Goal: Task Accomplishment & Management: Complete application form

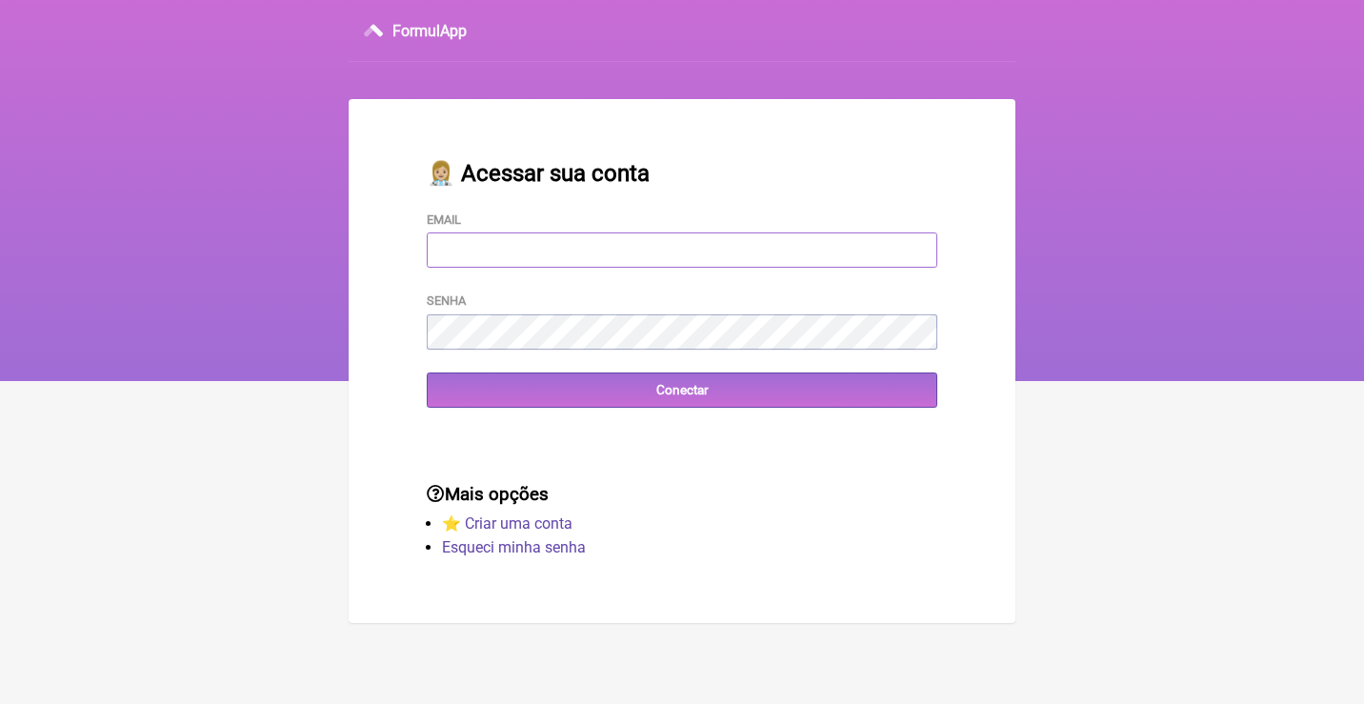
type input "[EMAIL_ADDRESS][DOMAIN_NAME]"
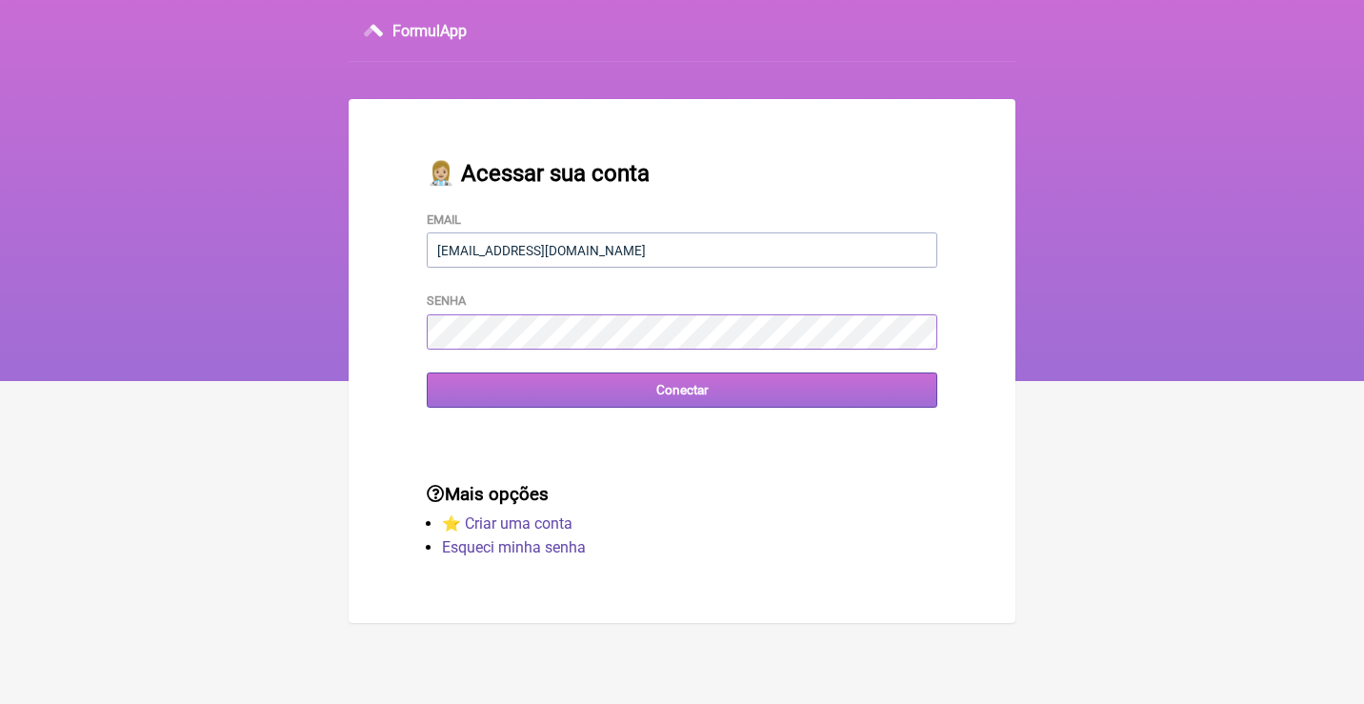
click at [682, 389] on input "Conectar" at bounding box center [682, 389] width 510 height 35
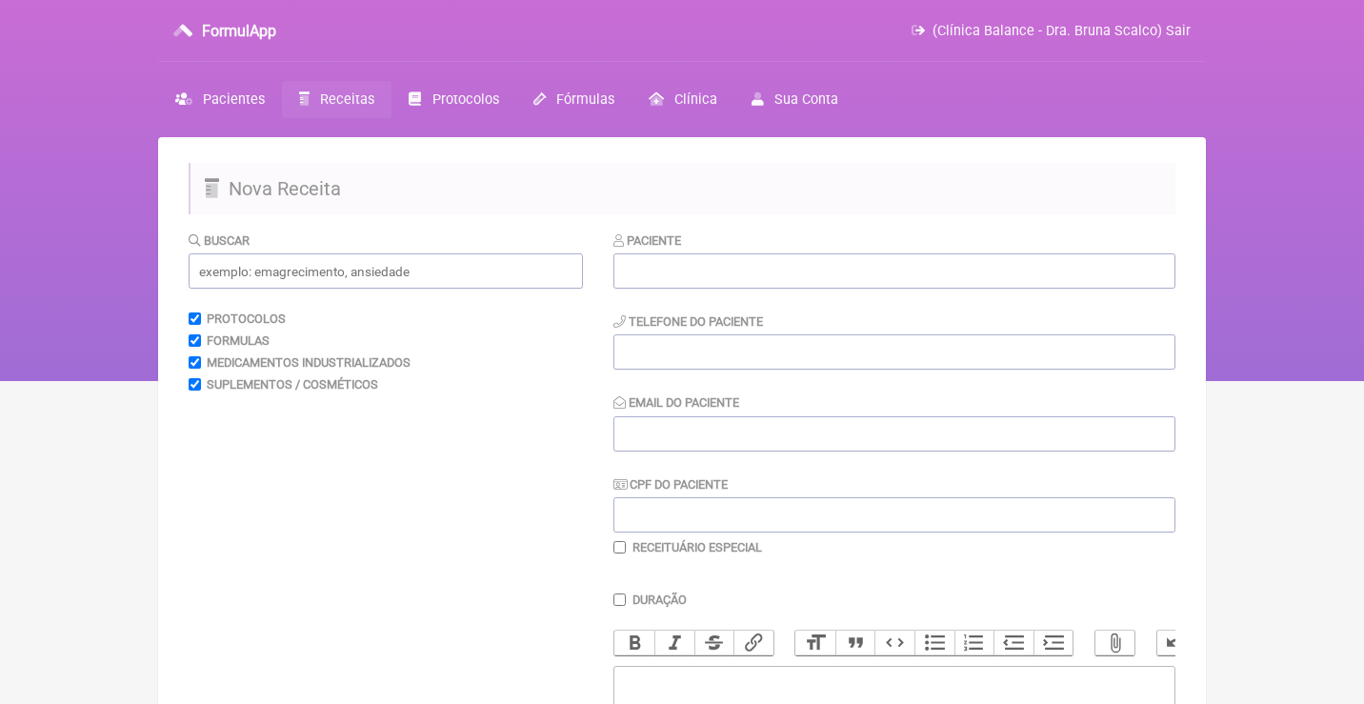
click at [335, 102] on span "Receitas" at bounding box center [347, 99] width 54 height 16
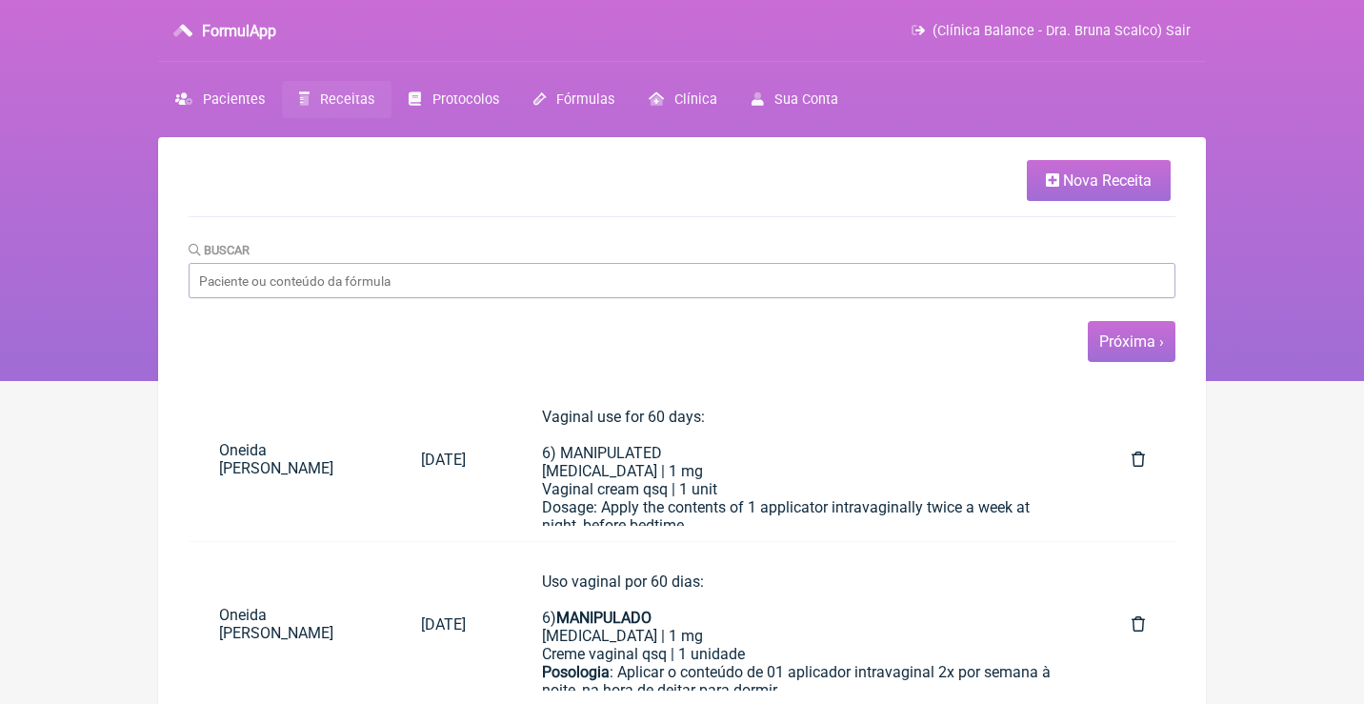
click at [1140, 339] on link "Próxima ›" at bounding box center [1131, 341] width 65 height 18
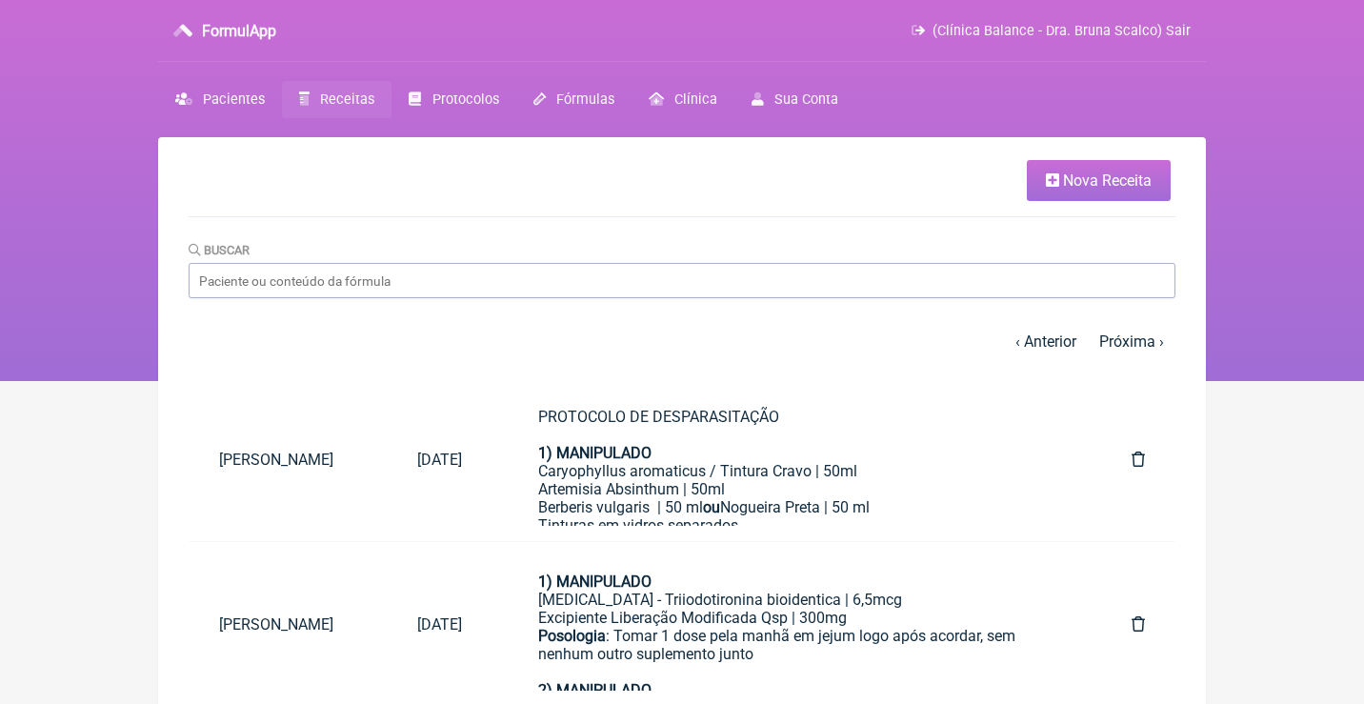
click at [1140, 339] on link "Próxima ›" at bounding box center [1131, 341] width 65 height 18
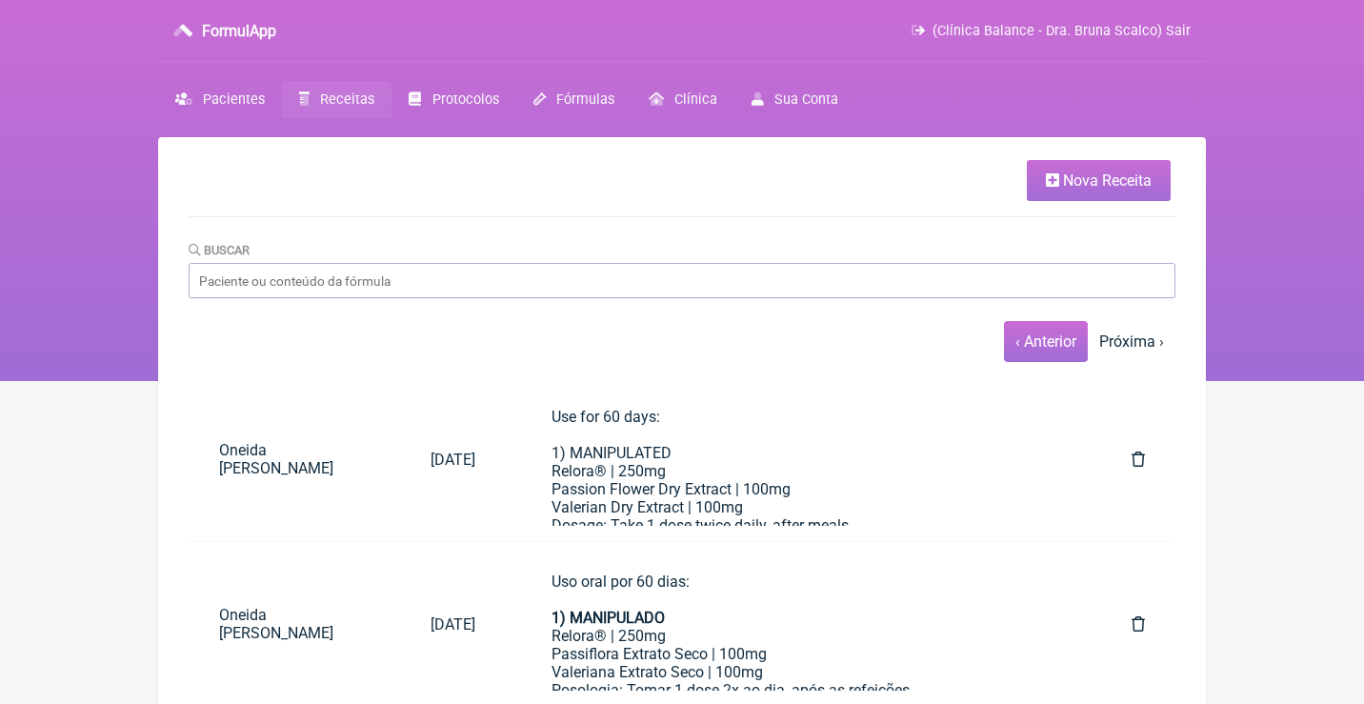
click at [1040, 343] on link "‹ Anterior" at bounding box center [1045, 341] width 61 height 18
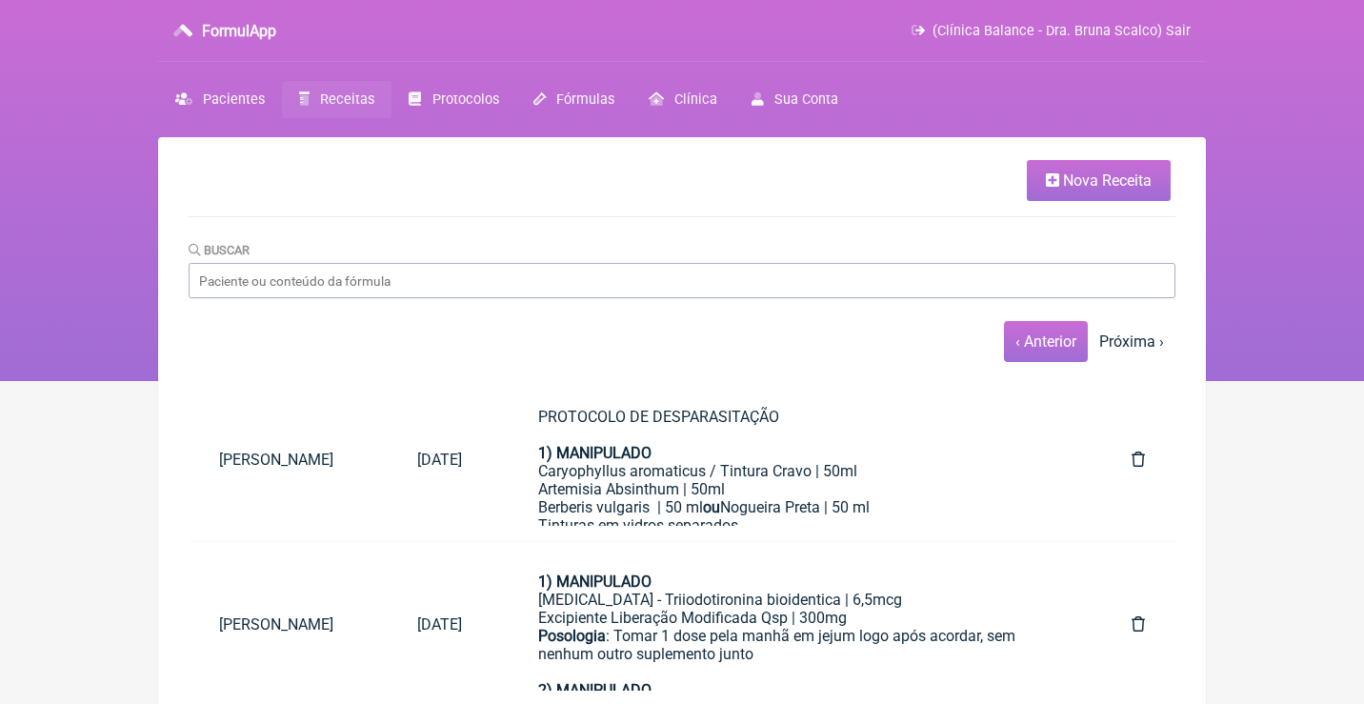
click at [1059, 343] on link "‹ Anterior" at bounding box center [1045, 341] width 61 height 18
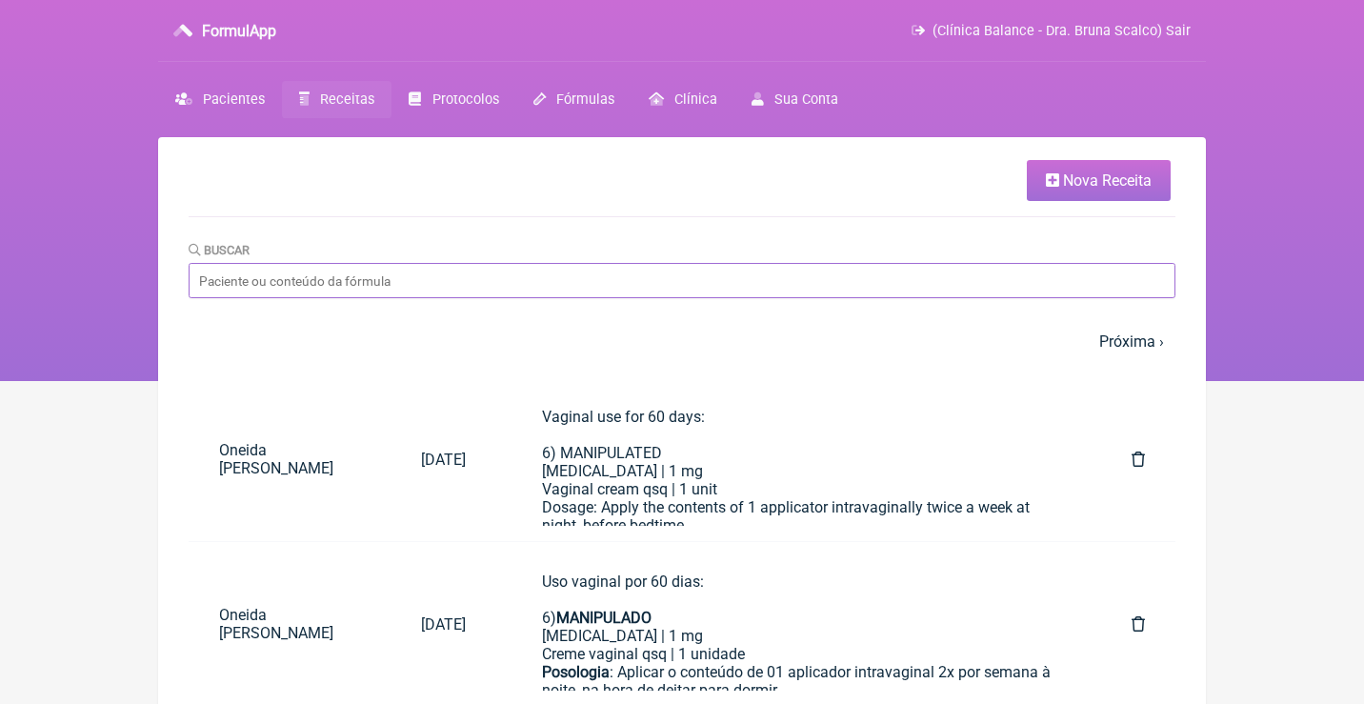
click at [801, 270] on input "Buscar" at bounding box center [682, 280] width 987 height 35
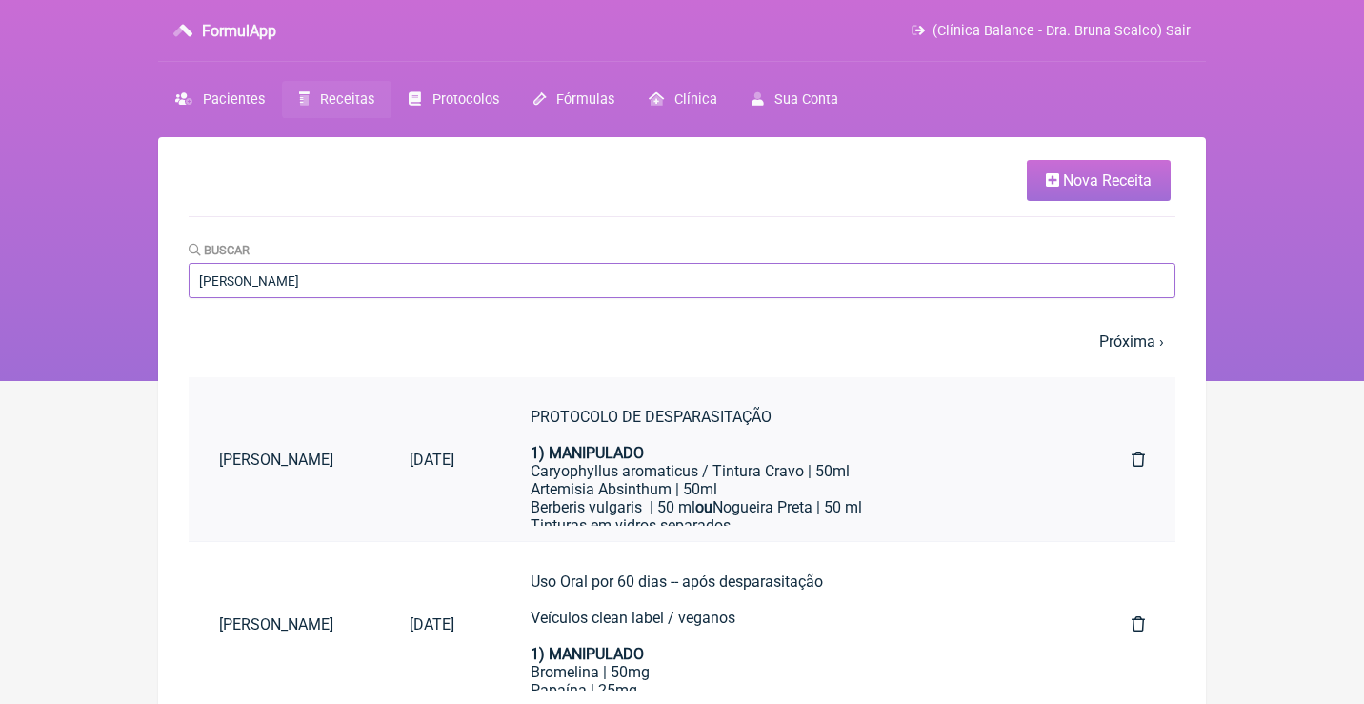
type input "Ana claudia bar"
click at [621, 488] on div "Artemisia Absinthum | 50ml" at bounding box center [792, 489] width 525 height 18
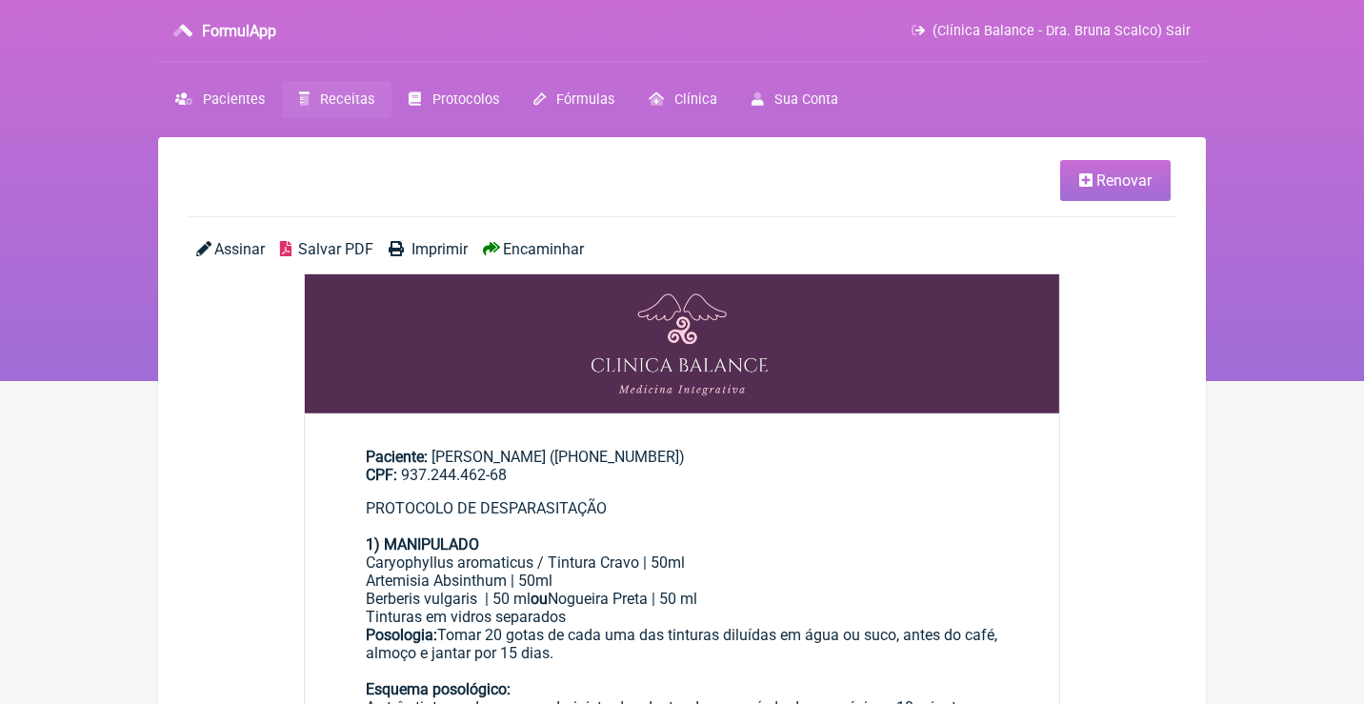
click at [1129, 176] on span "Renovar" at bounding box center [1123, 180] width 55 height 18
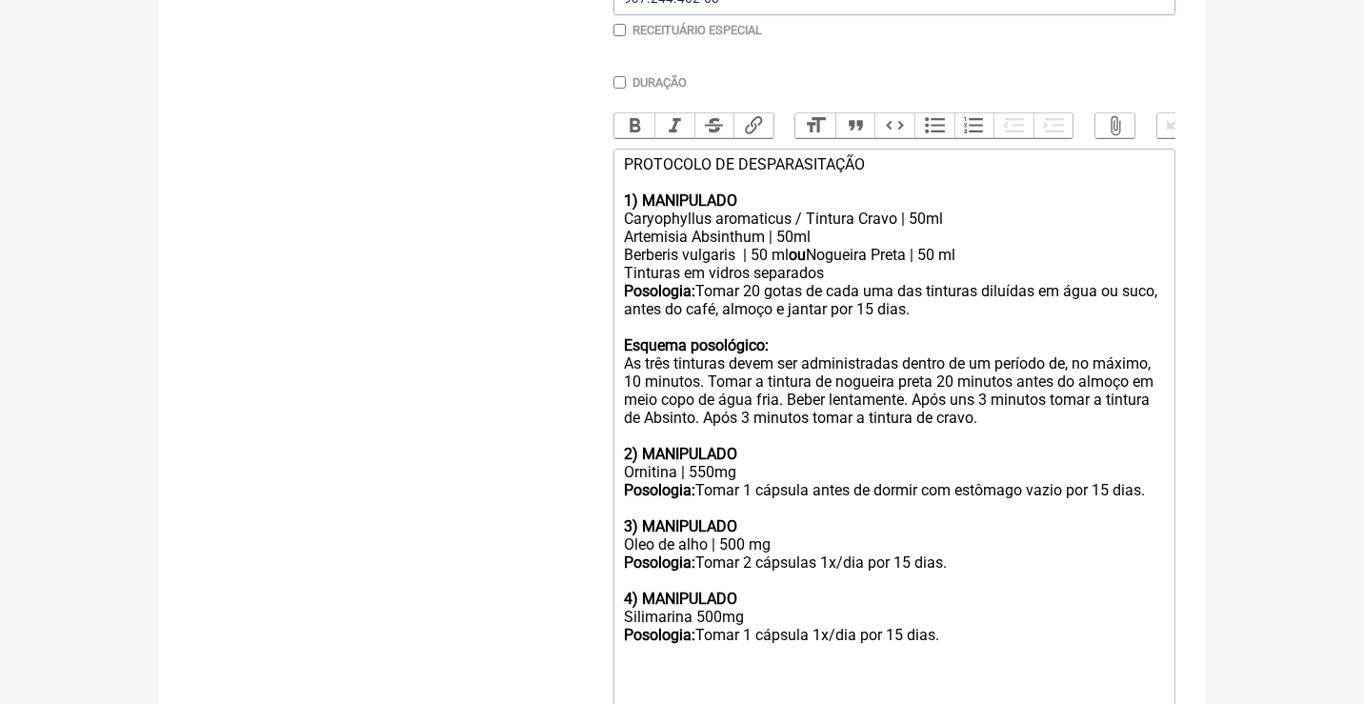
scroll to position [604, 0]
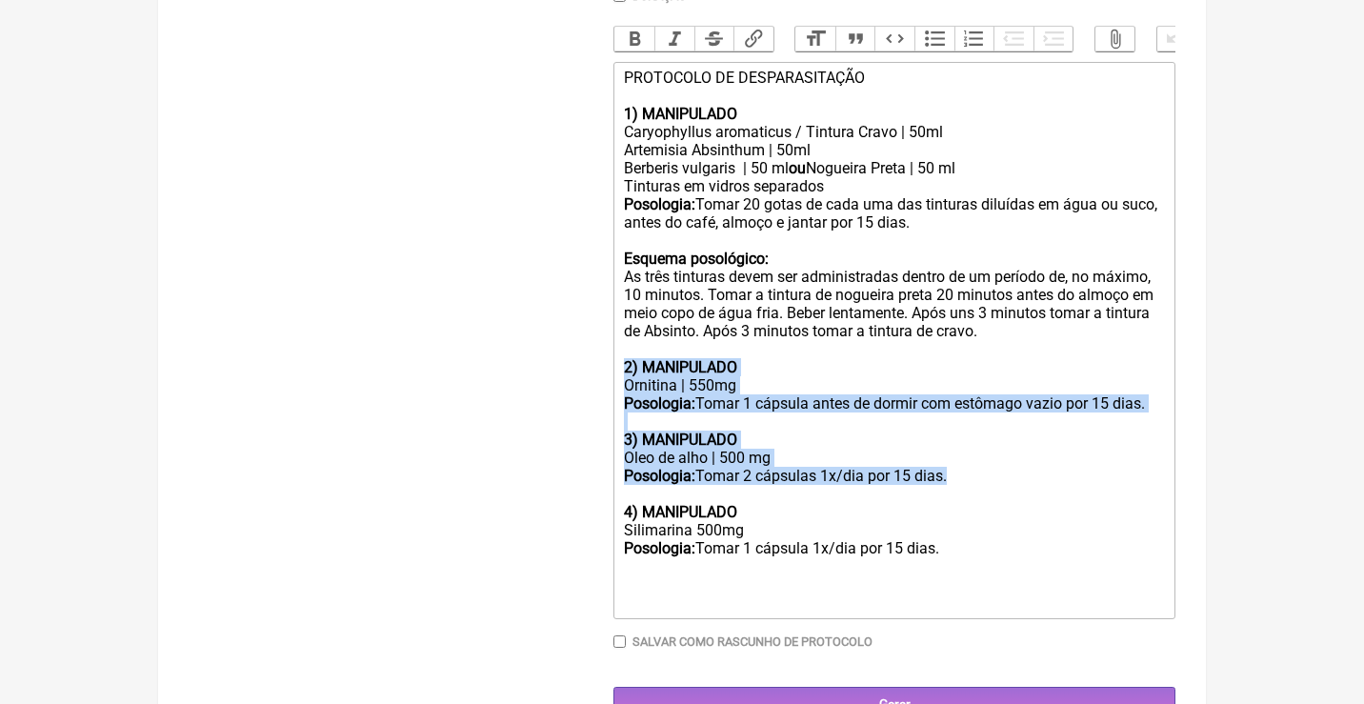
drag, startPoint x: 973, startPoint y: 465, endPoint x: 618, endPoint y: 346, distance: 374.6
click at [618, 346] on trix-editor "PROTOCOLO DE DESPARASITAÇÃO 1) MANIPULADO Caryophyllus aromaticus / Tintura Cra…" at bounding box center [894, 340] width 562 height 557
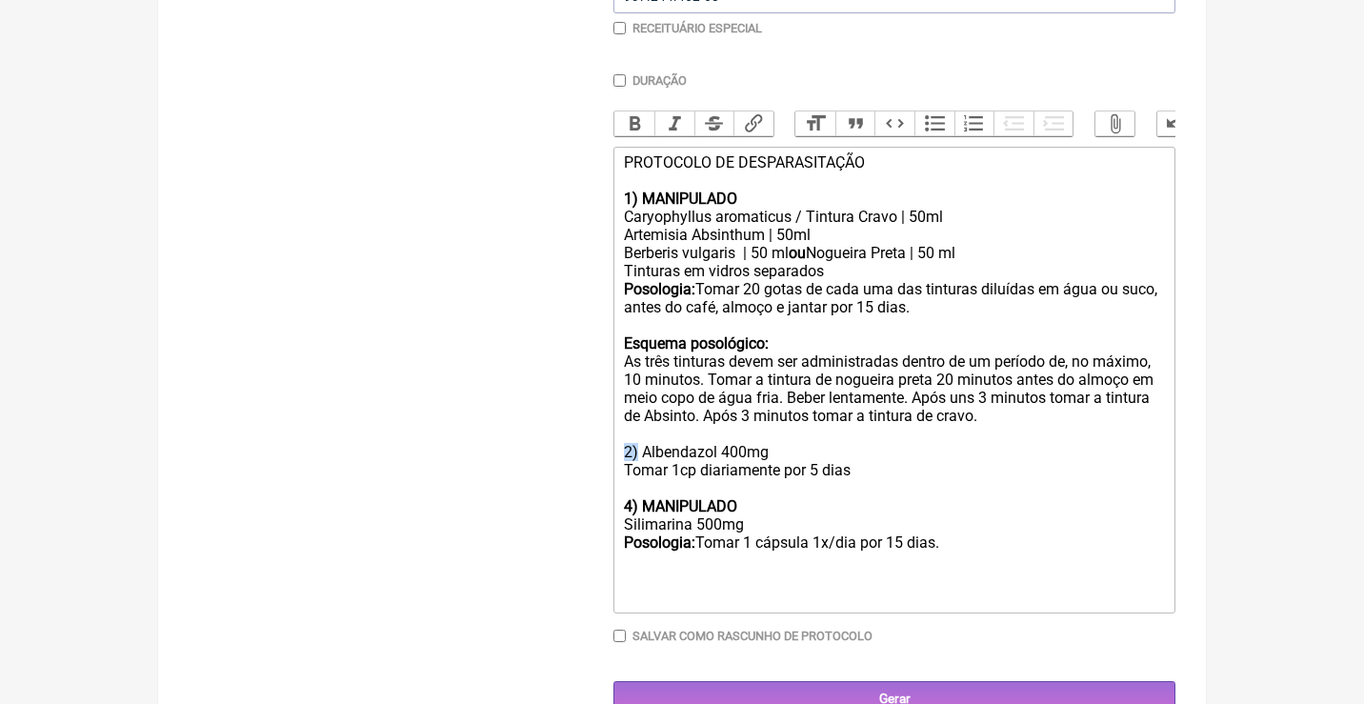
drag, startPoint x: 638, startPoint y: 435, endPoint x: 618, endPoint y: 433, distance: 20.1
click at [622, 434] on trix-editor "PROTOCOLO DE DESPARASITAÇÃO 1) MANIPULADO Caryophyllus aromaticus / Tintura Cra…" at bounding box center [894, 380] width 562 height 467
click at [632, 129] on button "Bold" at bounding box center [634, 123] width 40 height 25
drag, startPoint x: 704, startPoint y: 278, endPoint x: 578, endPoint y: 270, distance: 125.9
click at [578, 270] on form "Buscar Protocolos Formulas Medicamentos Industrializados Suplementos / Cosmétic…" at bounding box center [682, 213] width 987 height 1005
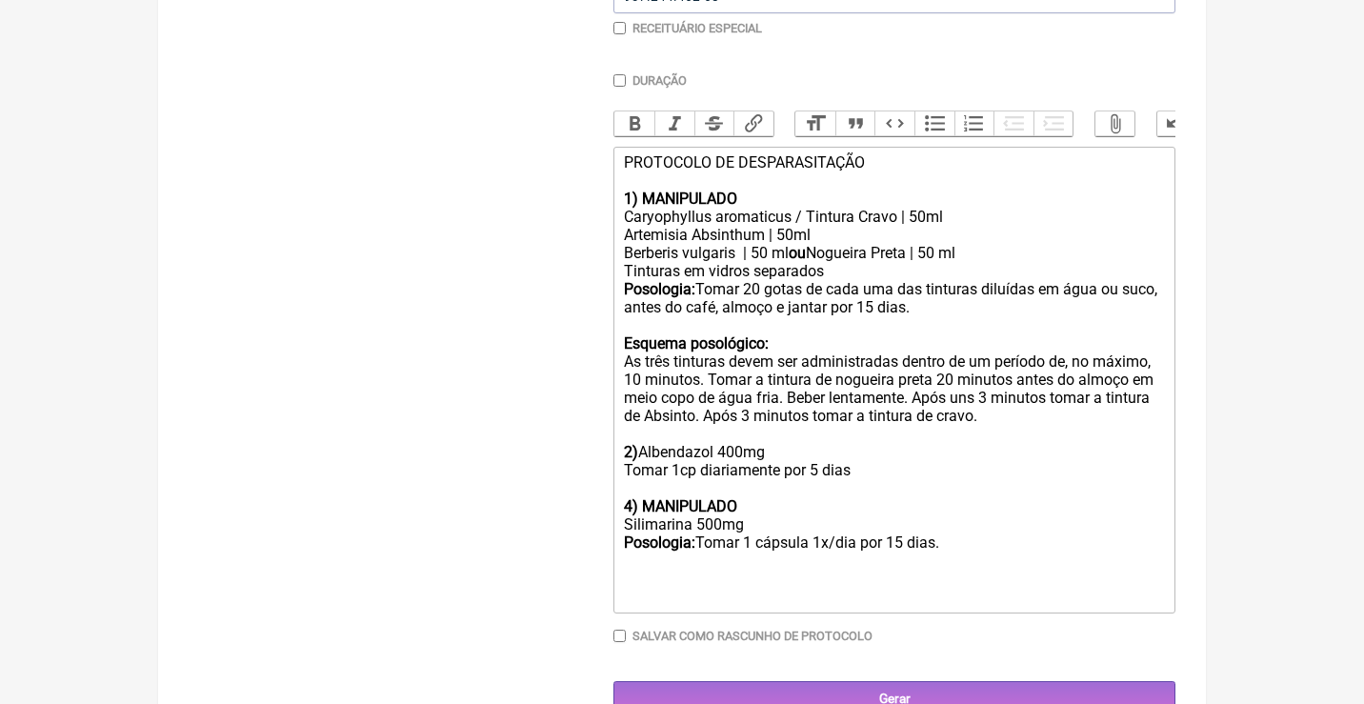
copy trix-editor "Tinturas em vidros separados Posologia:"
click at [615, 459] on trix-editor "PROTOCOLO DE DESPARASITAÇÃO 1) MANIPULADO Caryophyllus aromaticus / Tintura Cra…" at bounding box center [894, 380] width 562 height 467
paste trix-editor "inturas em vidros separados</div><div><strong>Posologia:&nbsp;</strong></div><d…"
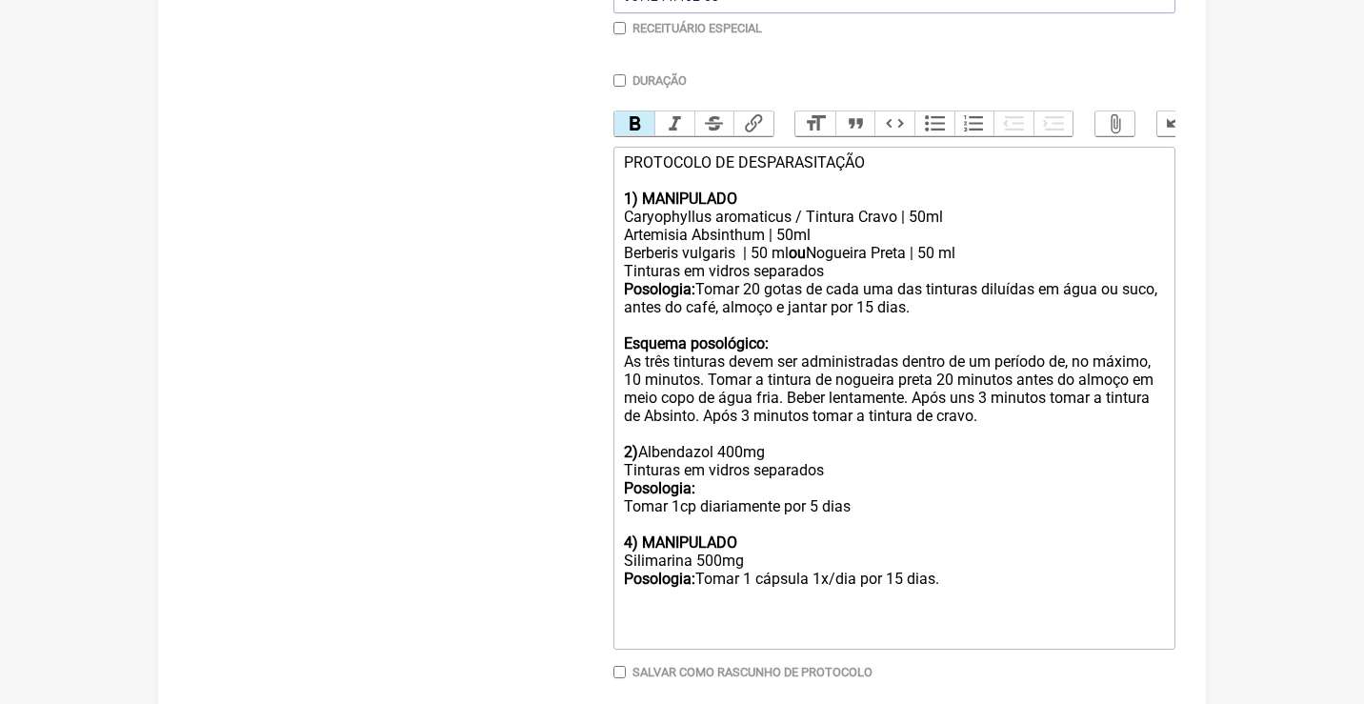
click at [620, 480] on trix-editor "PROTOCOLO DE DESPARASITAÇÃO 1) MANIPULADO Caryophyllus aromaticus / Tintura Cra…" at bounding box center [894, 398] width 562 height 503
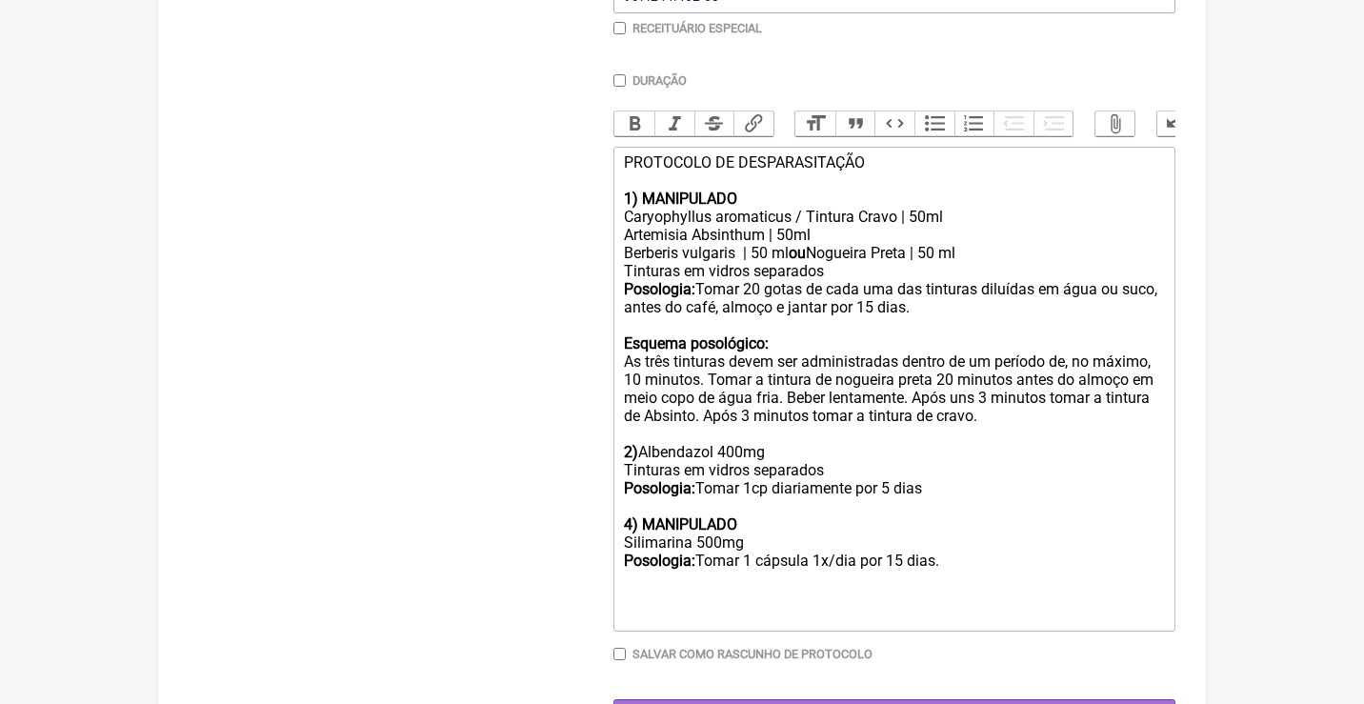
drag, startPoint x: 954, startPoint y: 541, endPoint x: 865, endPoint y: 539, distance: 89.5
click at [865, 539] on div "Silimarina 500mg Posologia: Tomar 1 cápsula 1x/dia por 15 dias." at bounding box center [894, 560] width 541 height 54
click at [868, 533] on div "Silimarina 500mg Posologia: Tomar 1 cápsula 1x/dia por 15 dias." at bounding box center [894, 560] width 541 height 54
click at [635, 515] on strong "4) MANIPULADO" at bounding box center [680, 524] width 113 height 18
click at [1107, 406] on div "As três tinturas devem ser administradas dentro de um período de, no máximo, 10…" at bounding box center [894, 415] width 541 height 127
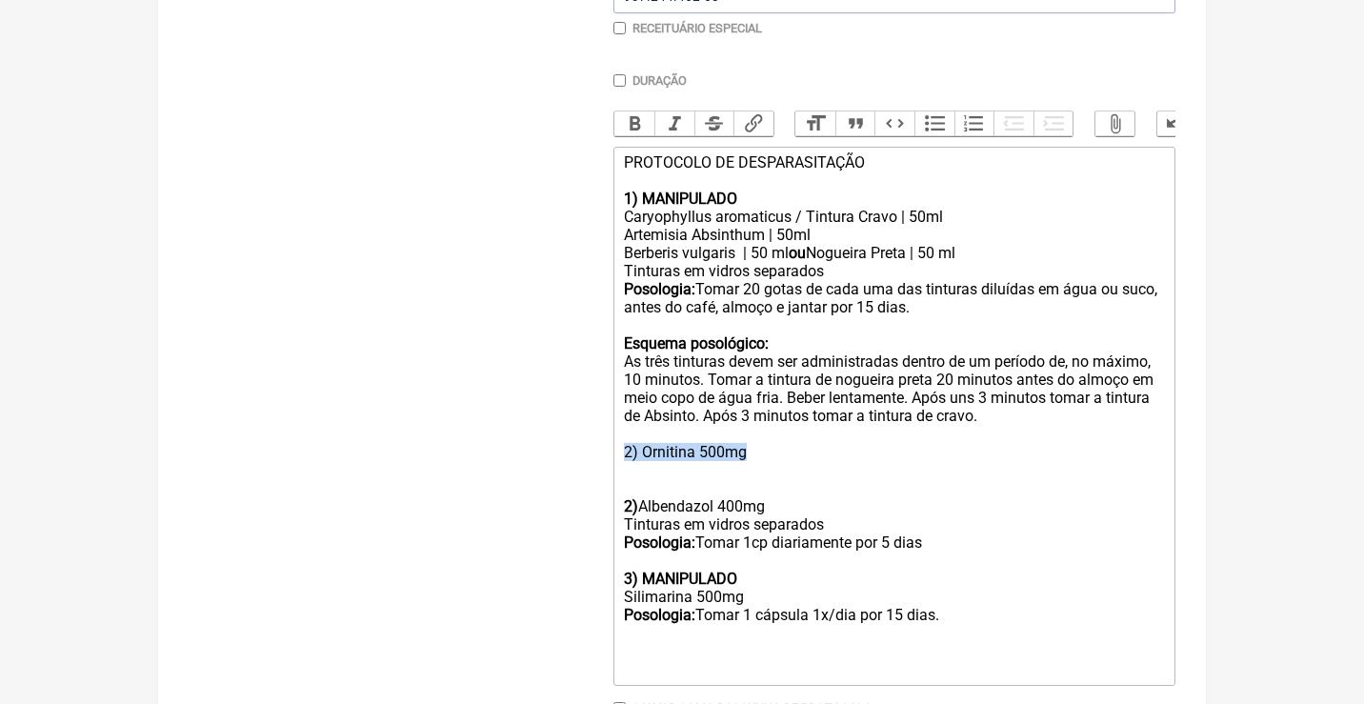
drag, startPoint x: 757, startPoint y: 438, endPoint x: 611, endPoint y: 430, distance: 146.0
click at [613, 430] on trix-editor "PROTOCOLO DE DESPARASITAÇÃO 1) MANIPULADO Caryophyllus aromaticus / Tintura Cra…" at bounding box center [894, 416] width 562 height 539
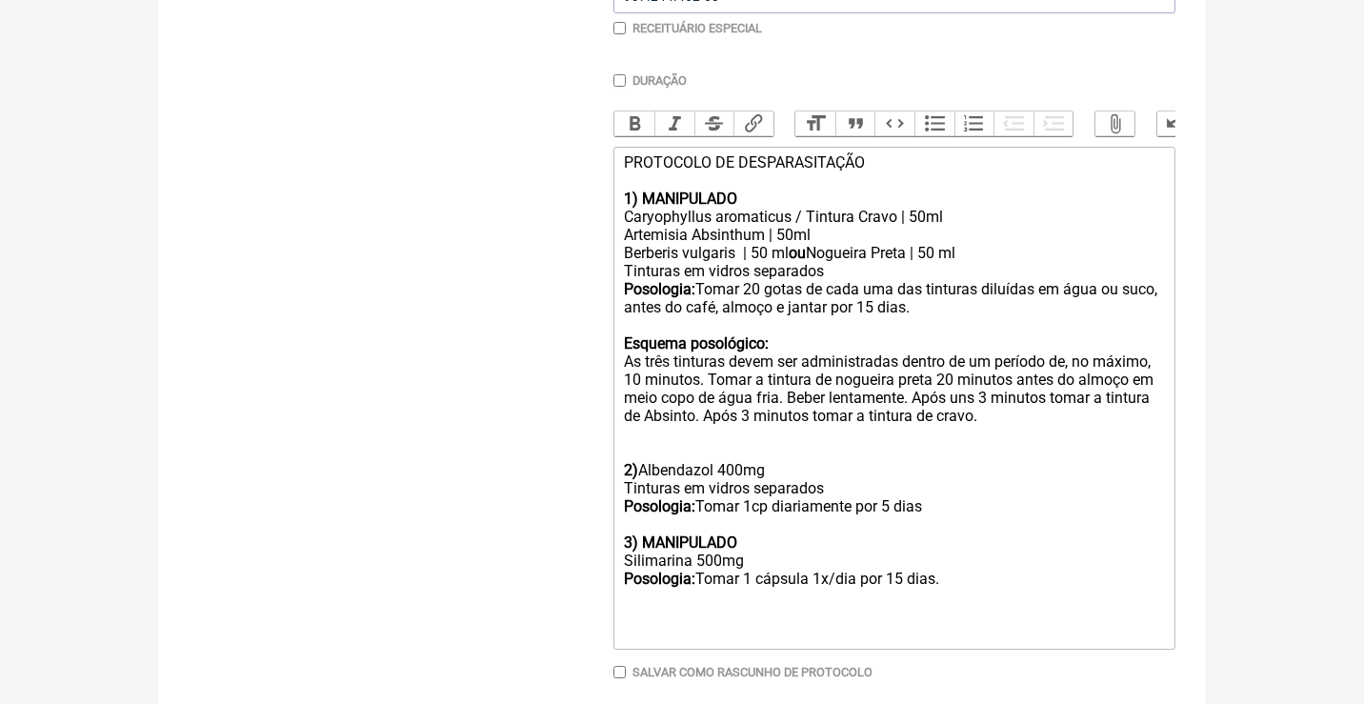
type trix-editor "<div>PROTOCOLO DE DESPARASITAÇÃO<br><br><strong>1) MANIPULADO&nbsp;</strong></d…"
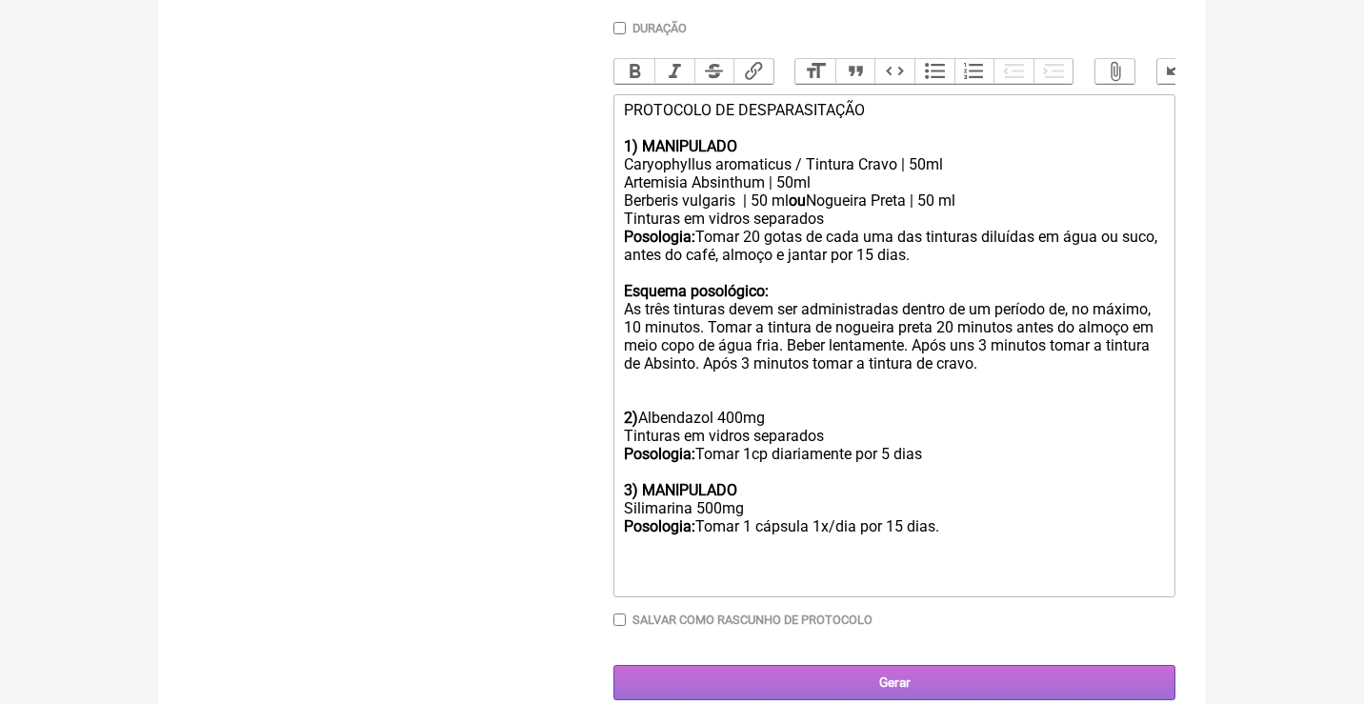
scroll to position [570, 0]
click at [820, 666] on input "Gerar" at bounding box center [894, 683] width 562 height 35
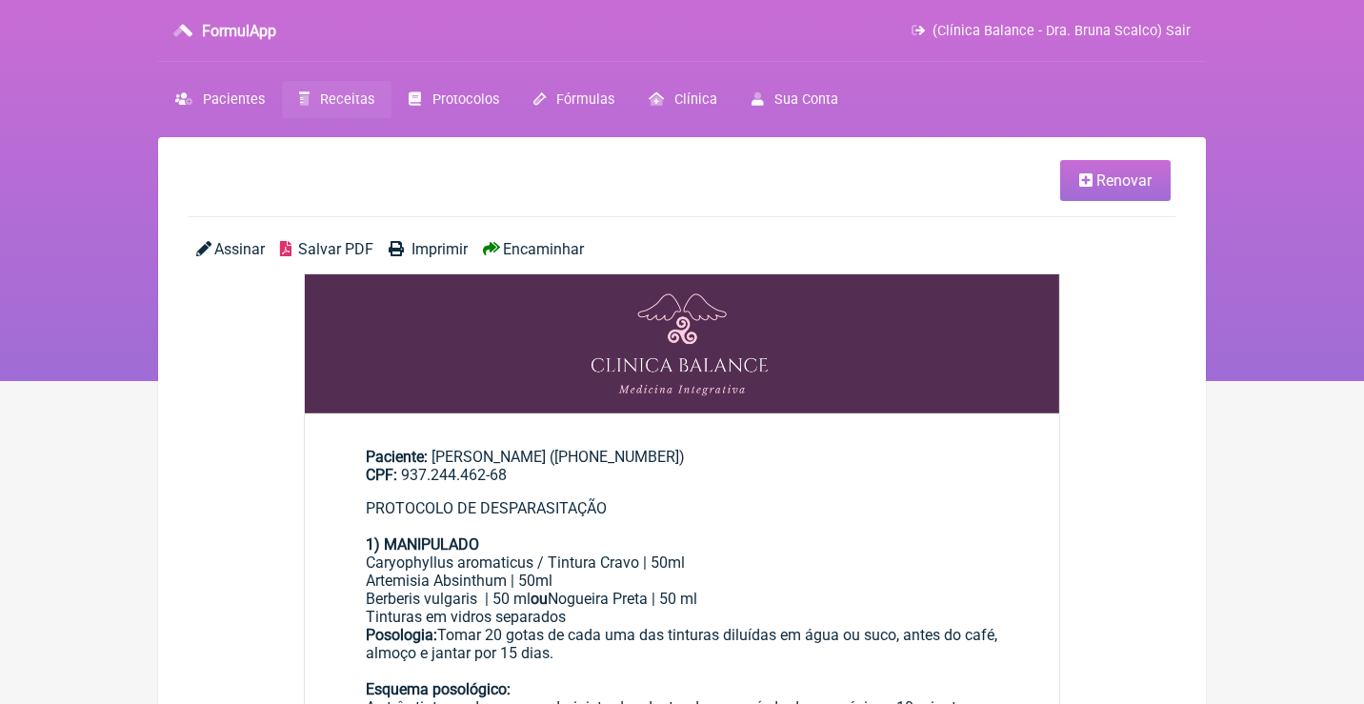
click at [1137, 176] on span "Renovar" at bounding box center [1123, 180] width 55 height 18
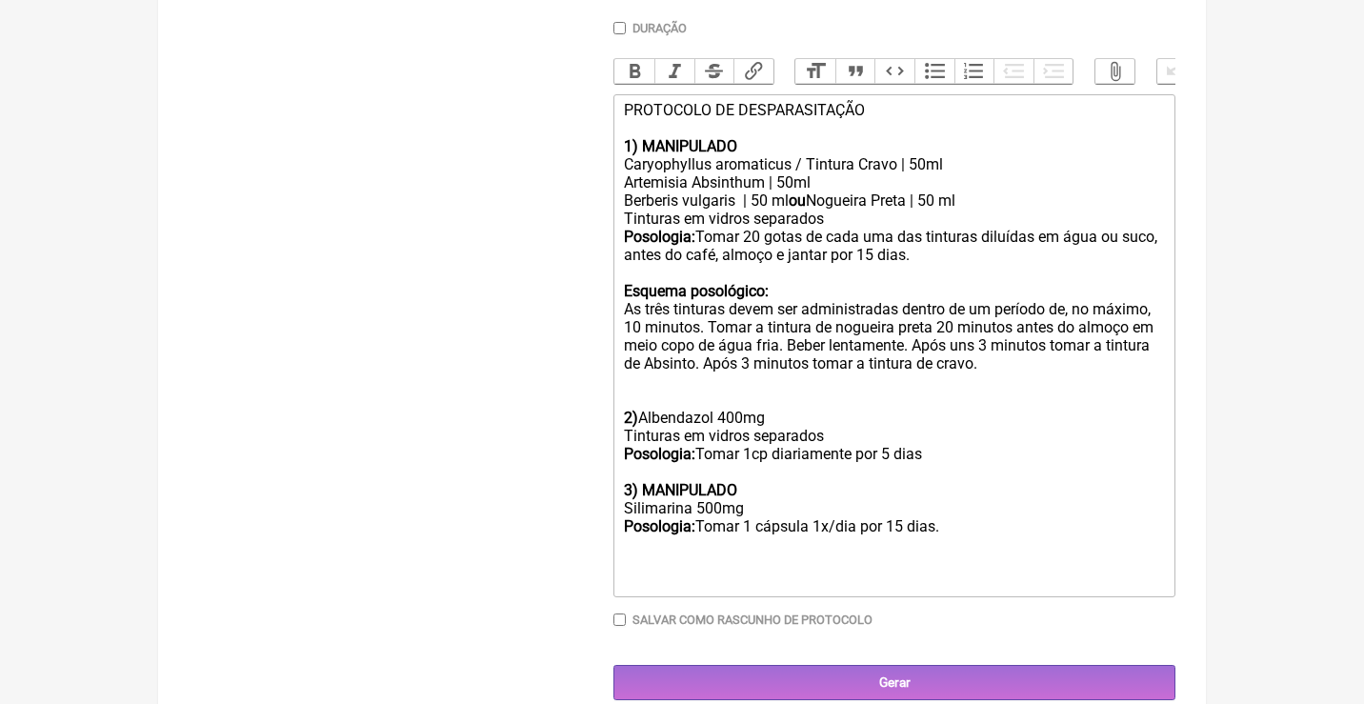
scroll to position [570, 0]
click at [994, 464] on div "3) MANIPULADO" at bounding box center [894, 482] width 541 height 36
click at [969, 424] on div "As três tinturas devem ser administradas dentro de um período de, no máximo, 10…" at bounding box center [894, 373] width 541 height 145
click at [992, 446] on div "Posologia: Tomar 1cp diariamente por 5 dias" at bounding box center [894, 455] width 541 height 18
type trix-editor "<div>PROTOCOLO DE DESPARASITAÇÃO<br><br><strong>1) MANIPULADO&nbsp;</strong></d…"
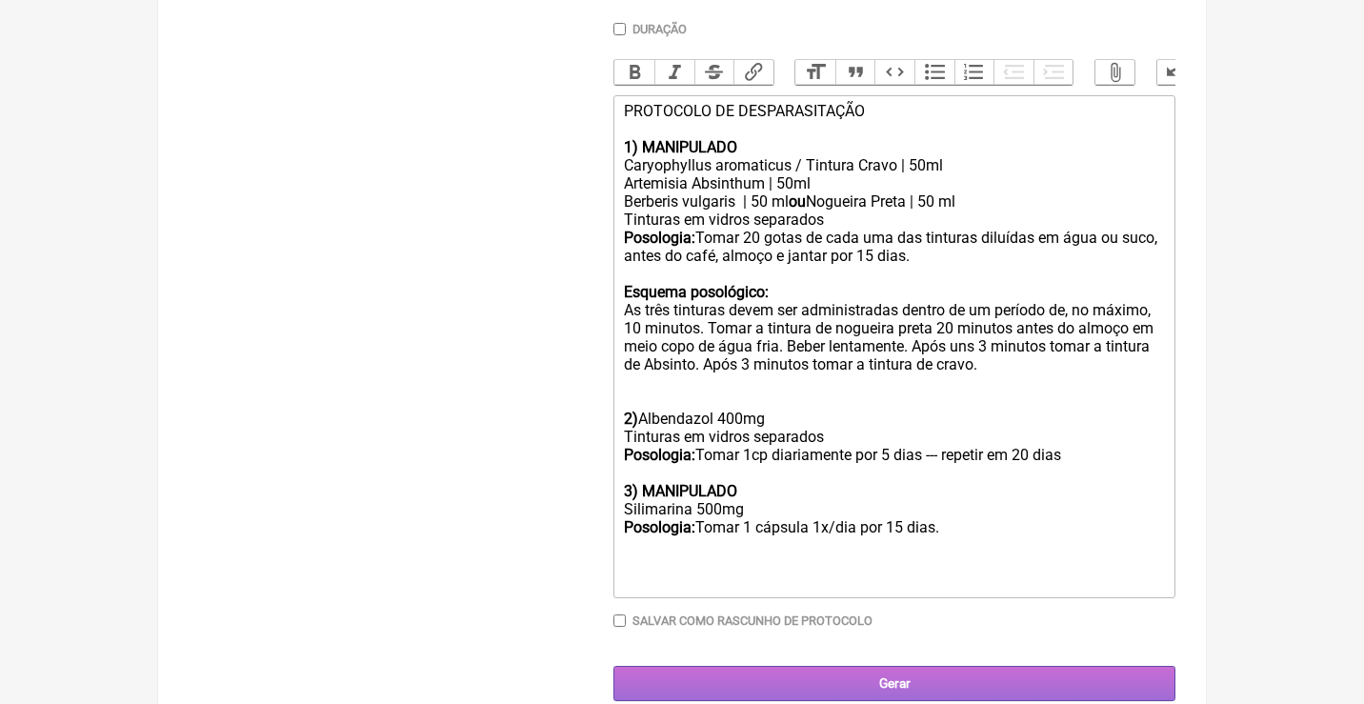
click at [971, 666] on input "Gerar" at bounding box center [894, 683] width 562 height 35
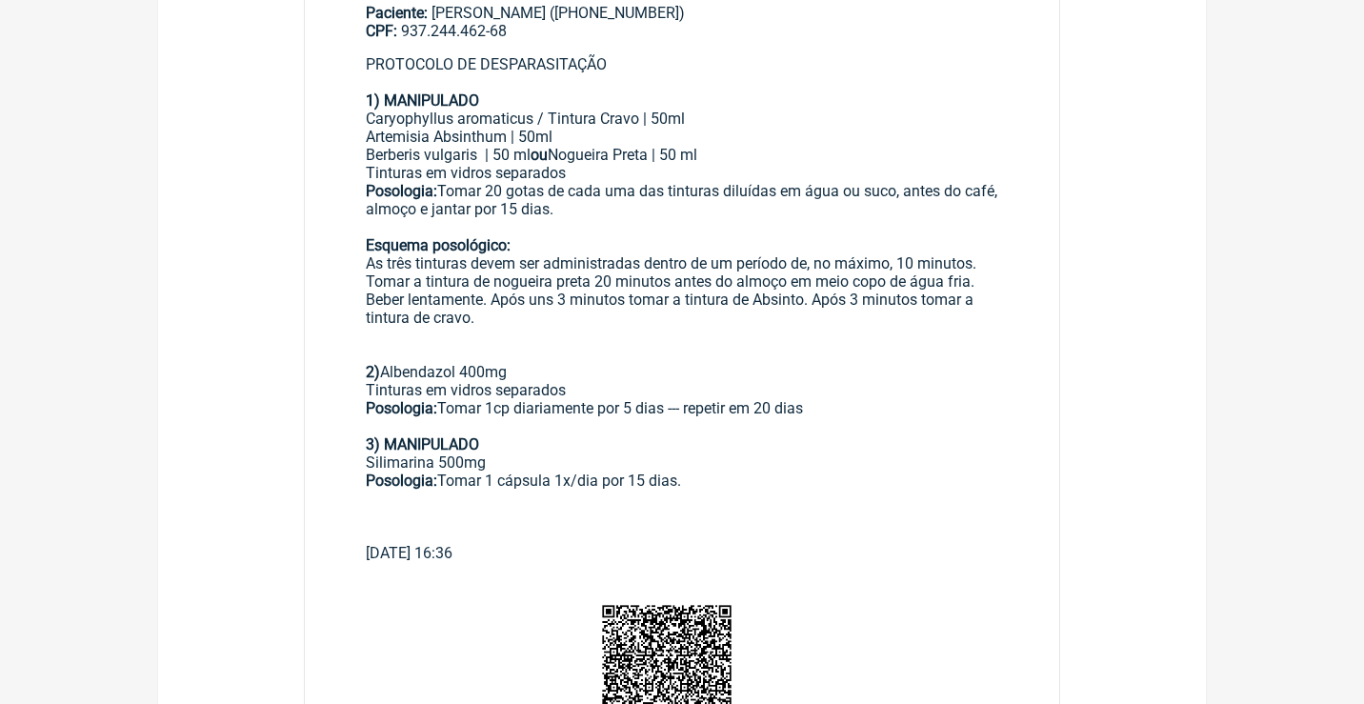
scroll to position [80, 0]
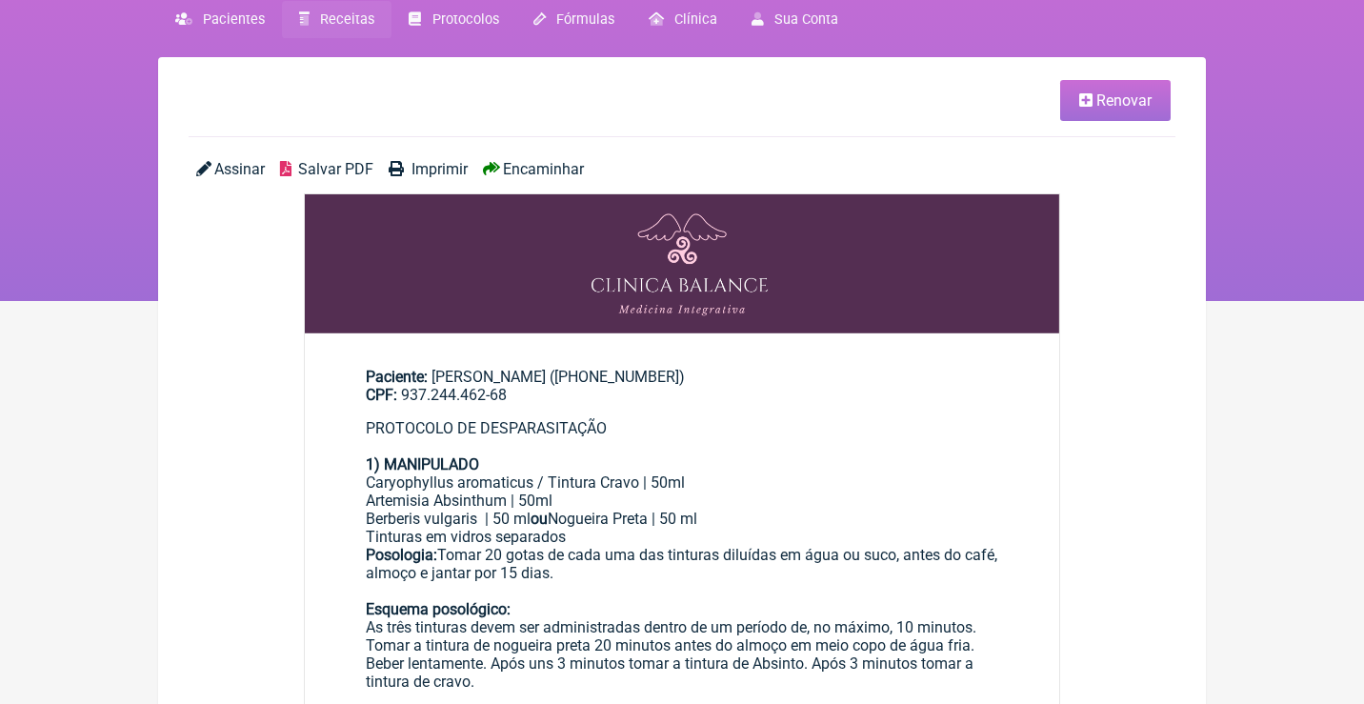
click at [1103, 112] on link "Renovar" at bounding box center [1115, 100] width 110 height 41
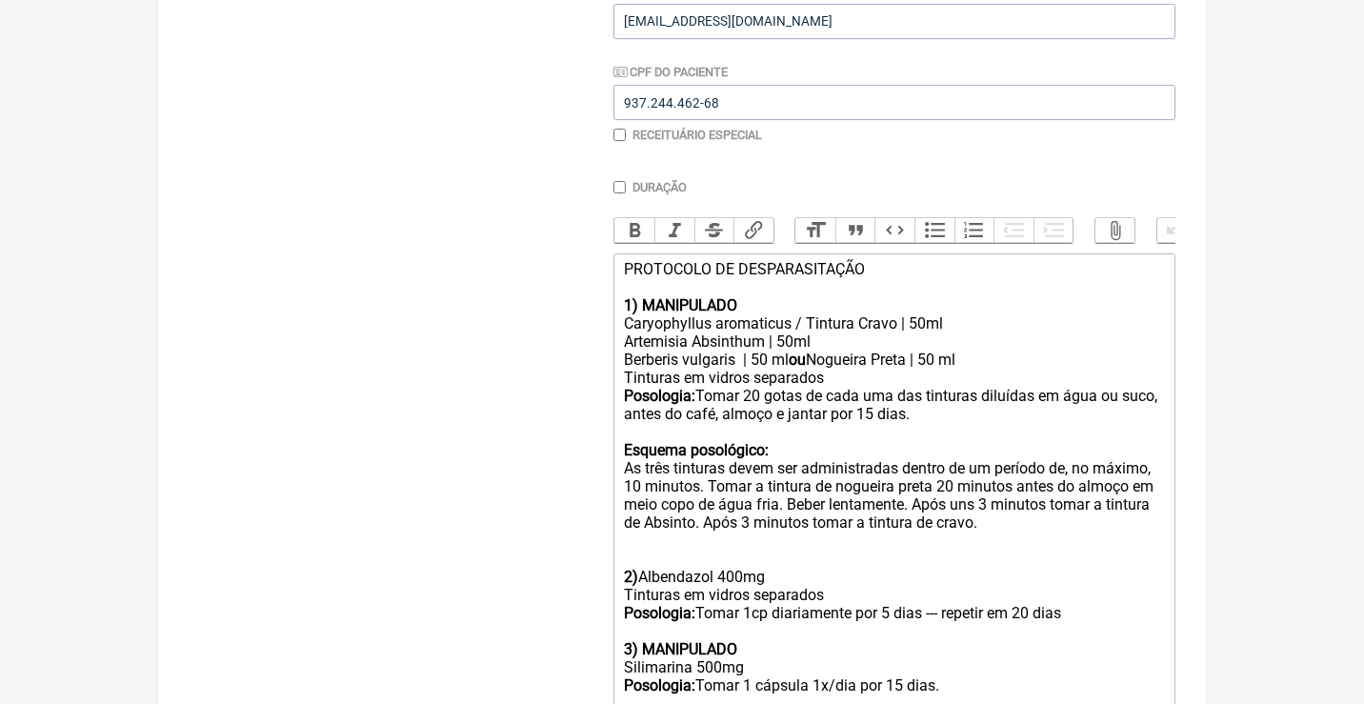
scroll to position [424, 0]
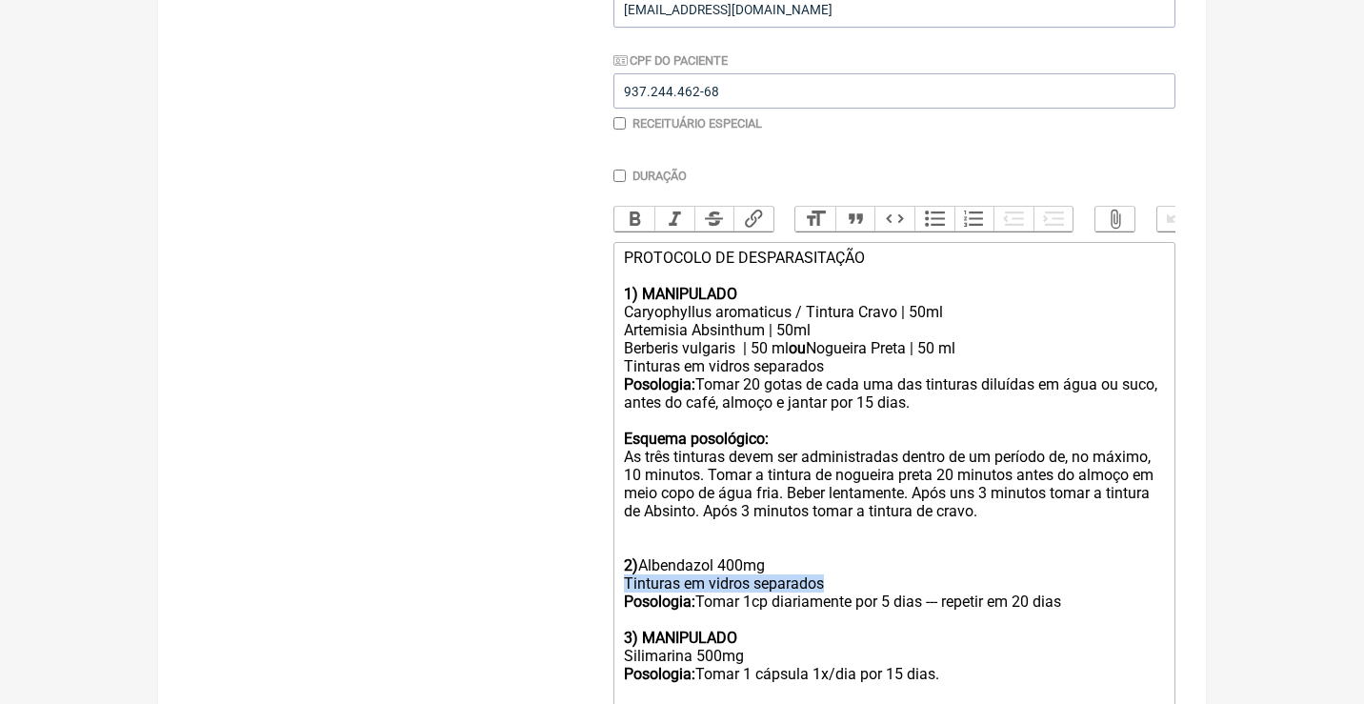
drag, startPoint x: 833, startPoint y: 564, endPoint x: 589, endPoint y: 554, distance: 244.0
click at [597, 563] on form "Buscar Protocolos Formulas Medicamentos Industrializados Suplementos / Cosmétic…" at bounding box center [682, 327] width 987 height 1041
type trix-editor "<div>PROTOCOLO DE DESPARASITAÇÃO<br><br><strong>1) MANIPULADO&nbsp;</strong></d…"
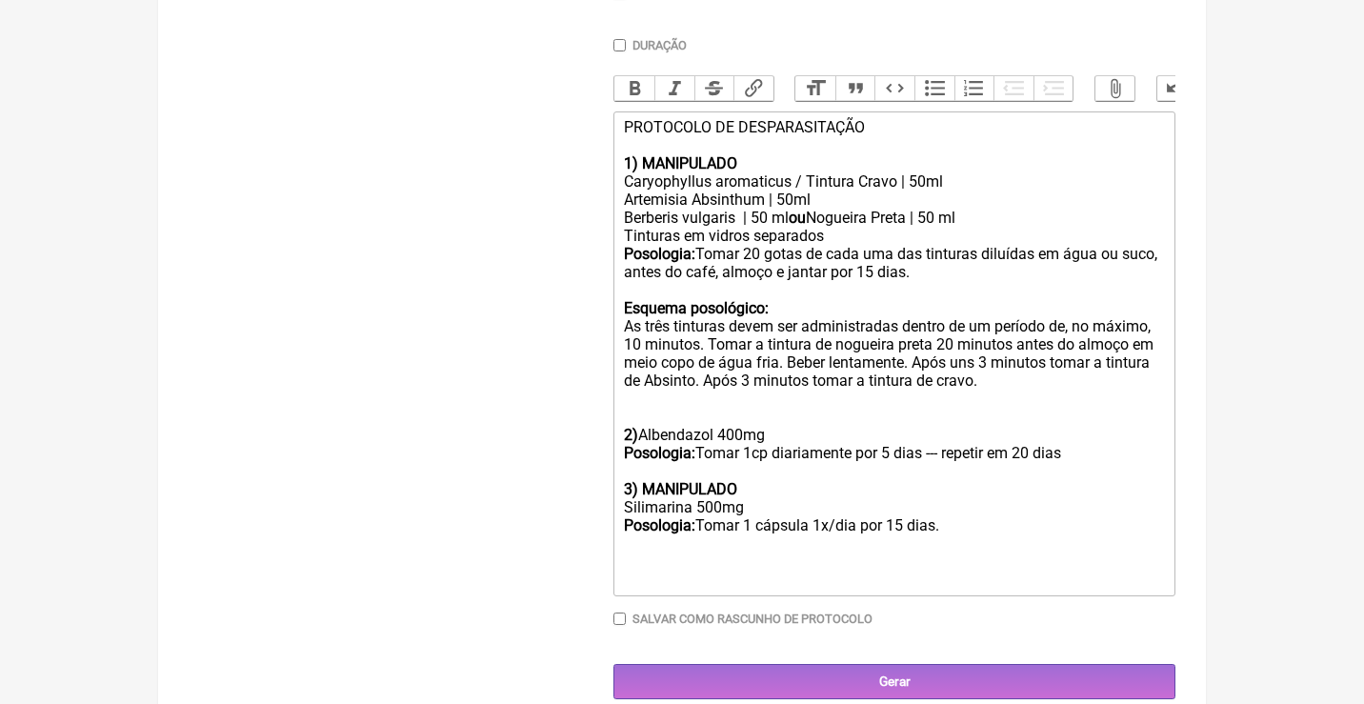
scroll to position [553, 0]
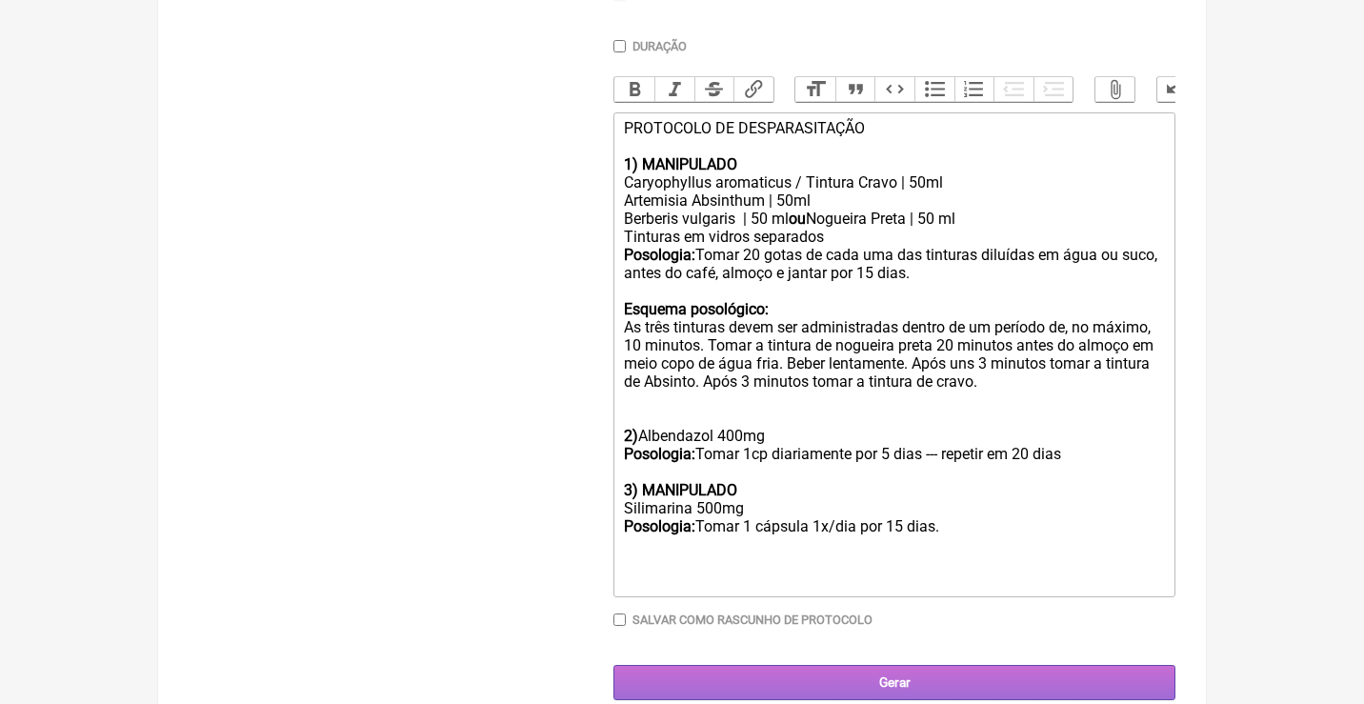
click at [917, 665] on input "Gerar" at bounding box center [894, 682] width 562 height 35
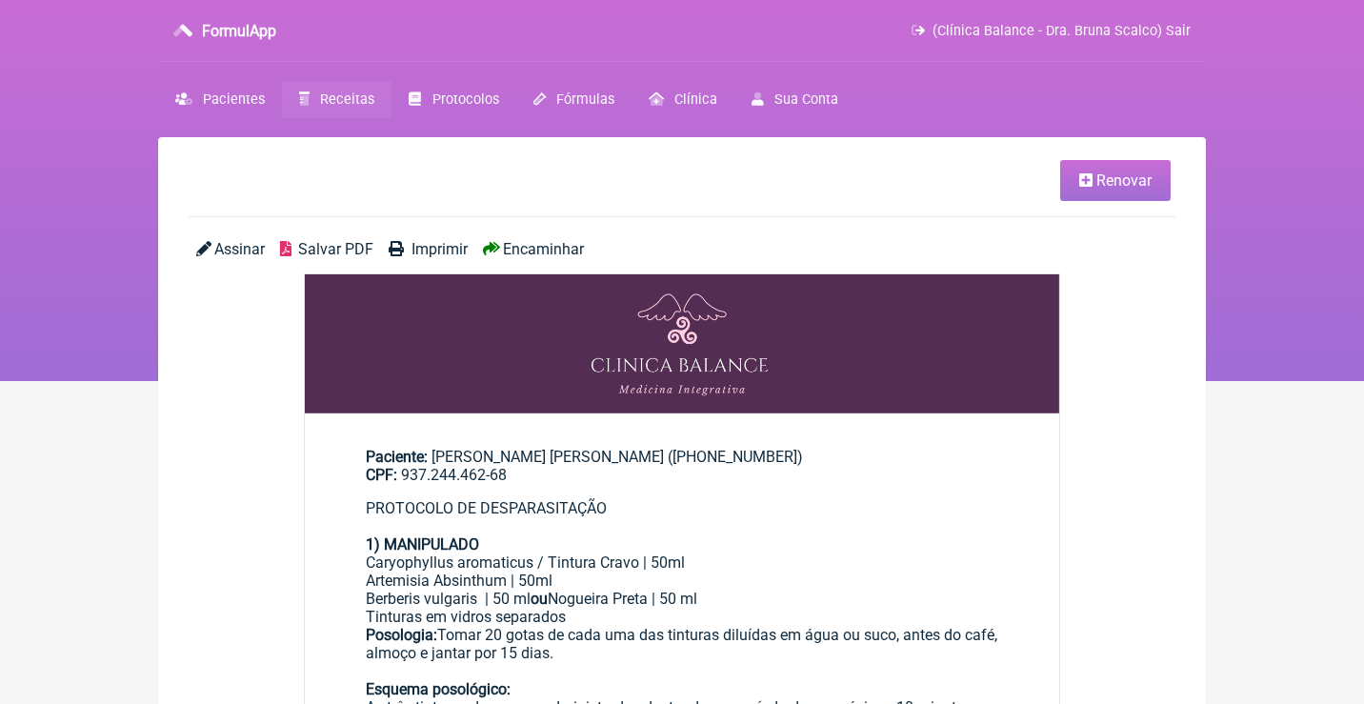
click at [347, 244] on span "Salvar PDF" at bounding box center [335, 249] width 75 height 18
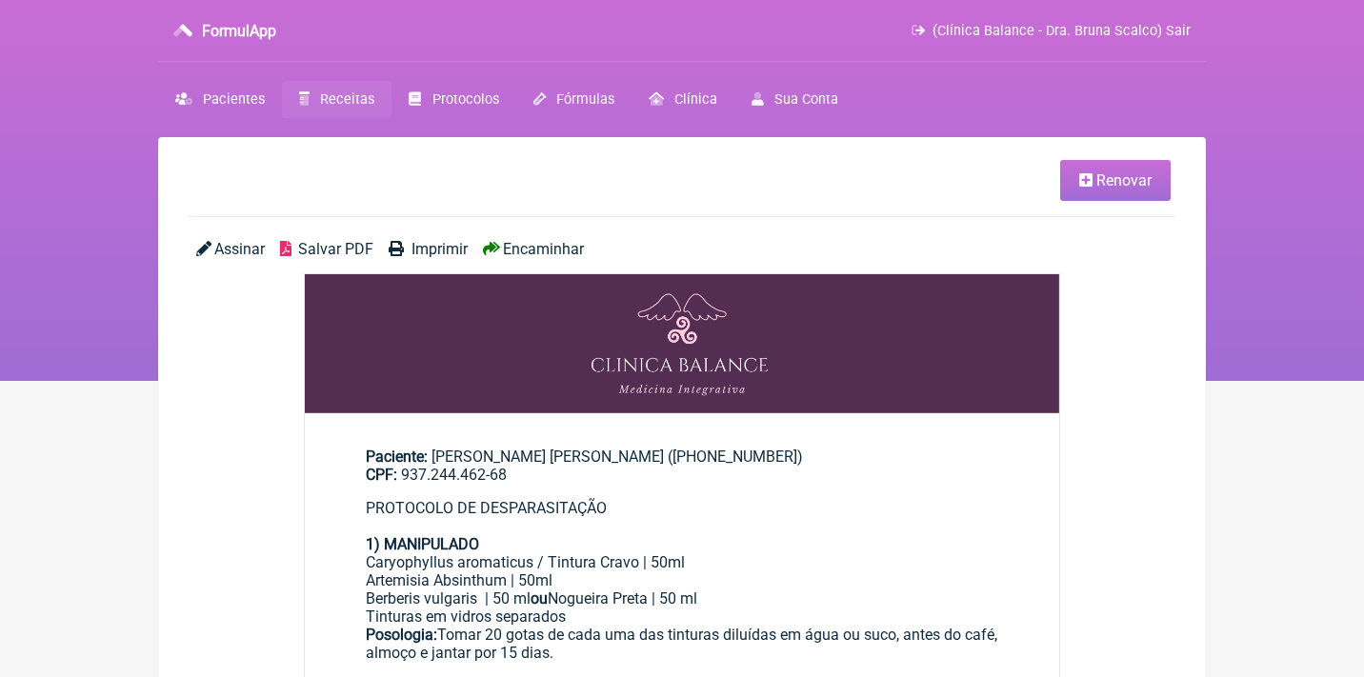
click at [350, 105] on span "Receitas" at bounding box center [347, 99] width 54 height 16
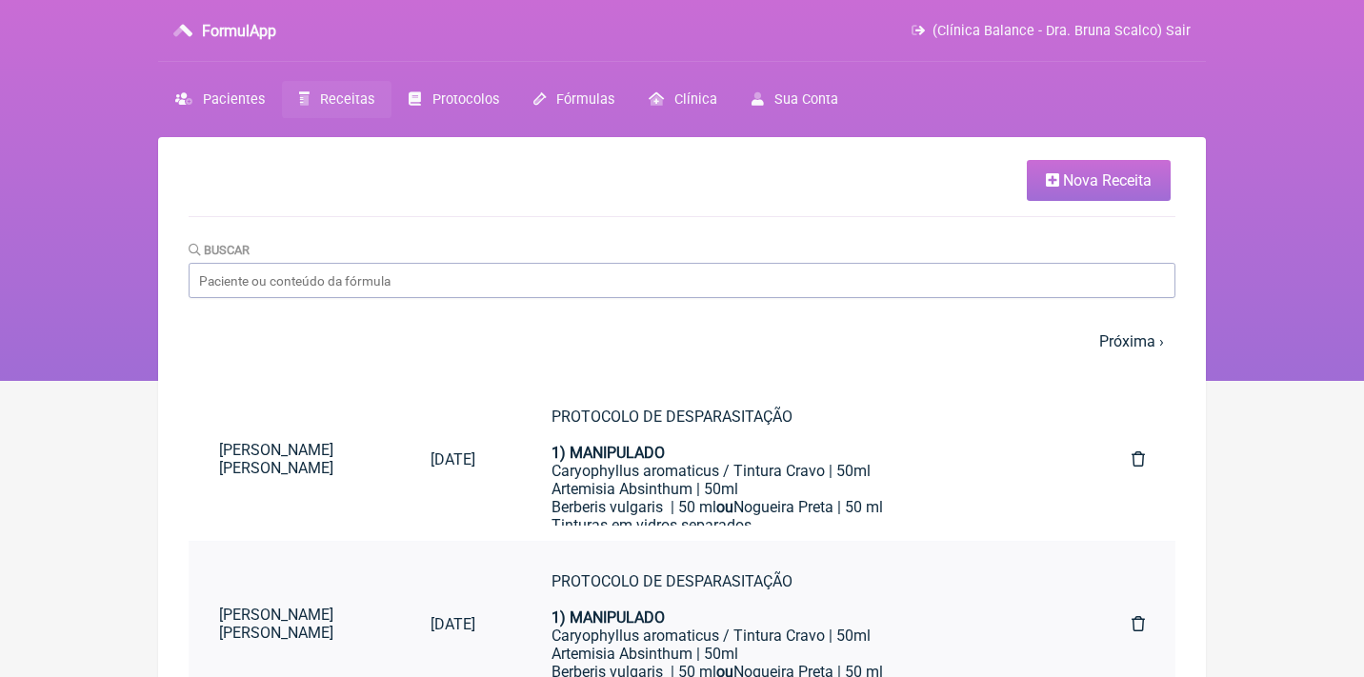
click at [1131, 620] on icon at bounding box center [1137, 623] width 13 height 15
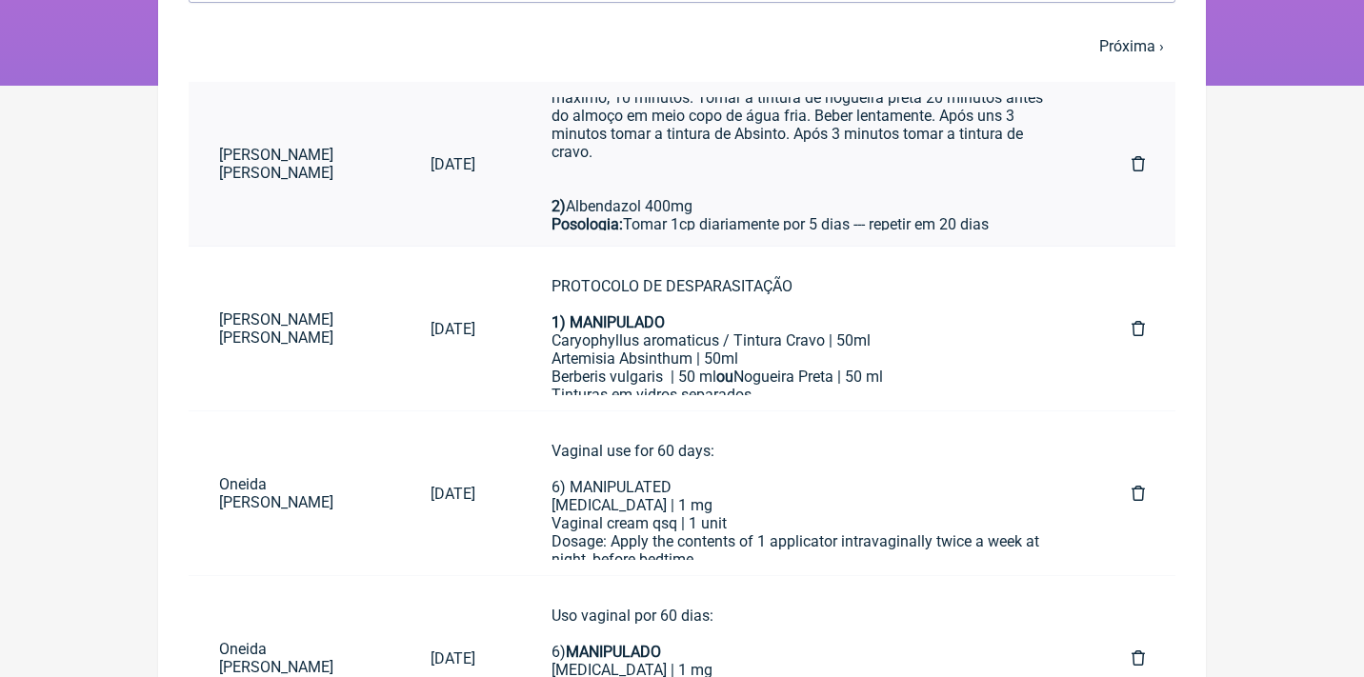
scroll to position [235, 0]
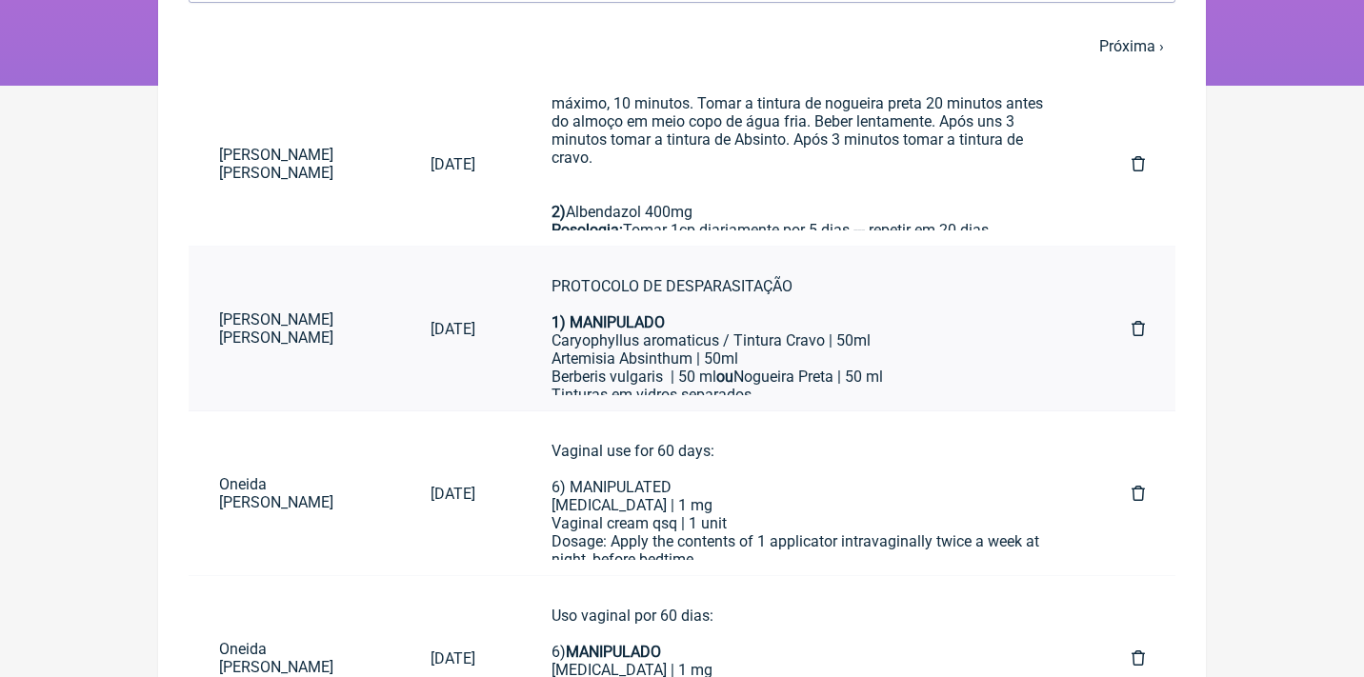
click at [1136, 326] on icon at bounding box center [1137, 328] width 13 height 15
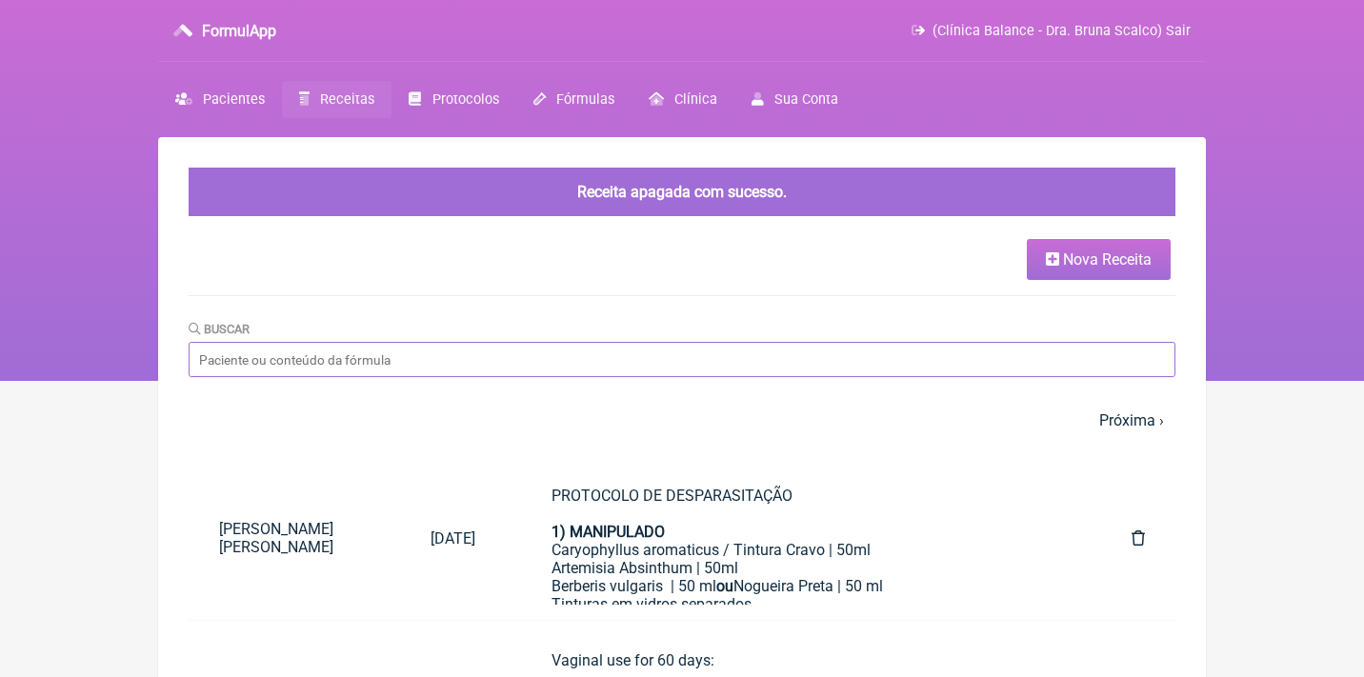
click at [666, 353] on input "Buscar" at bounding box center [682, 359] width 987 height 35
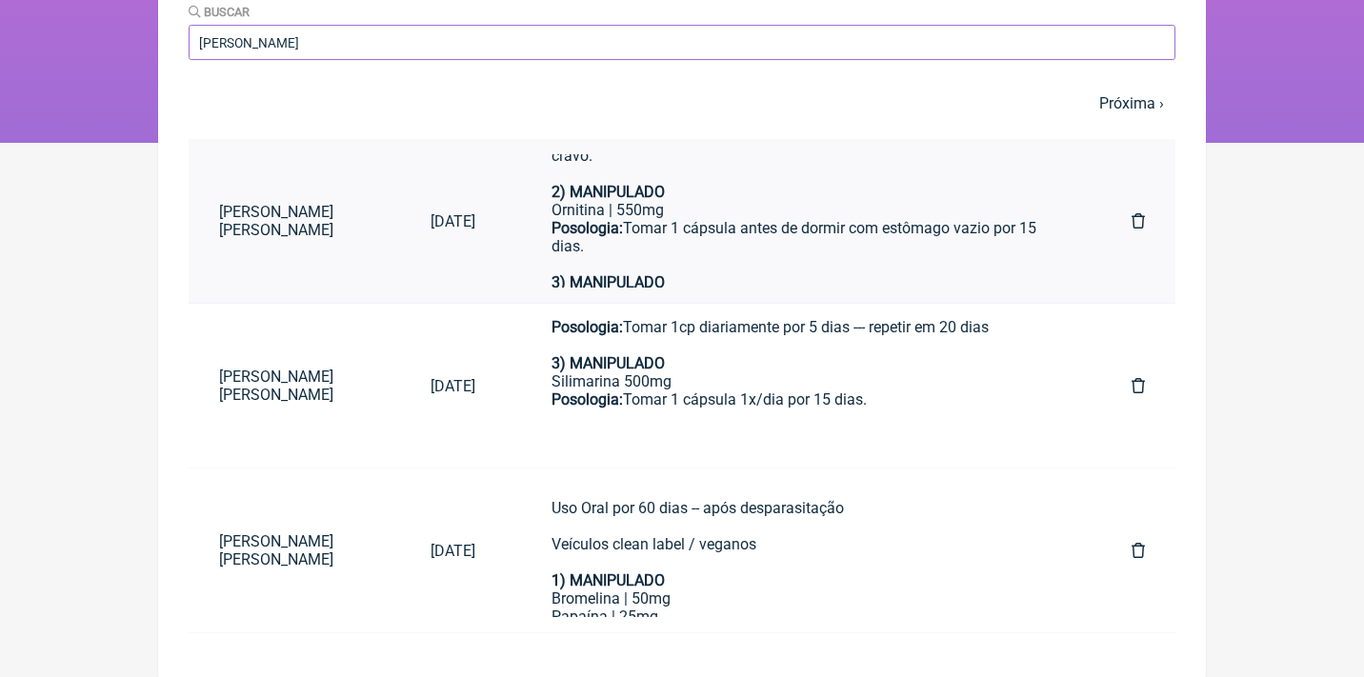
scroll to position [300, 0]
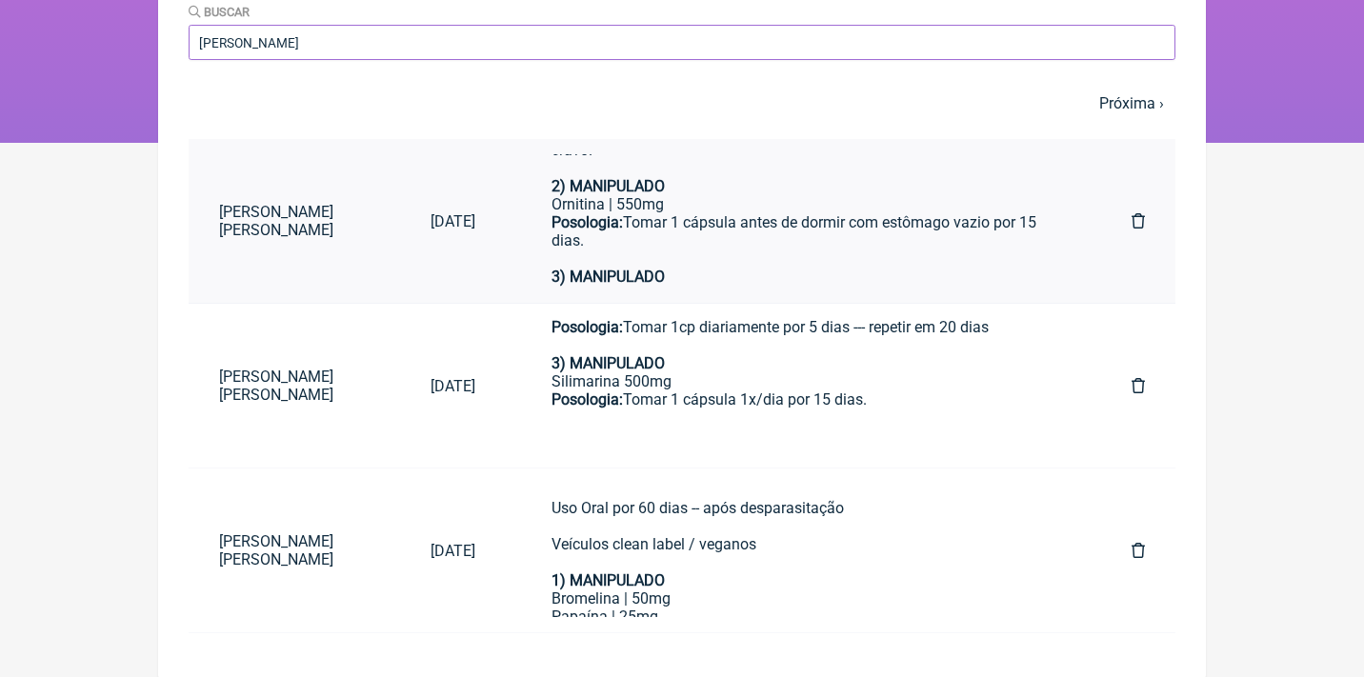
type input "[PERSON_NAME]"
click at [1141, 222] on icon at bounding box center [1137, 220] width 13 height 15
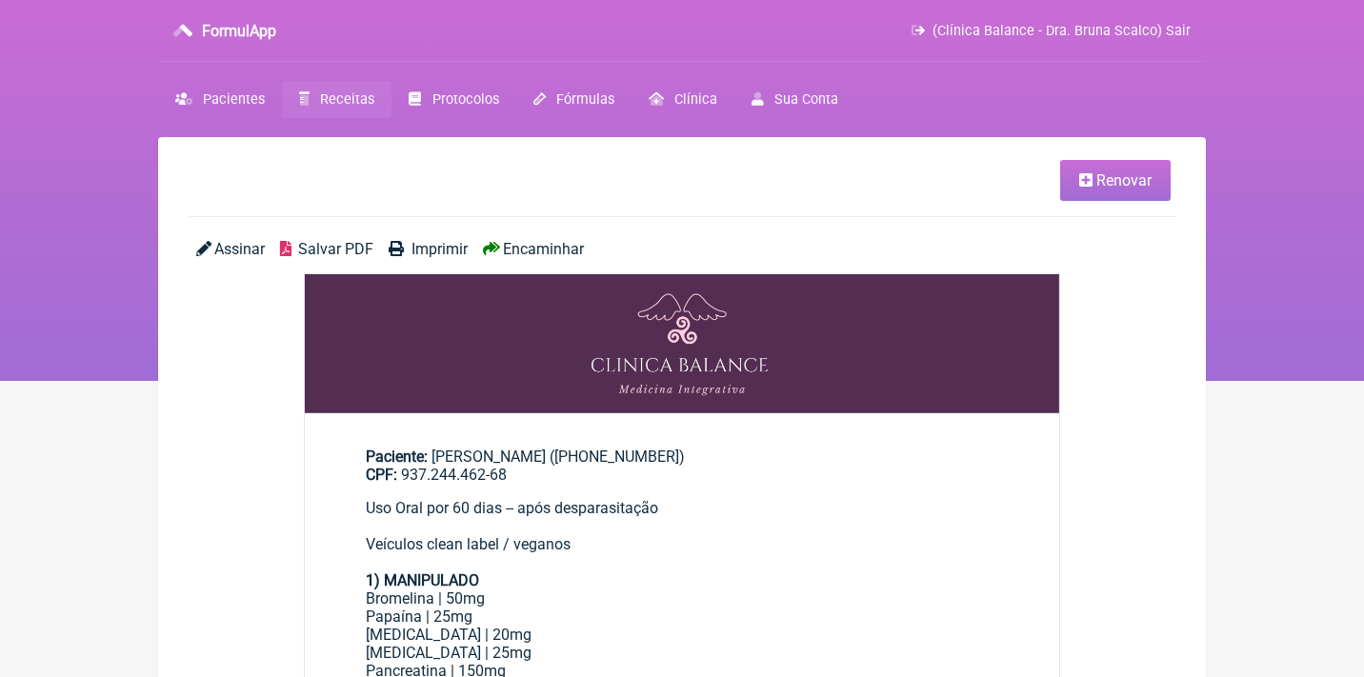
click at [343, 251] on span "Salvar PDF" at bounding box center [335, 249] width 75 height 18
click at [330, 90] on link "Receitas" at bounding box center [337, 99] width 110 height 37
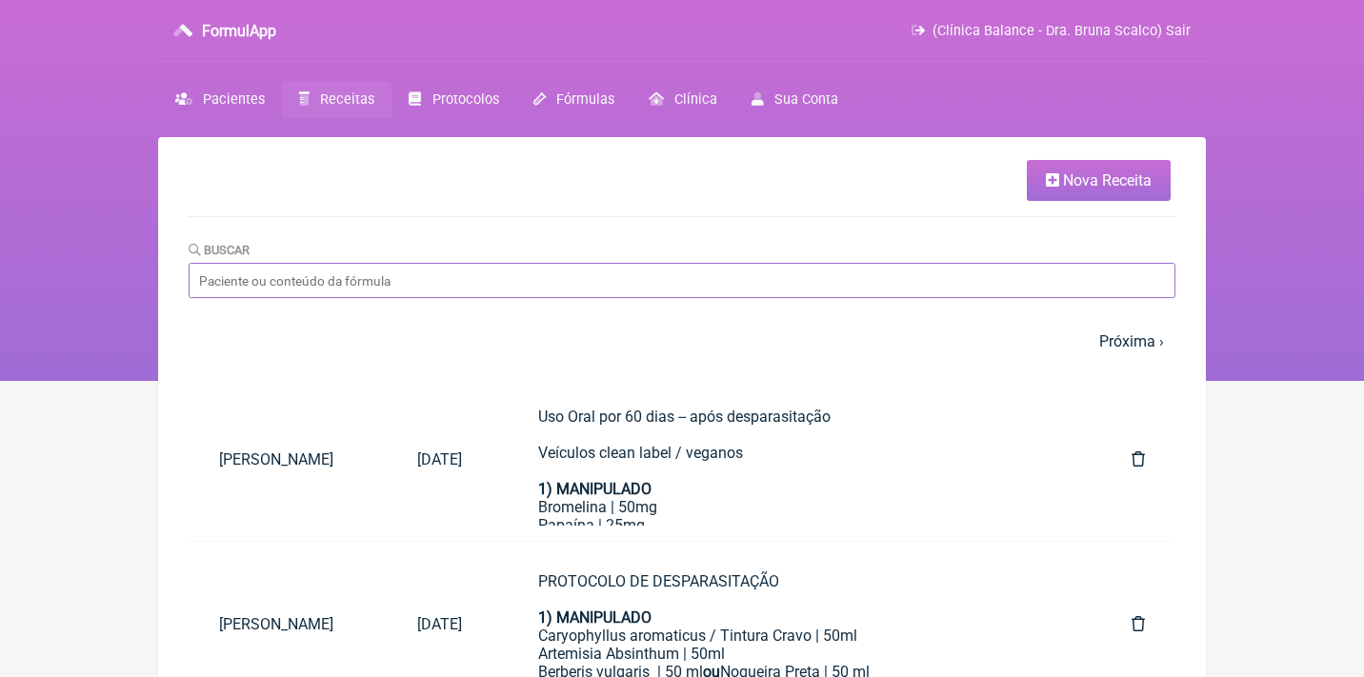
click at [487, 271] on input "Buscar" at bounding box center [682, 280] width 987 height 35
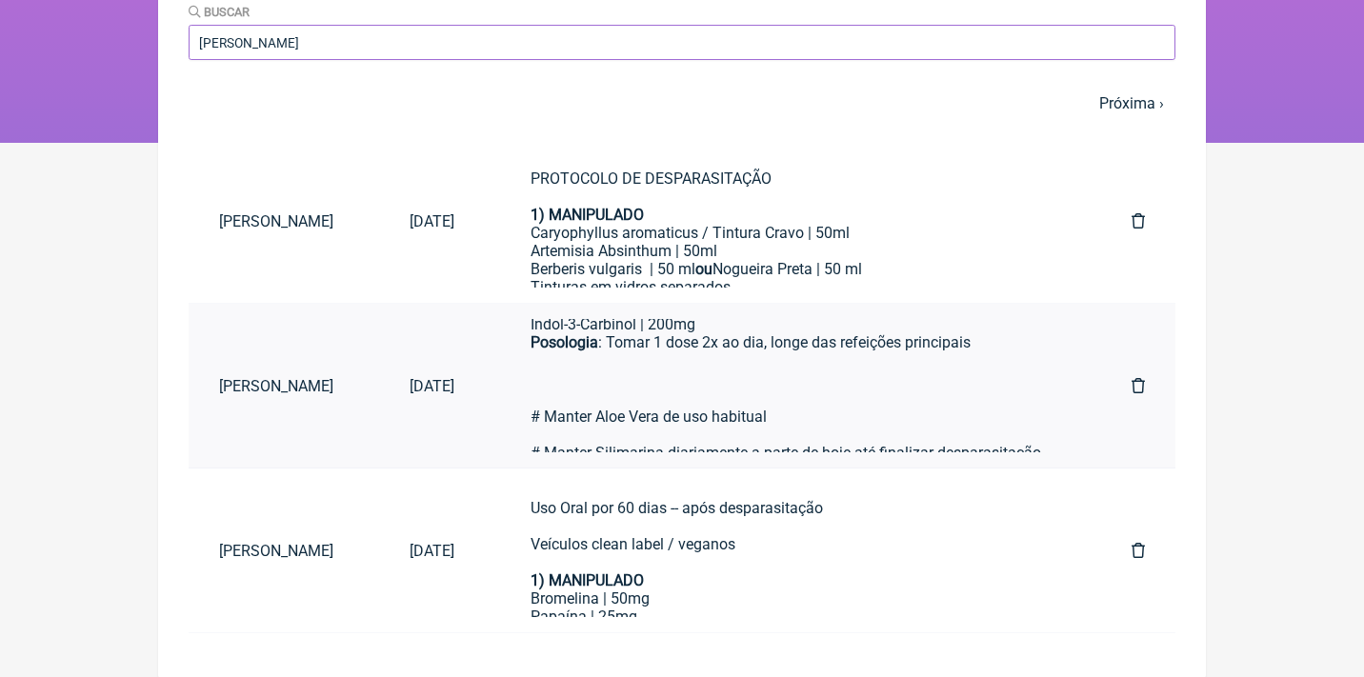
scroll to position [769, 0]
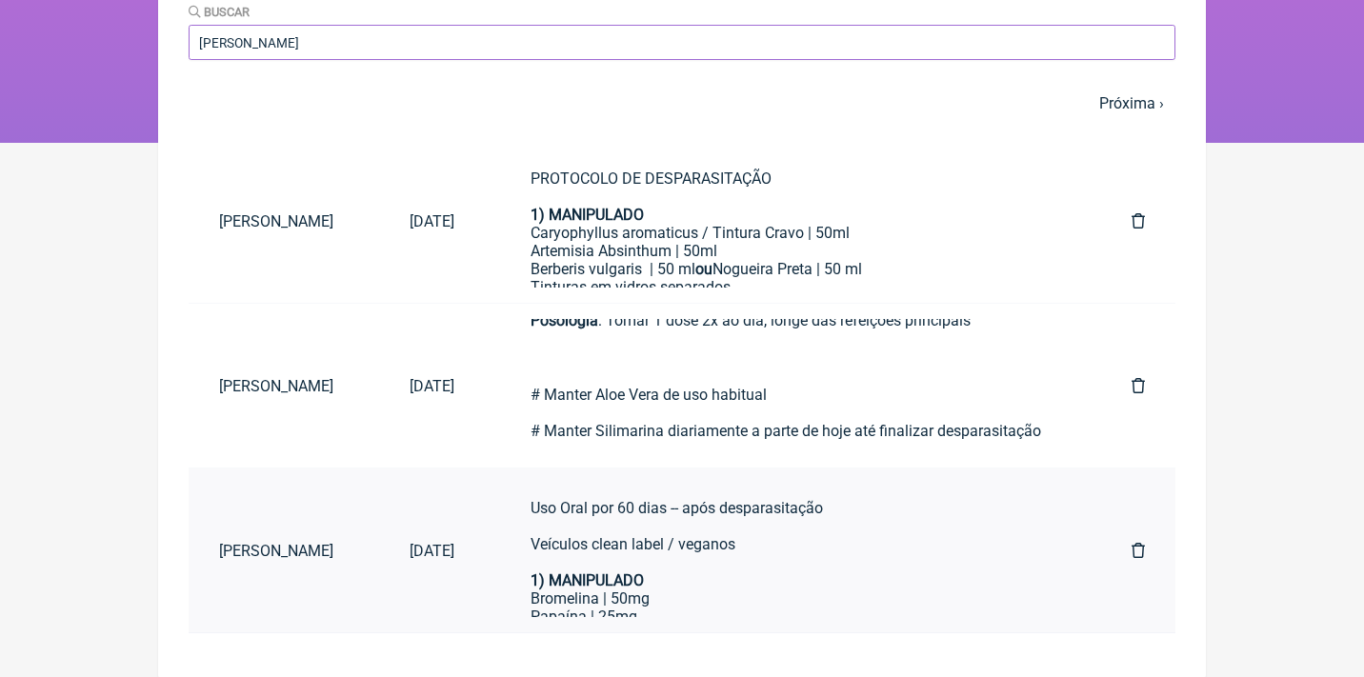
type input "Ana claudia bar"
click at [1130, 551] on link at bounding box center [1138, 551] width 74 height 49
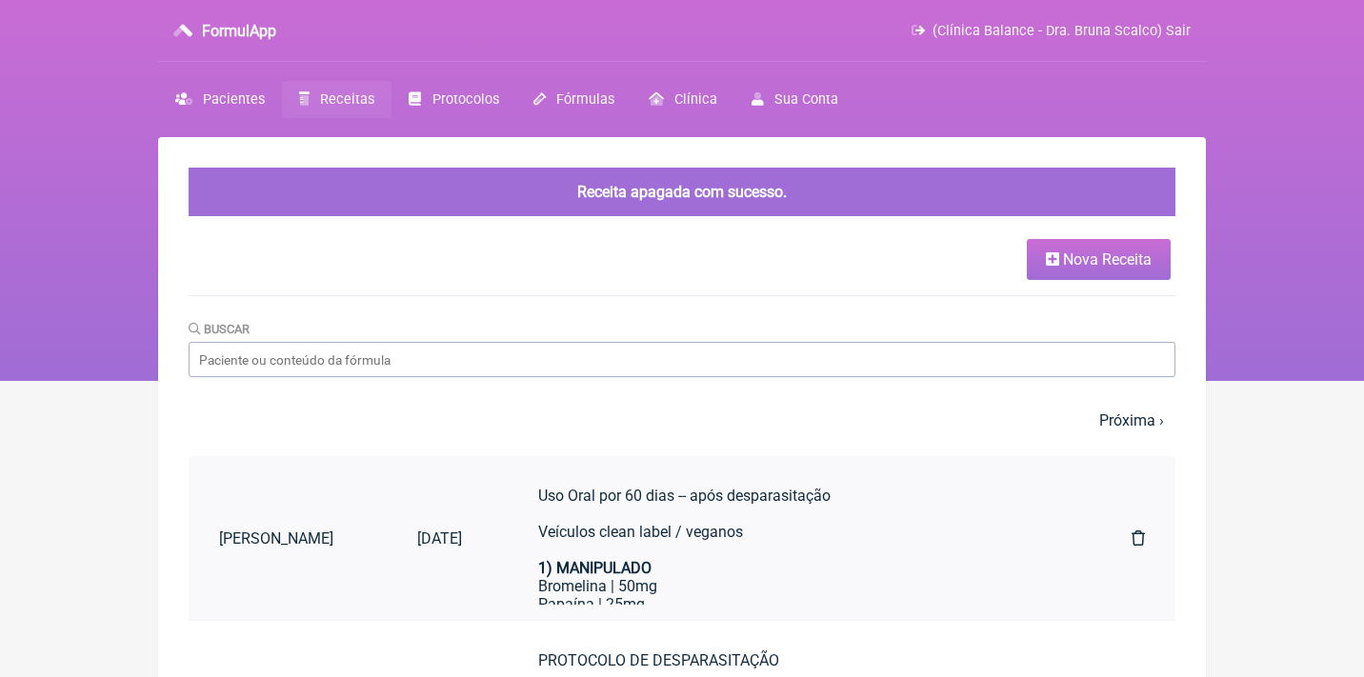
click at [680, 515] on div "Uso Oral por 60 dias -- após desparasitação Veículos clean label / veganos 1) M…" at bounding box center [796, 532] width 517 height 90
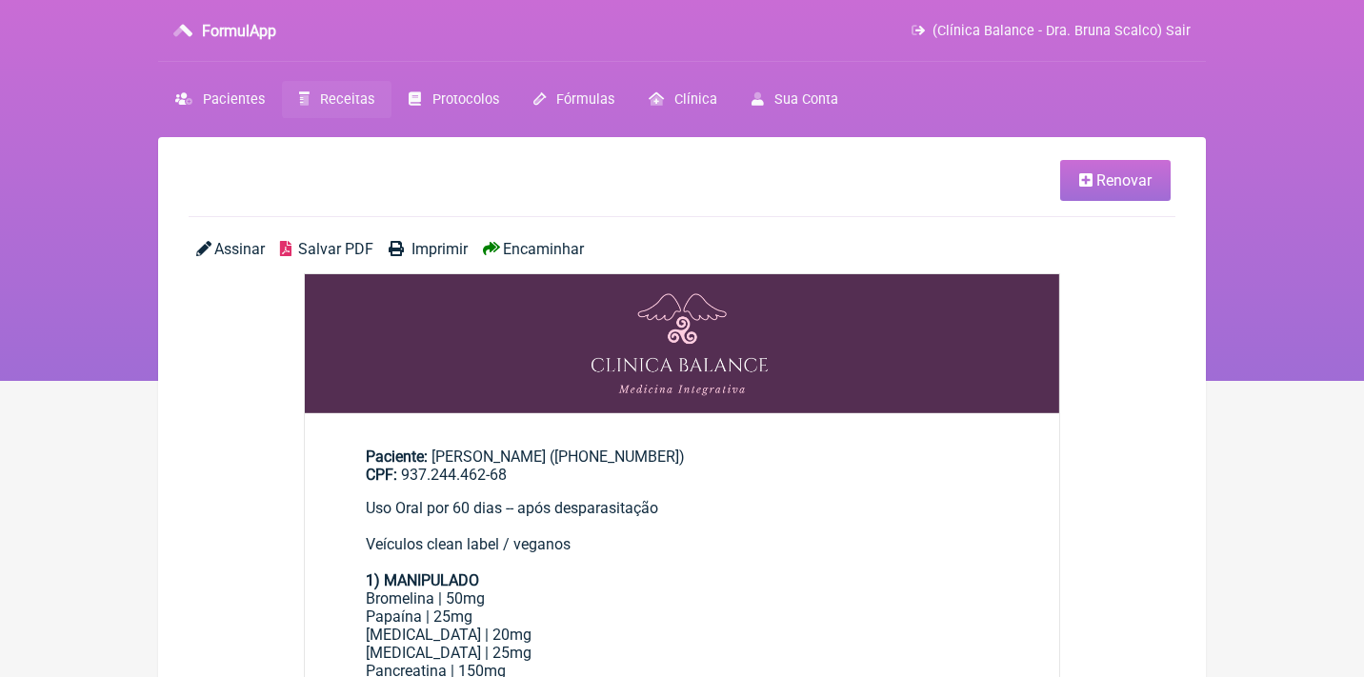
click at [1097, 186] on span "Renovar" at bounding box center [1123, 180] width 55 height 18
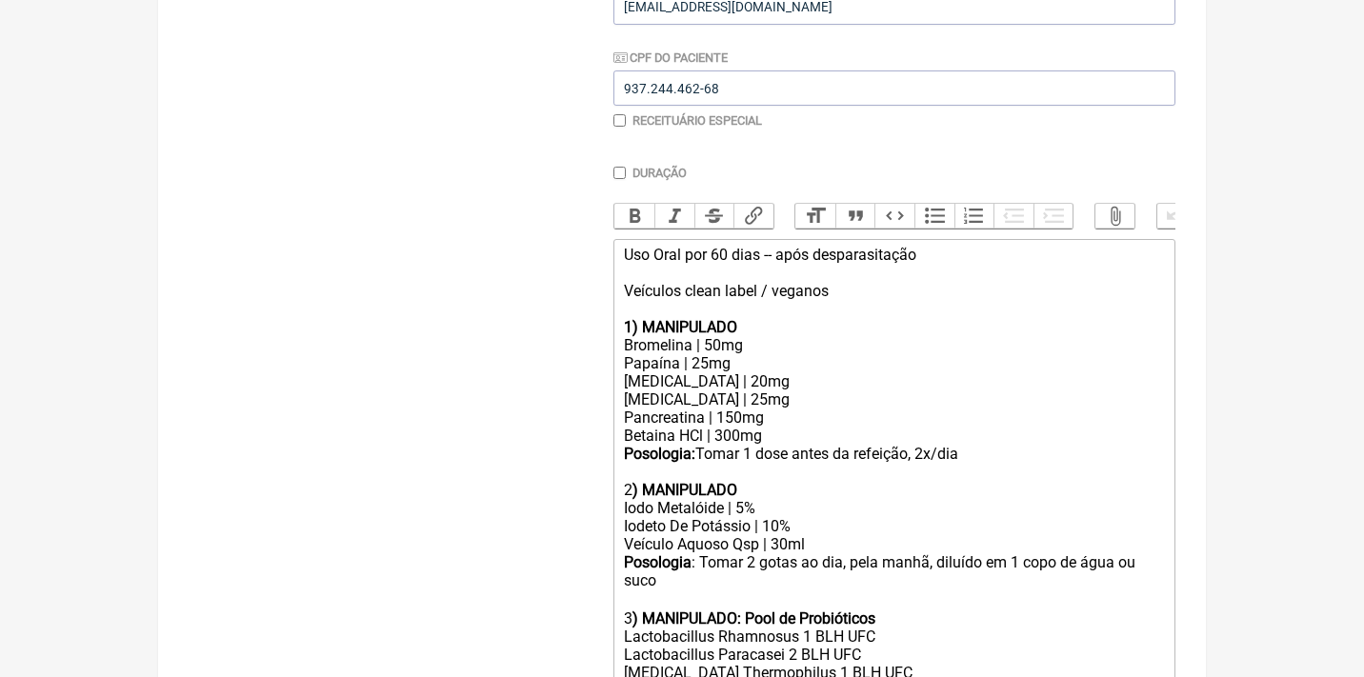
scroll to position [480, 0]
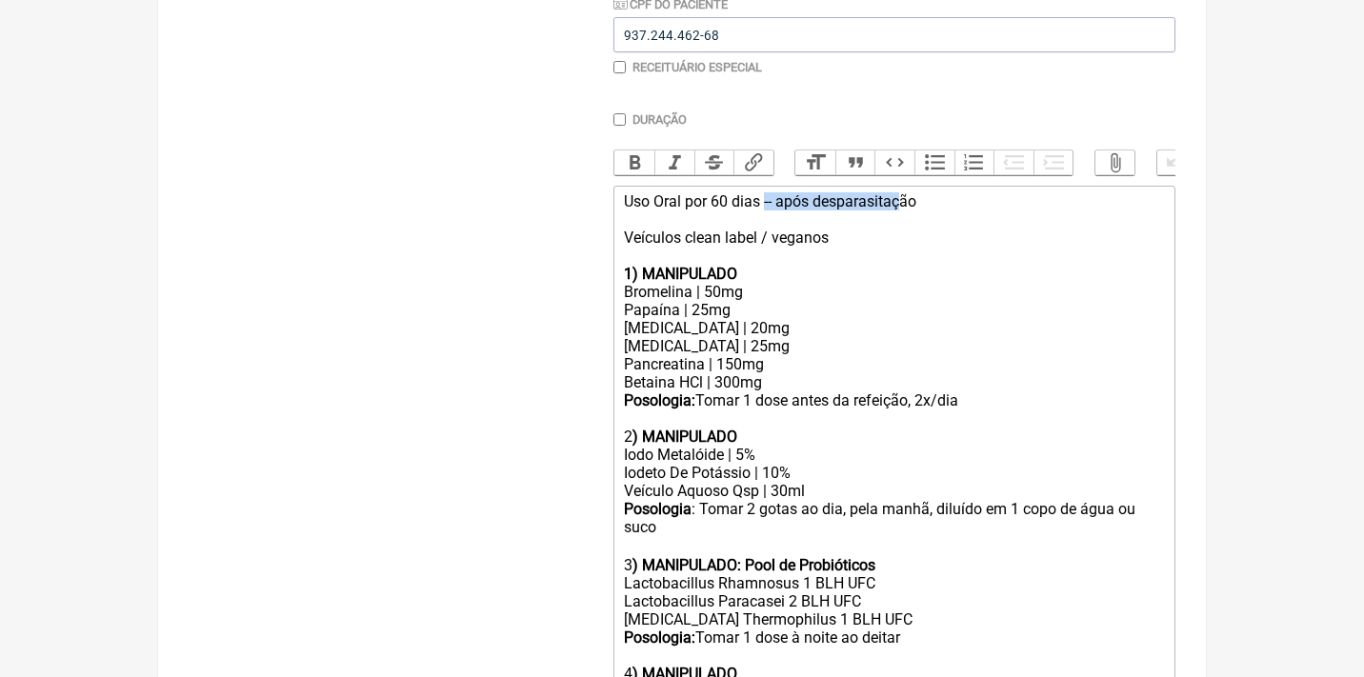
drag, startPoint x: 769, startPoint y: 201, endPoint x: 909, endPoint y: 190, distance: 141.4
click at [915, 199] on div "Uso Oral por 60 dias -- após desparasitação Veículos clean label / veganos 1) M…" at bounding box center [894, 237] width 541 height 90
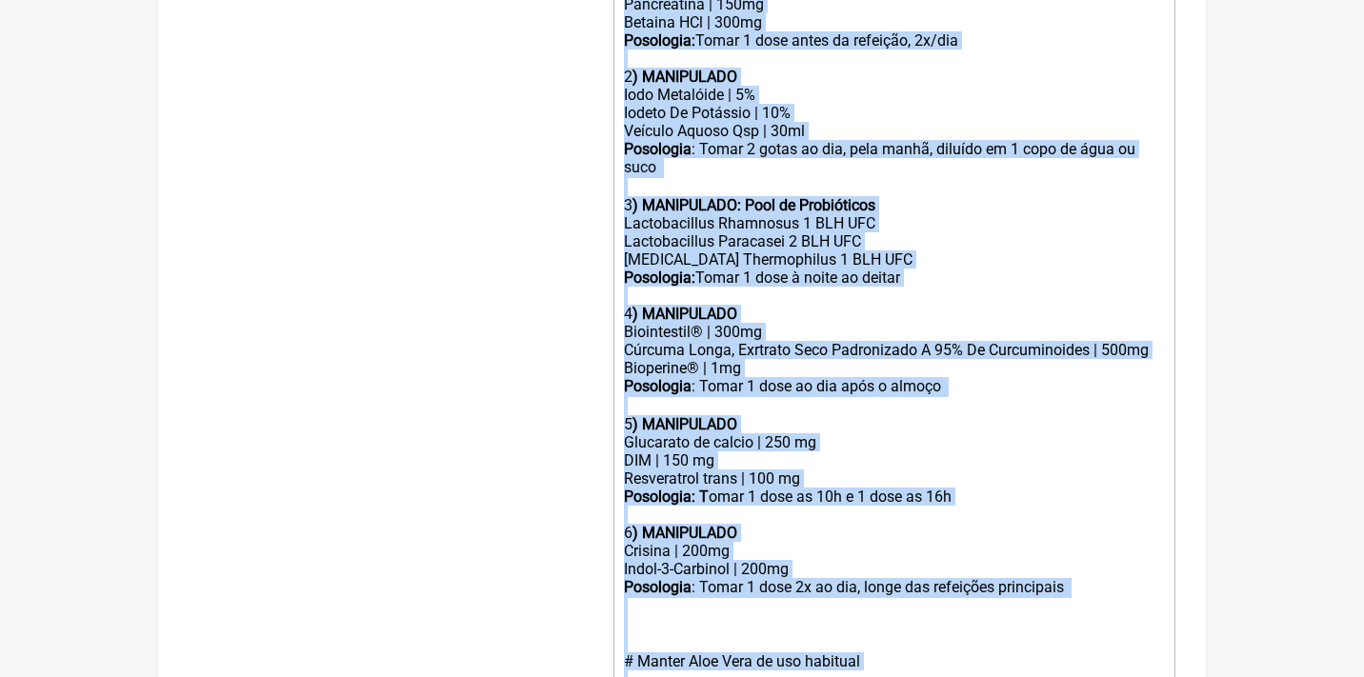
drag, startPoint x: 624, startPoint y: 256, endPoint x: 701, endPoint y: 689, distance: 440.1
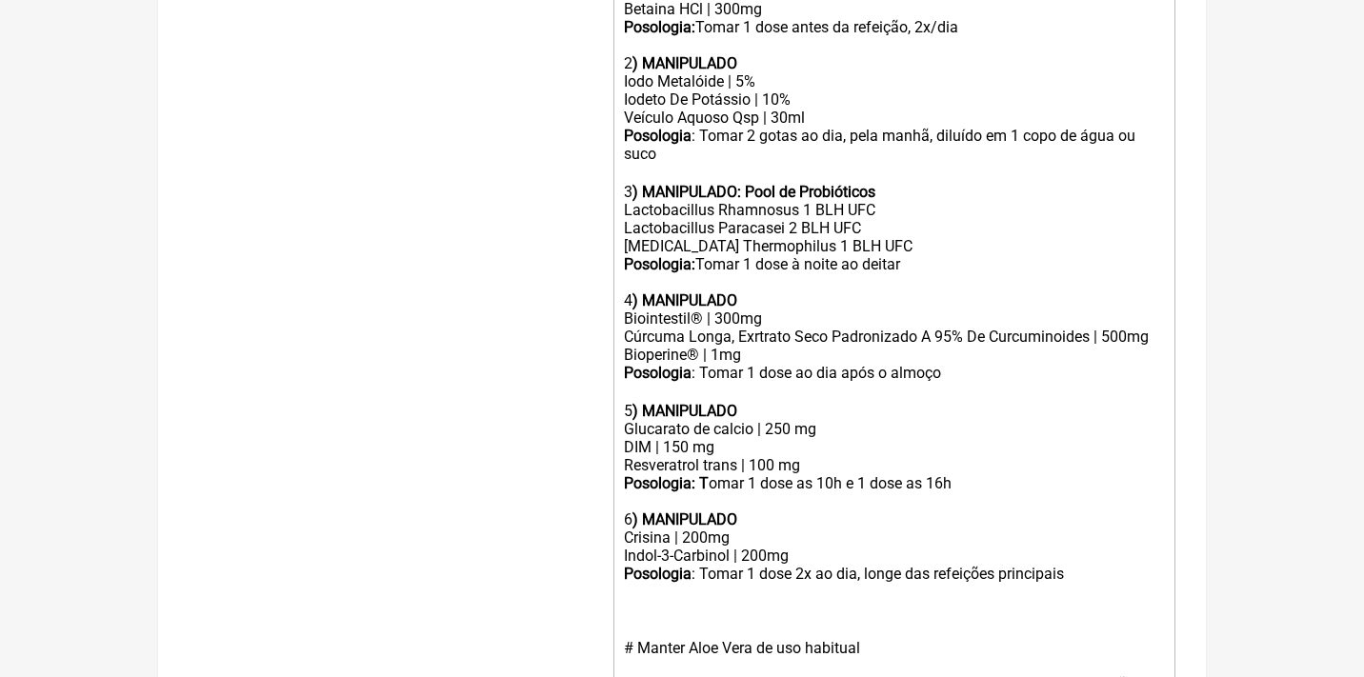
scroll to position [409, 0]
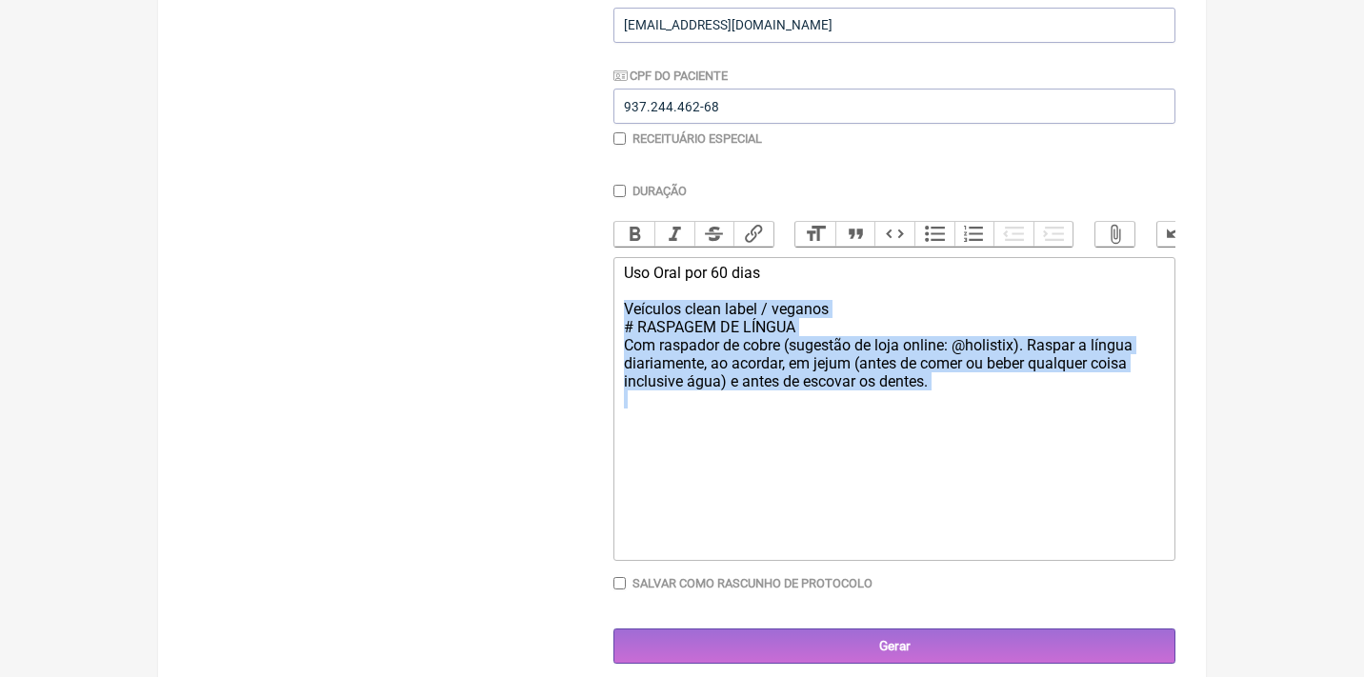
drag, startPoint x: 985, startPoint y: 401, endPoint x: 589, endPoint y: 309, distance: 406.8
click at [589, 309] on form "Buscar Protocolos Formulas Medicamentos Industrializados Suplementos / Cosmétic…" at bounding box center [682, 243] width 987 height 842
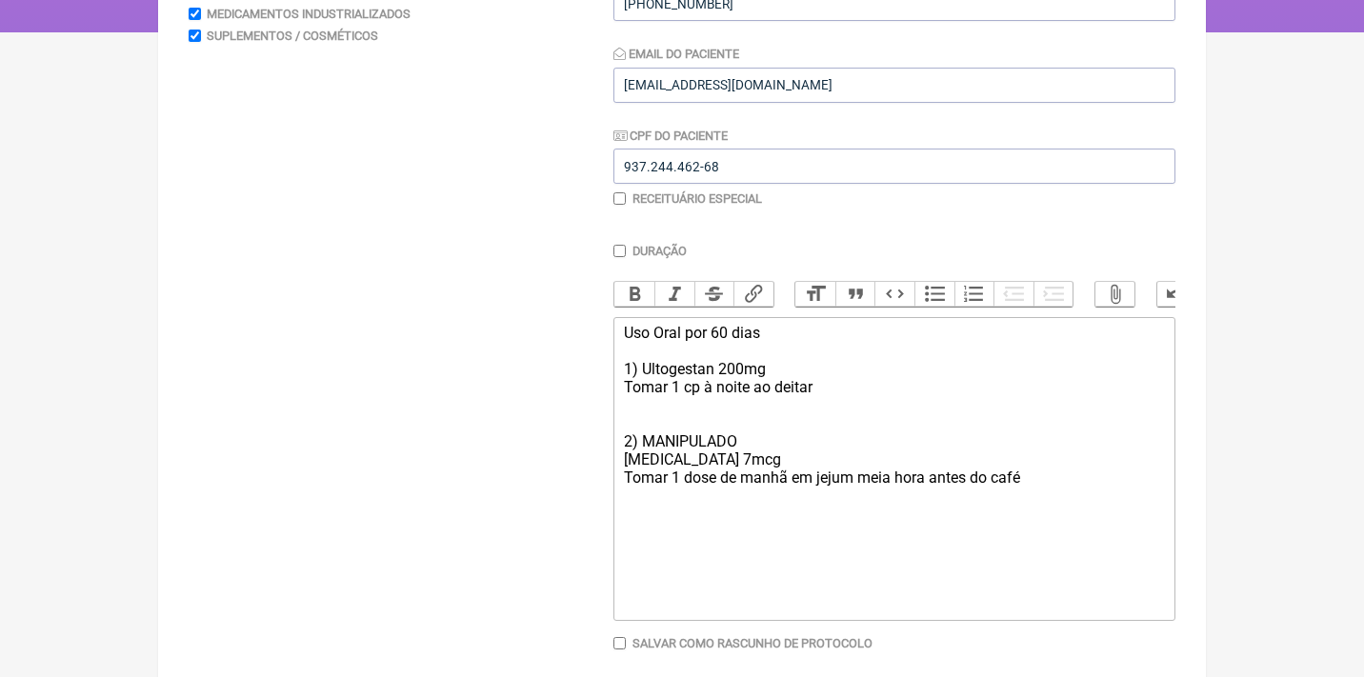
click at [618, 381] on trix-editor "Uso Oral por 60 dias 1) Ultogestan 200mg Tomar 1 cp à noite ao deitar 2) MANIPU…" at bounding box center [894, 469] width 562 height 304
drag, startPoint x: 699, startPoint y: 385, endPoint x: 589, endPoint y: 371, distance: 111.3
click at [602, 382] on form "Buscar Protocolos Formulas Medicamentos Industrializados Suplementos / Cosmétic…" at bounding box center [682, 303] width 987 height 842
click at [630, 288] on button "Bold" at bounding box center [634, 294] width 40 height 25
click at [619, 467] on trix-editor "Uso Oral por 60 dias 1) Ultogestan 200mg Posologia: Tomar 1 cp à noite ao deita…" at bounding box center [894, 469] width 562 height 304
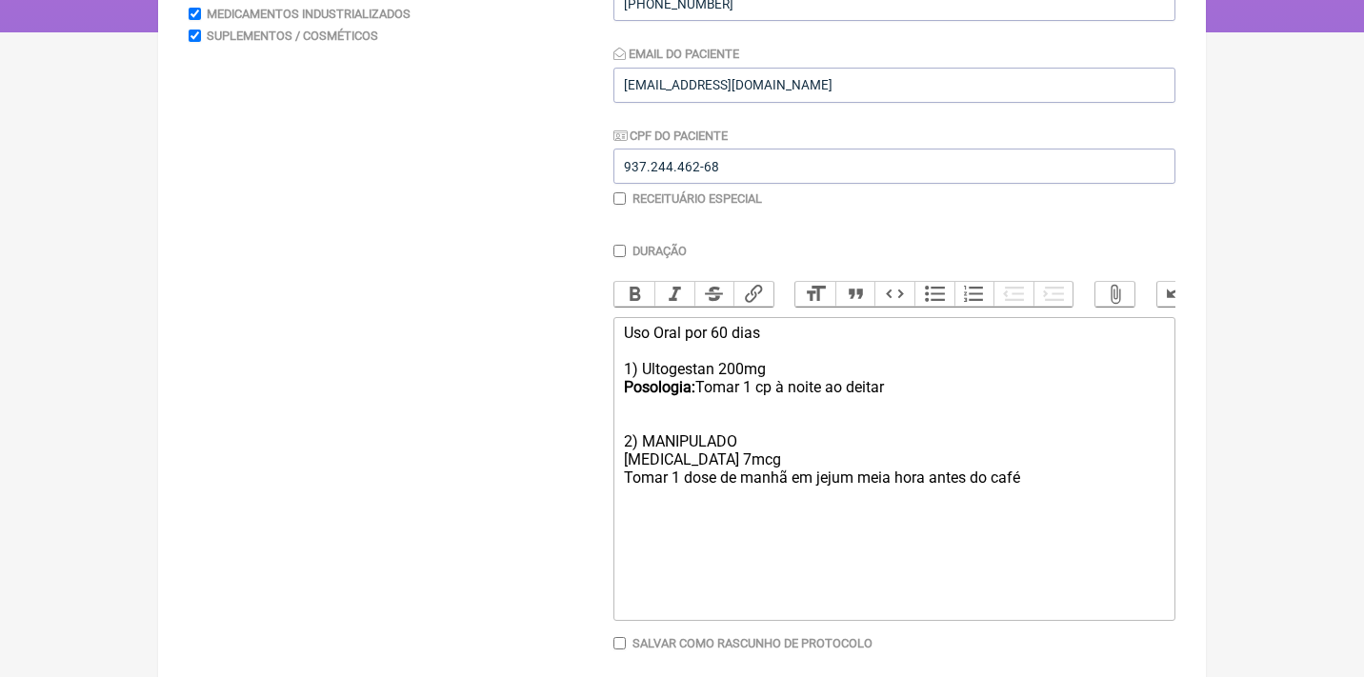
paste trix-editor "<strong>Posologia:&nbsp;</strong>"
type trix-editor "<div>Uso Oral por 60 dias<br><br>1) Ultogestan 200mg <br><strong>Posologia: </s…"
click at [675, 438] on div "Uso Oral por 60 dias 1) Ultogestan 200mg Posologia: Tomar 1 cp à noite ao deita…" at bounding box center [894, 405] width 541 height 163
click at [628, 287] on button "Bold" at bounding box center [634, 294] width 40 height 25
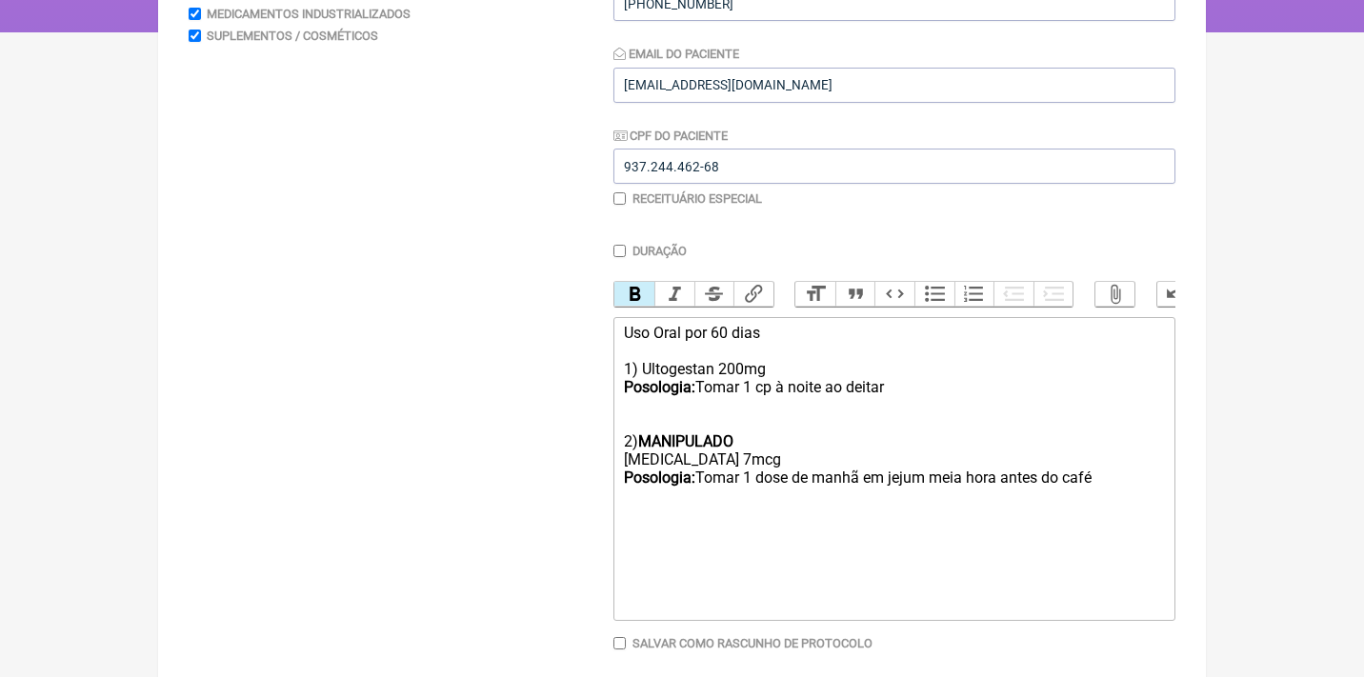
click at [747, 559] on div at bounding box center [894, 568] width 541 height 18
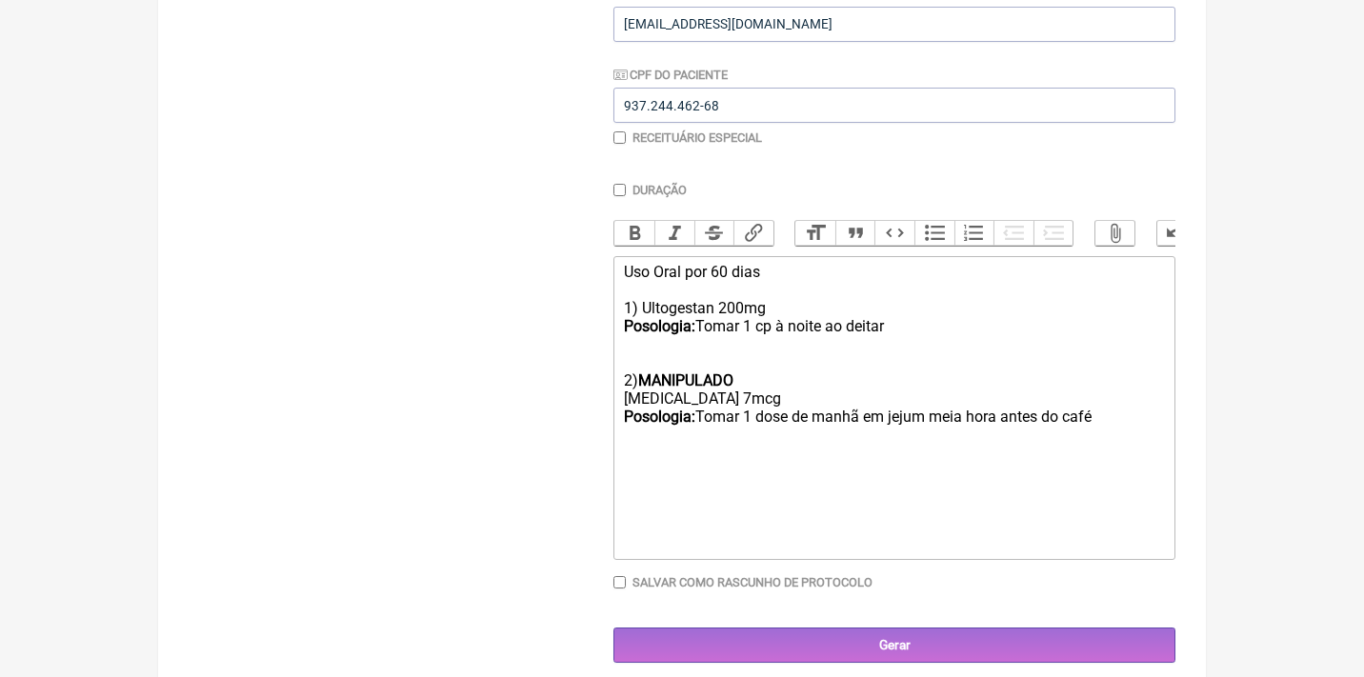
scroll to position [409, 0]
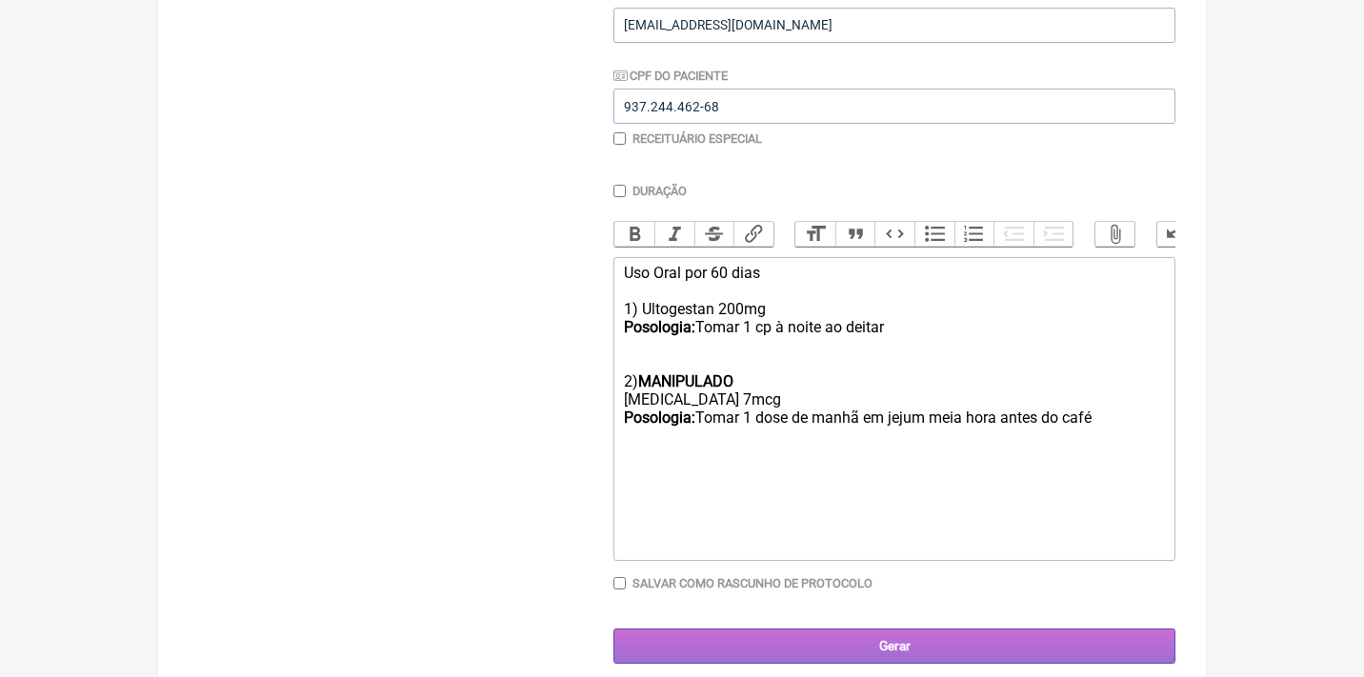
click at [891, 629] on input "Gerar" at bounding box center [894, 646] width 562 height 35
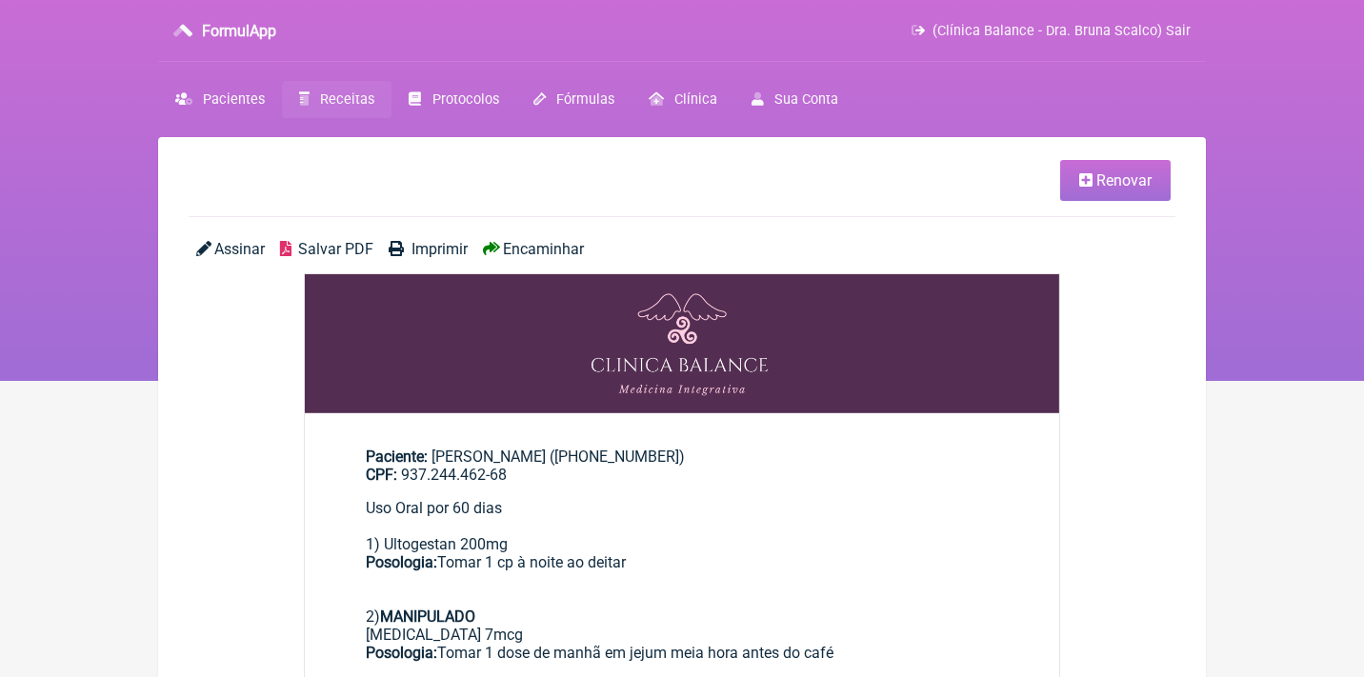
click at [239, 249] on span "Assinar" at bounding box center [239, 249] width 50 height 18
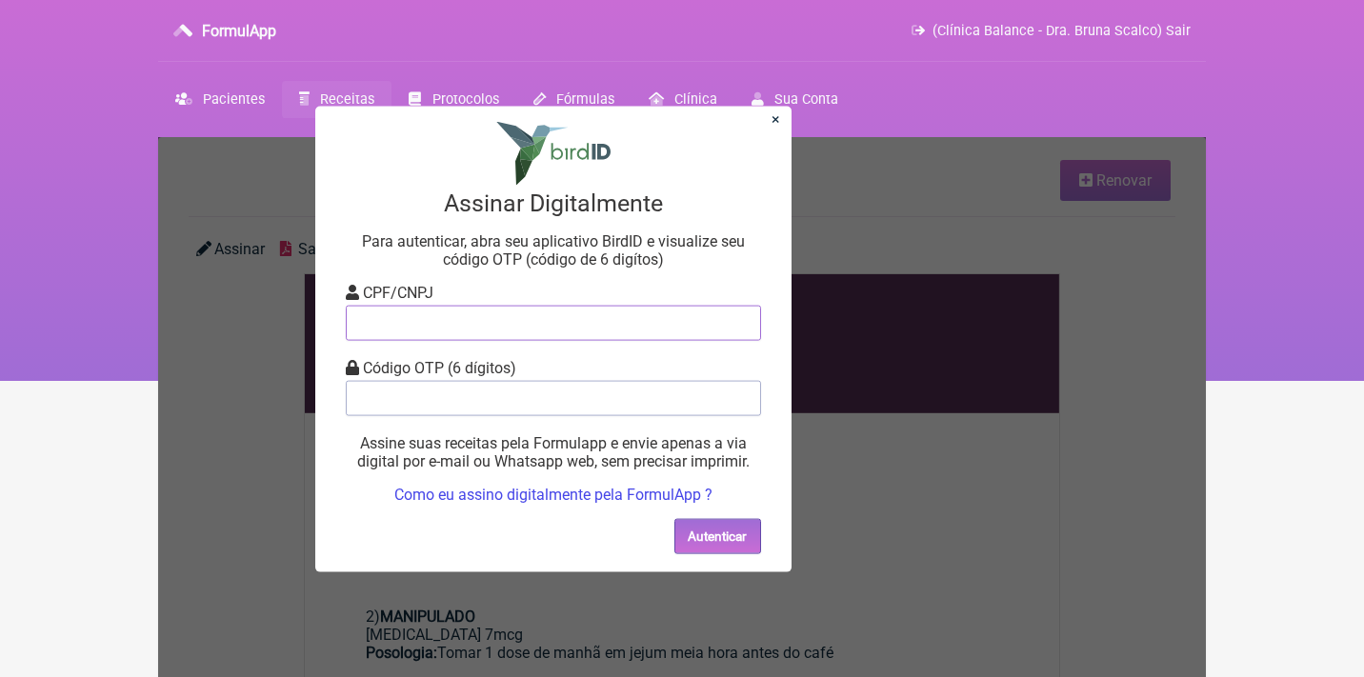
click at [406, 327] on input "tel" at bounding box center [553, 322] width 415 height 35
type input "12805451783"
click at [440, 390] on input "tel" at bounding box center [553, 397] width 415 height 35
type input "523390"
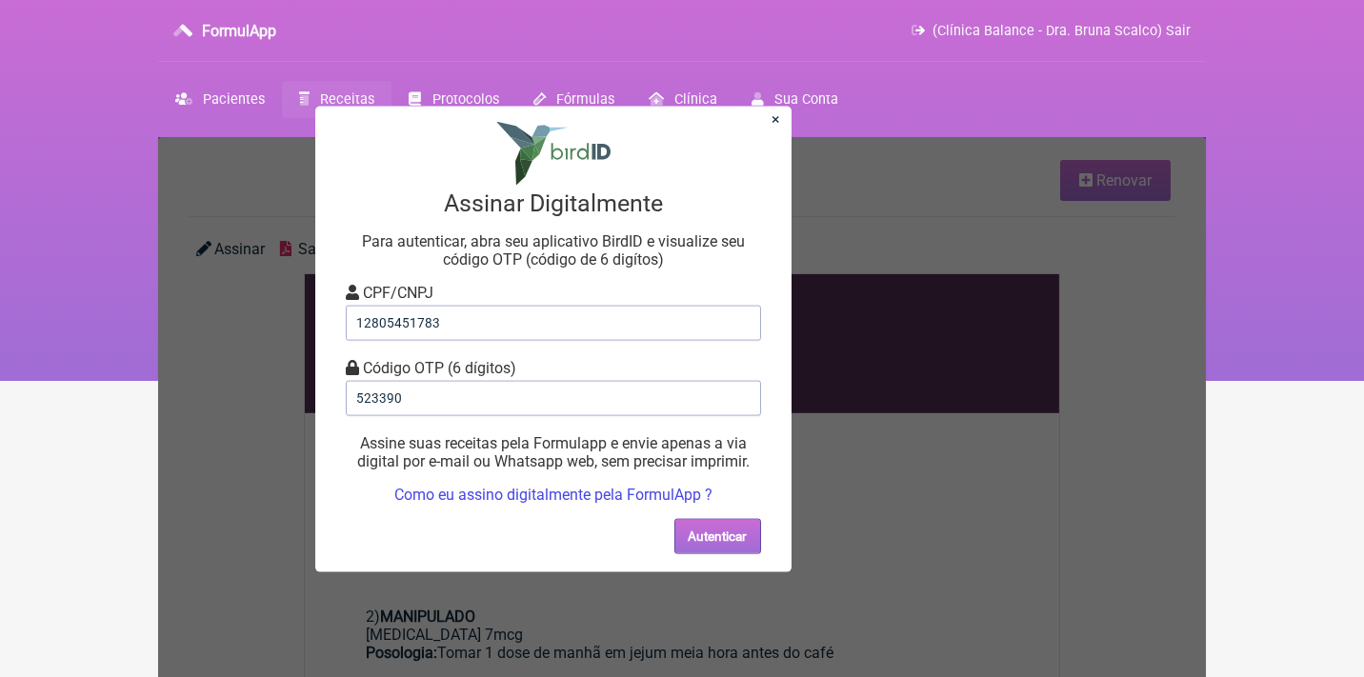
click at [730, 548] on button "Autenticar" at bounding box center [717, 535] width 87 height 35
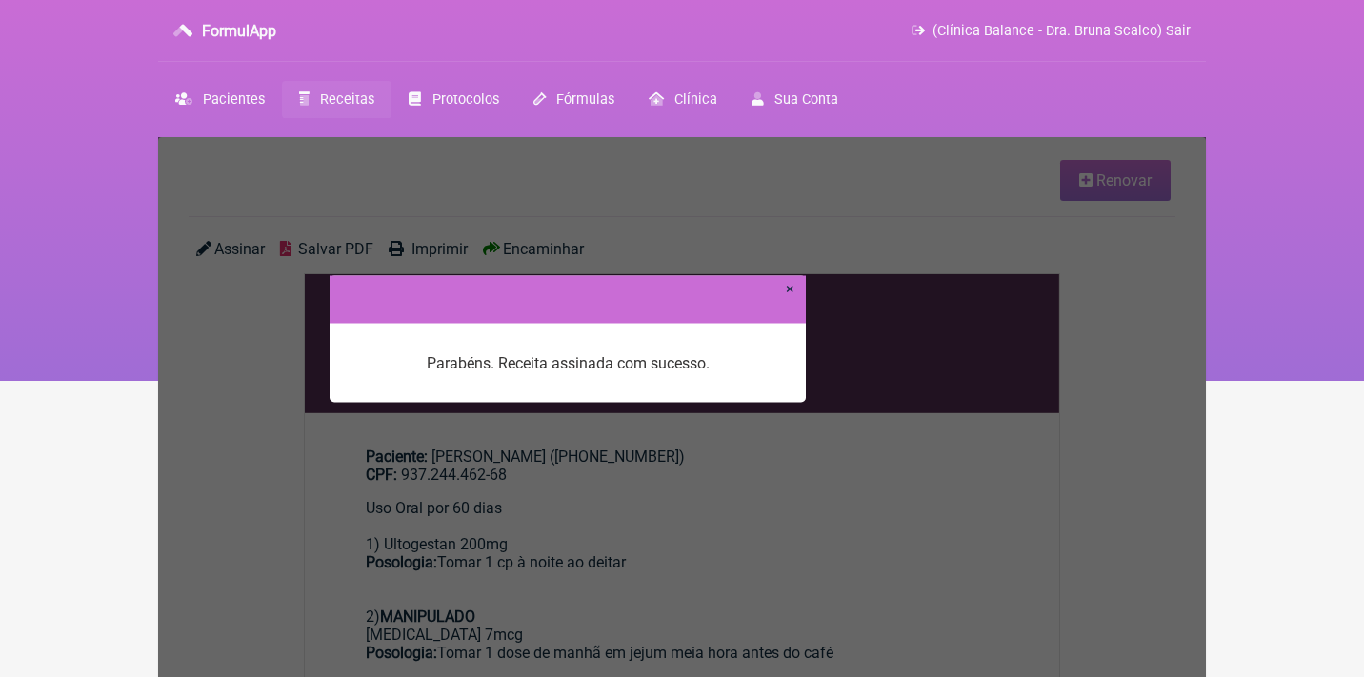
click at [794, 290] on div at bounding box center [568, 299] width 476 height 48
click at [787, 292] on link "×" at bounding box center [790, 288] width 9 height 18
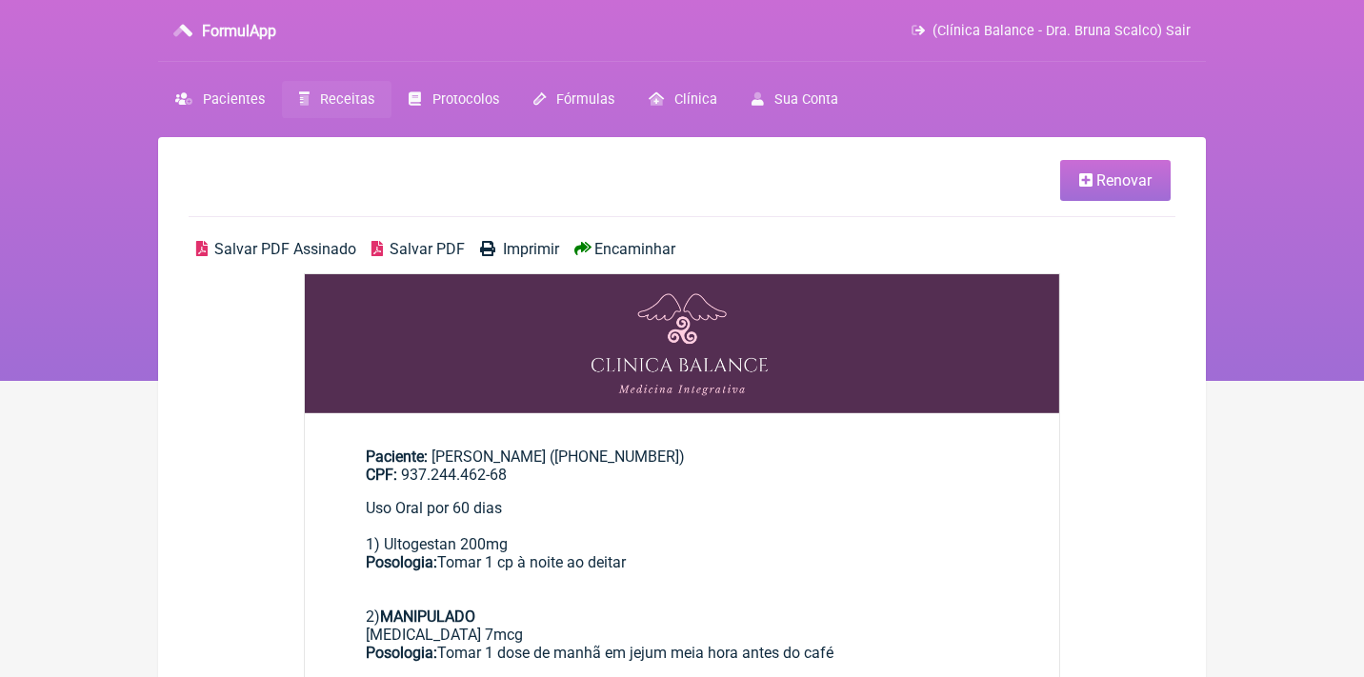
click at [246, 244] on span "Salvar PDF Assinado" at bounding box center [285, 249] width 142 height 18
click at [1099, 183] on span "Renovar" at bounding box center [1123, 180] width 55 height 18
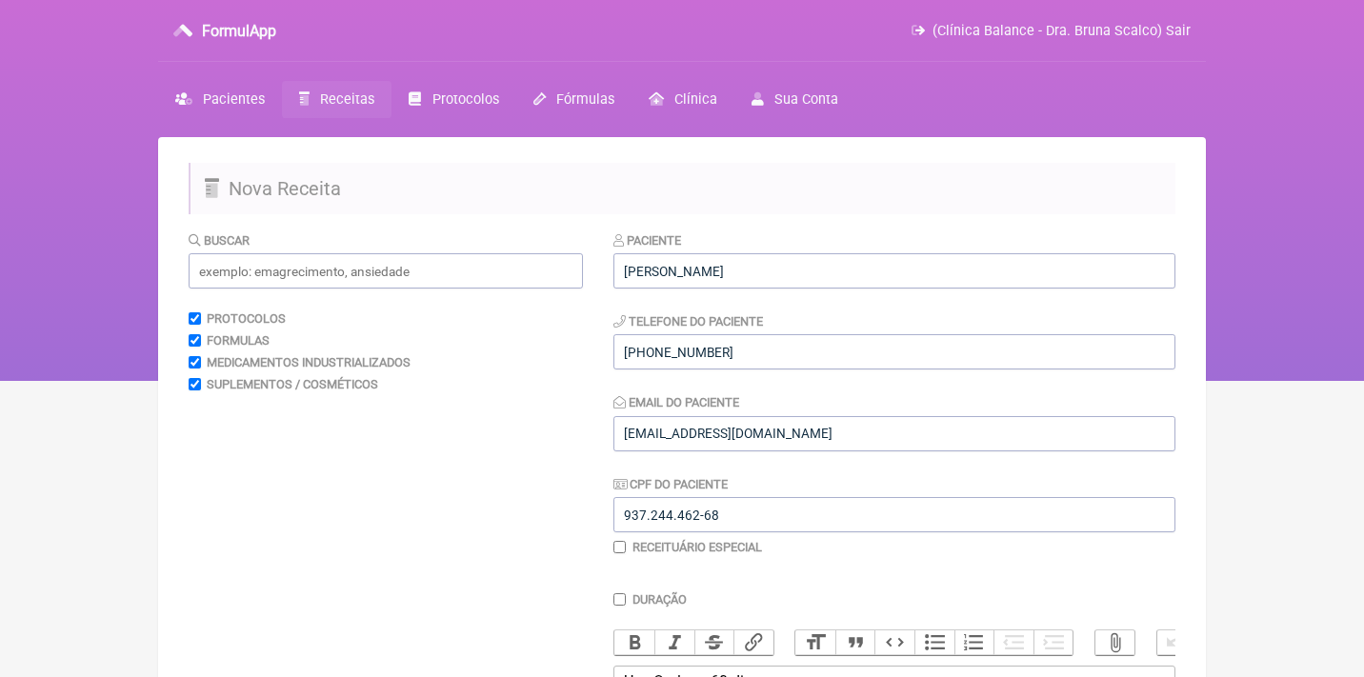
click at [622, 547] on input "checkbox" at bounding box center [619, 547] width 12 height 12
checkbox input "true"
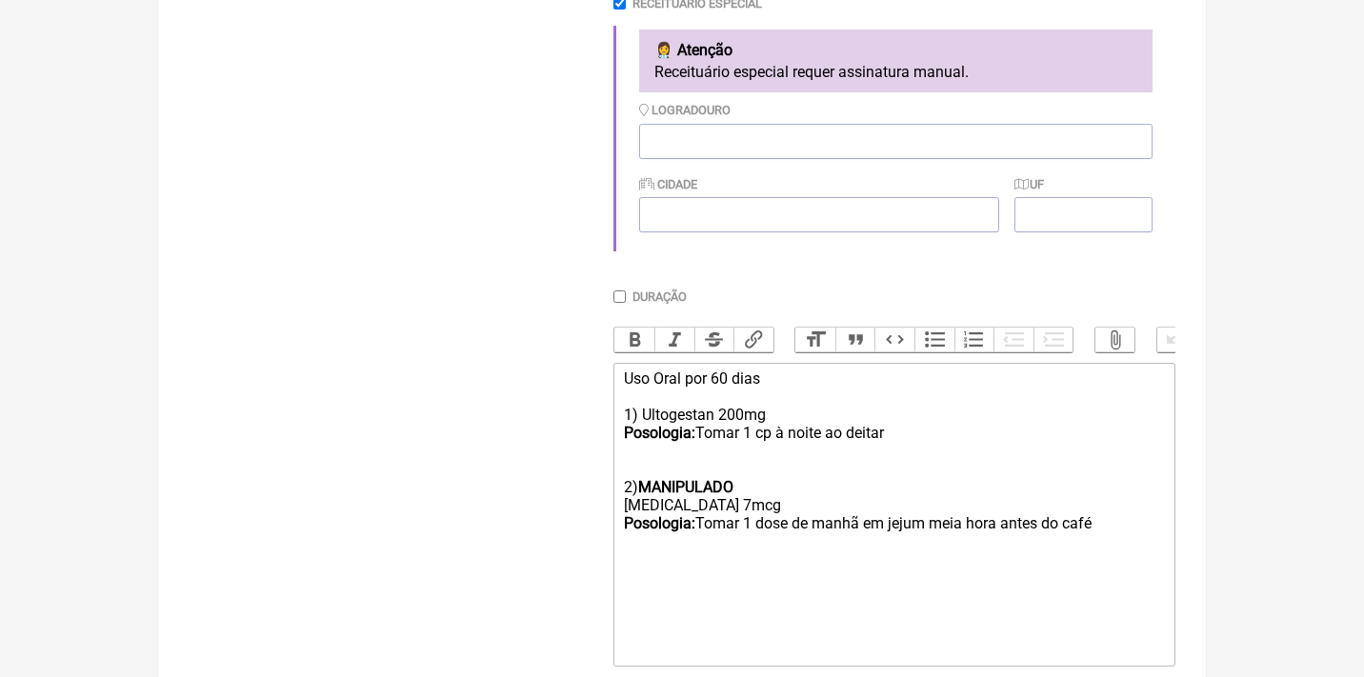
scroll to position [647, 0]
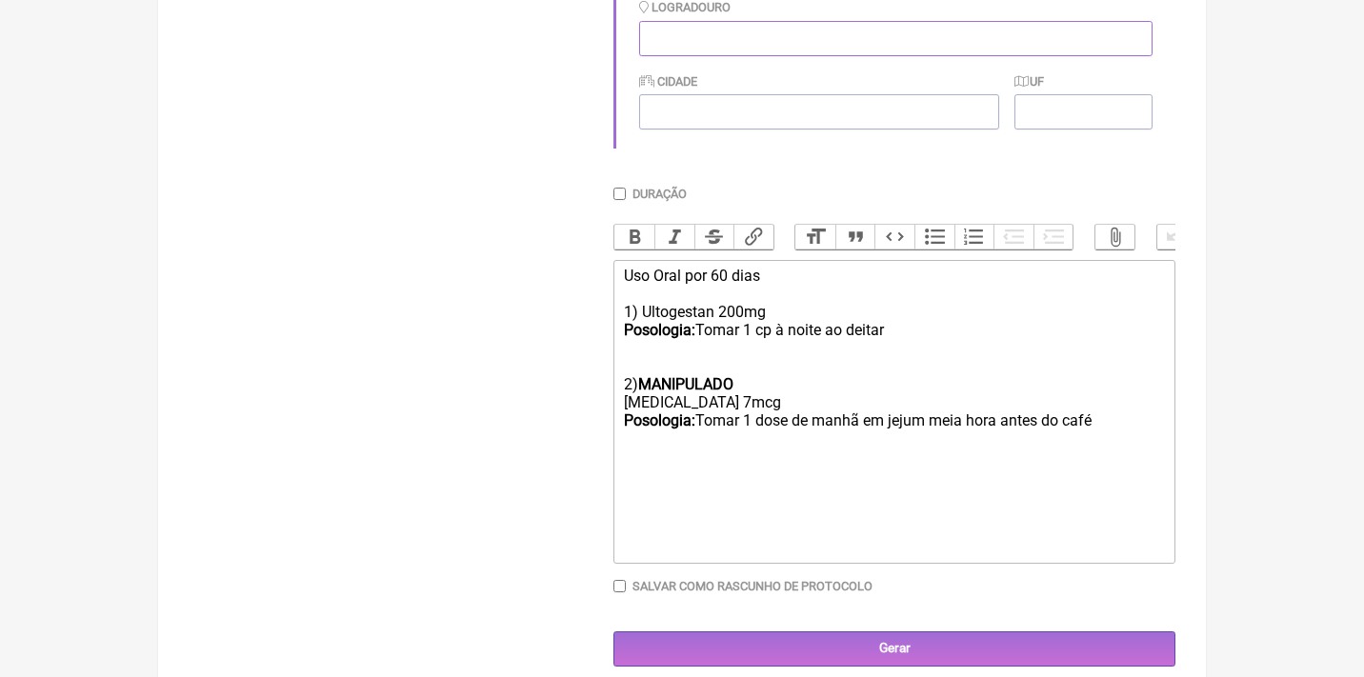
click at [679, 21] on input "Logradouro" at bounding box center [895, 38] width 513 height 35
paste input "[GEOGRAPHIC_DATA], - [PERSON_NAME], Jeremoabo - BA"
type input "[GEOGRAPHIC_DATA], - [PERSON_NAME], Jeremoabo - BA"
type input "Jeremoabo"
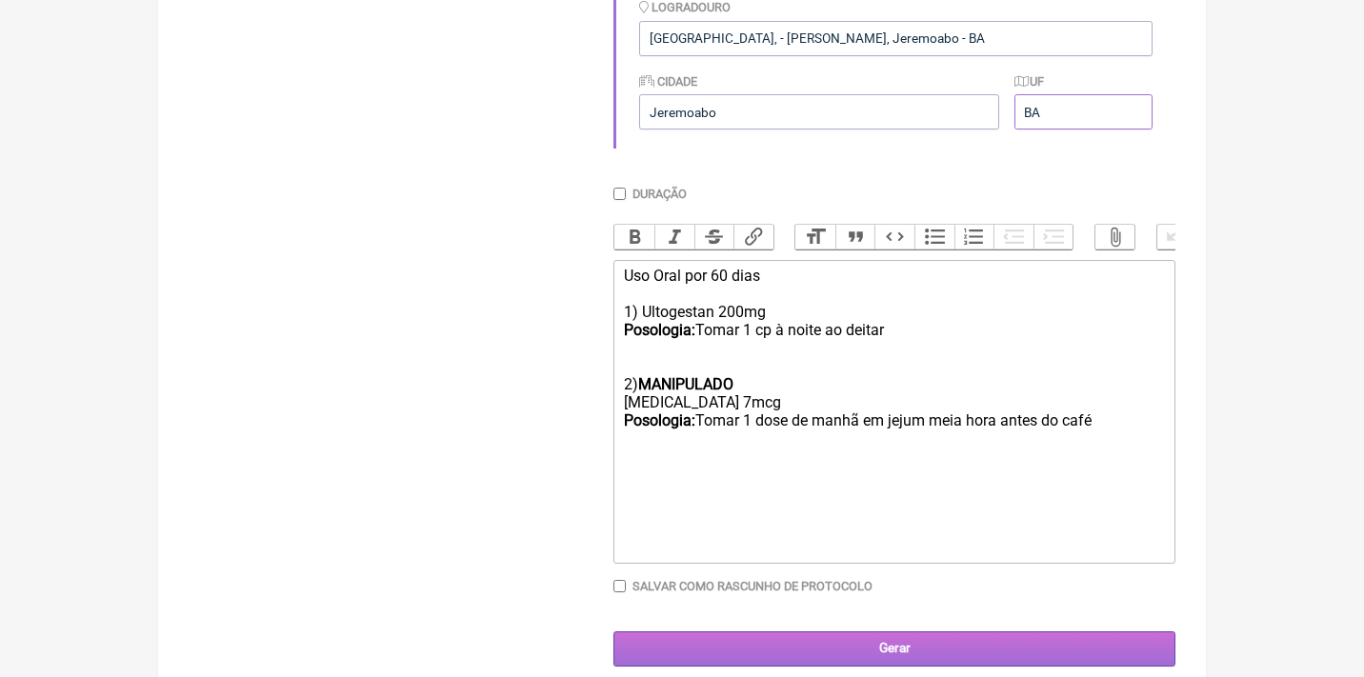
type input "BA"
click at [895, 638] on input "Gerar" at bounding box center [894, 648] width 562 height 35
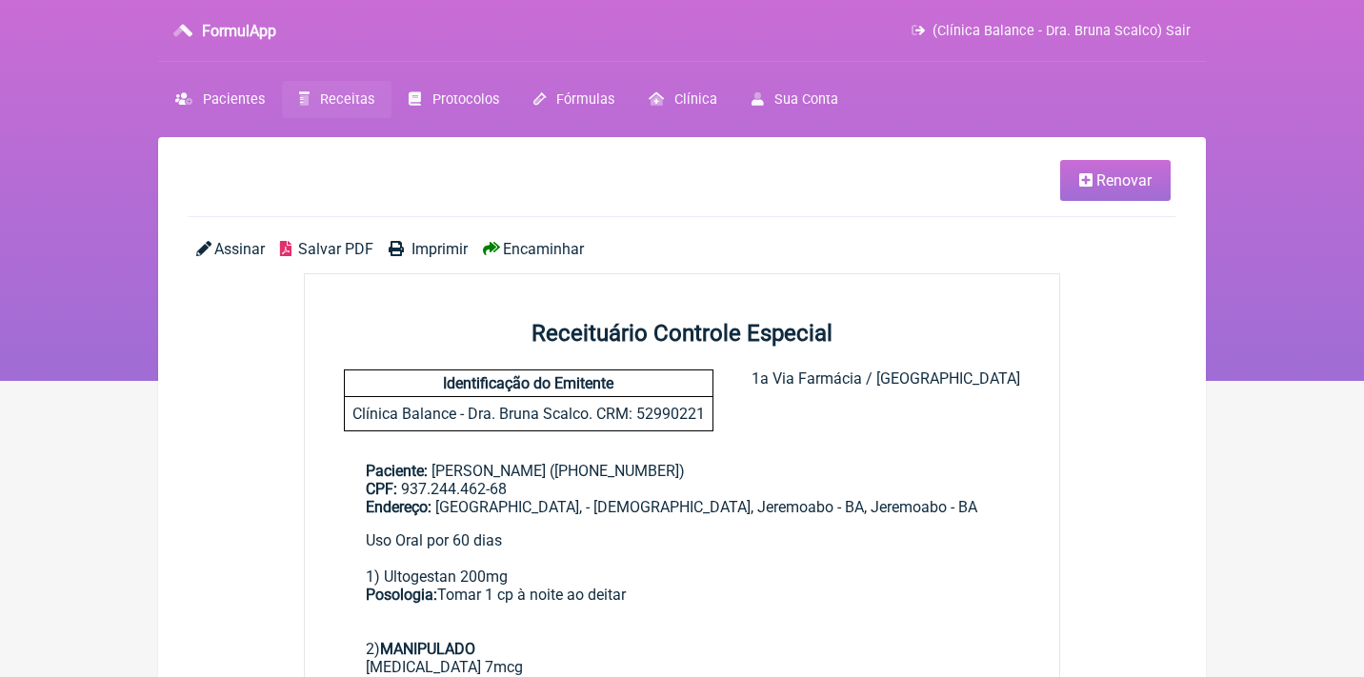
click at [232, 249] on span "Assinar" at bounding box center [239, 249] width 50 height 18
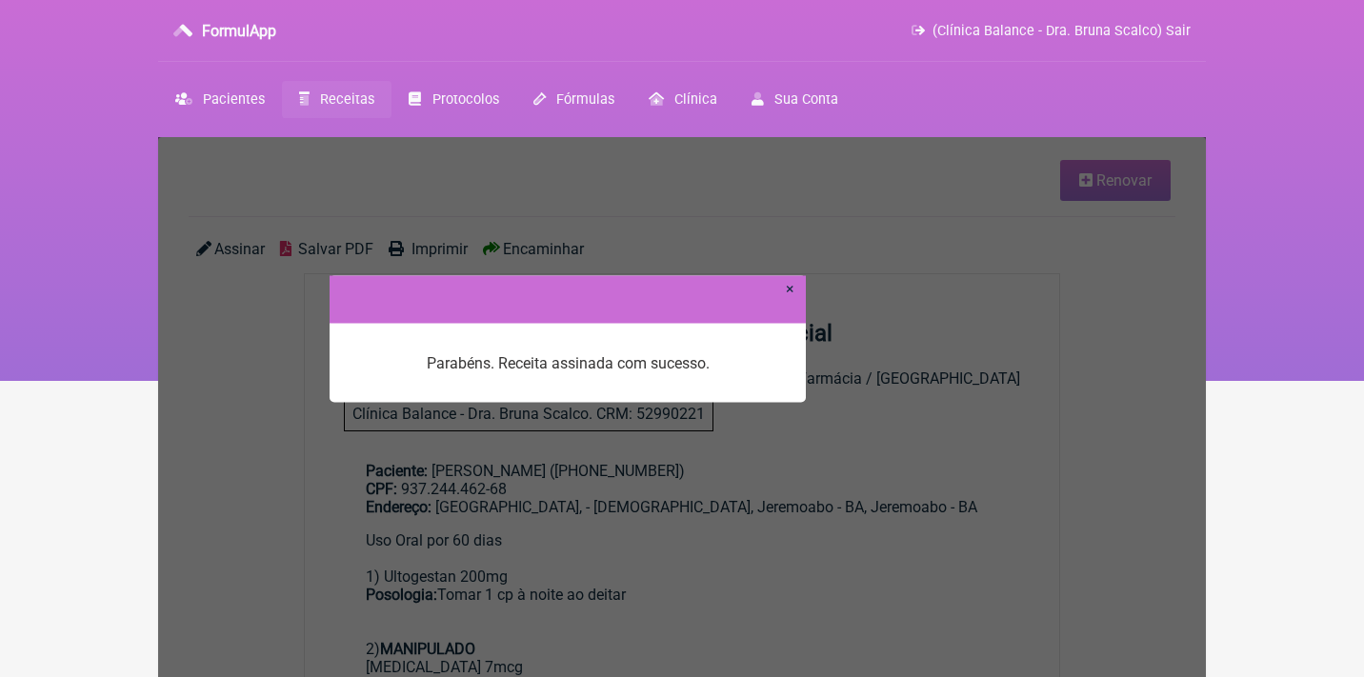
click at [793, 289] on link "×" at bounding box center [790, 288] width 9 height 18
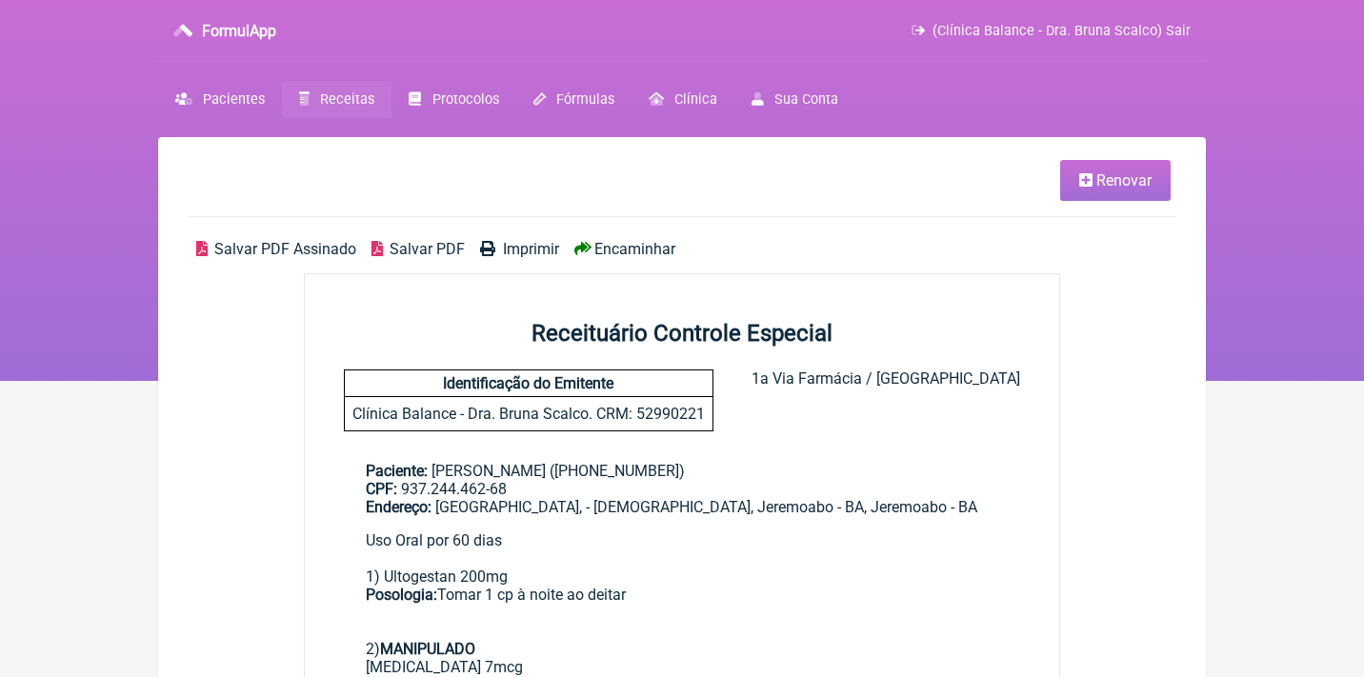
click at [298, 245] on span "Salvar PDF Assinado" at bounding box center [285, 249] width 142 height 18
click at [344, 109] on link "Receitas" at bounding box center [337, 99] width 110 height 37
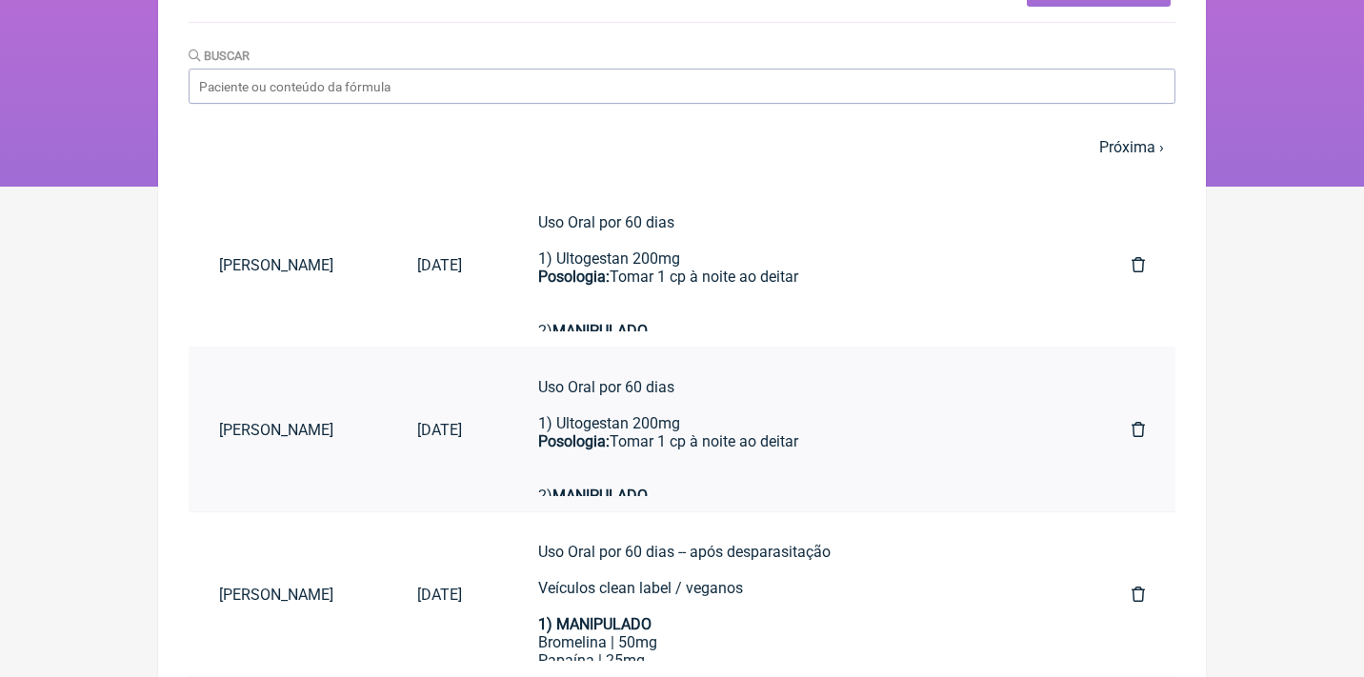
scroll to position [221, 0]
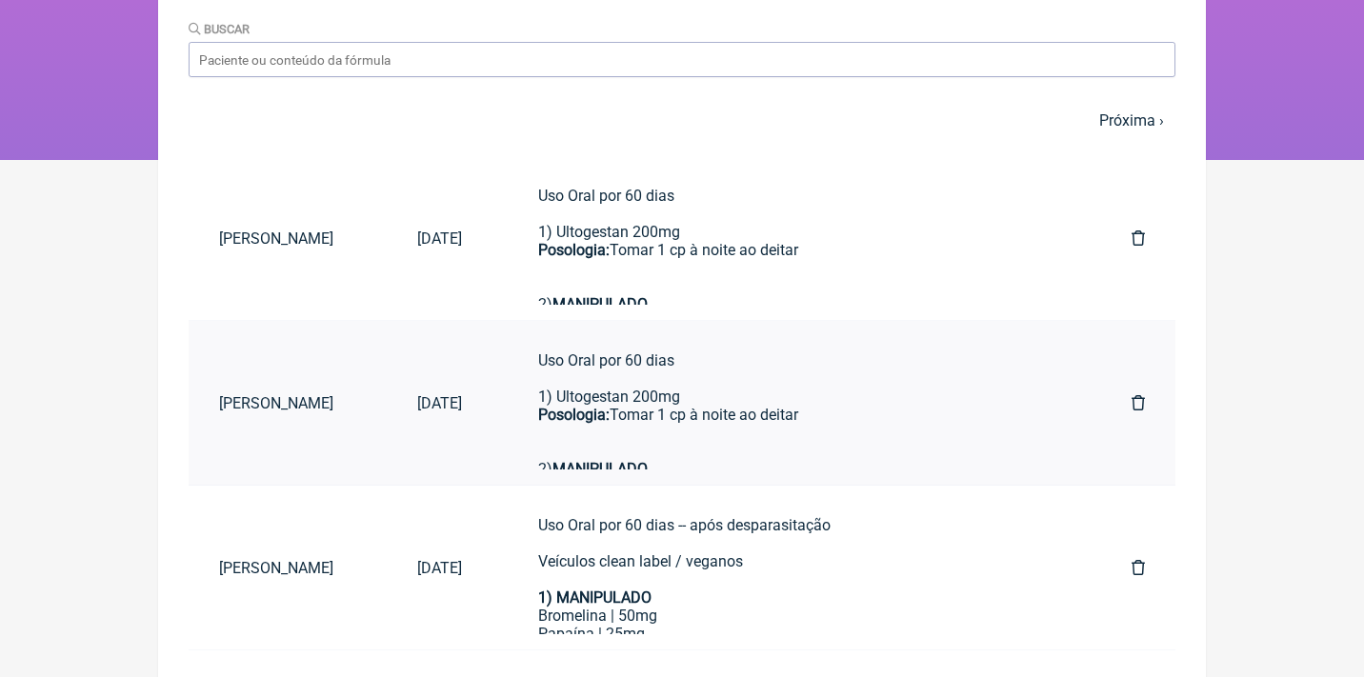
click at [1139, 405] on icon at bounding box center [1137, 402] width 13 height 15
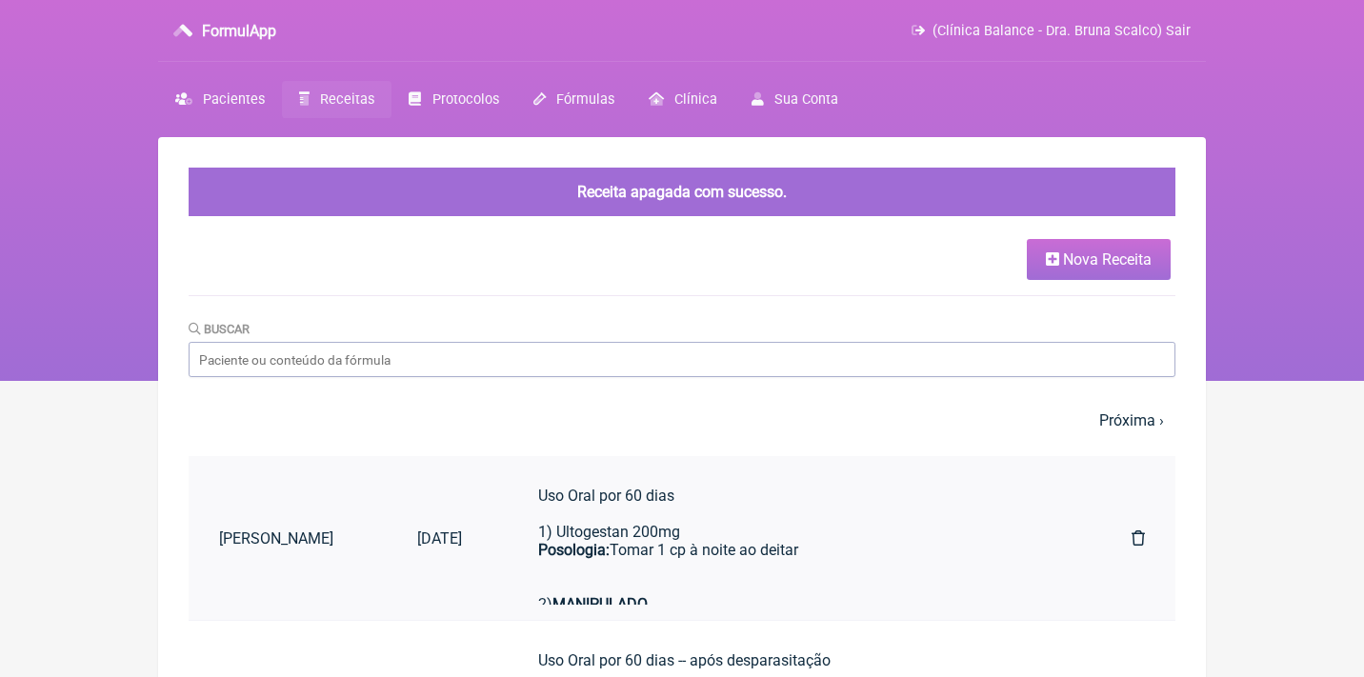
click at [696, 558] on div "Uso Oral por 60 dias 1) Ultogestan 200mg Posologia: Tomar 1 cp à noite ao deita…" at bounding box center [796, 568] width 517 height 163
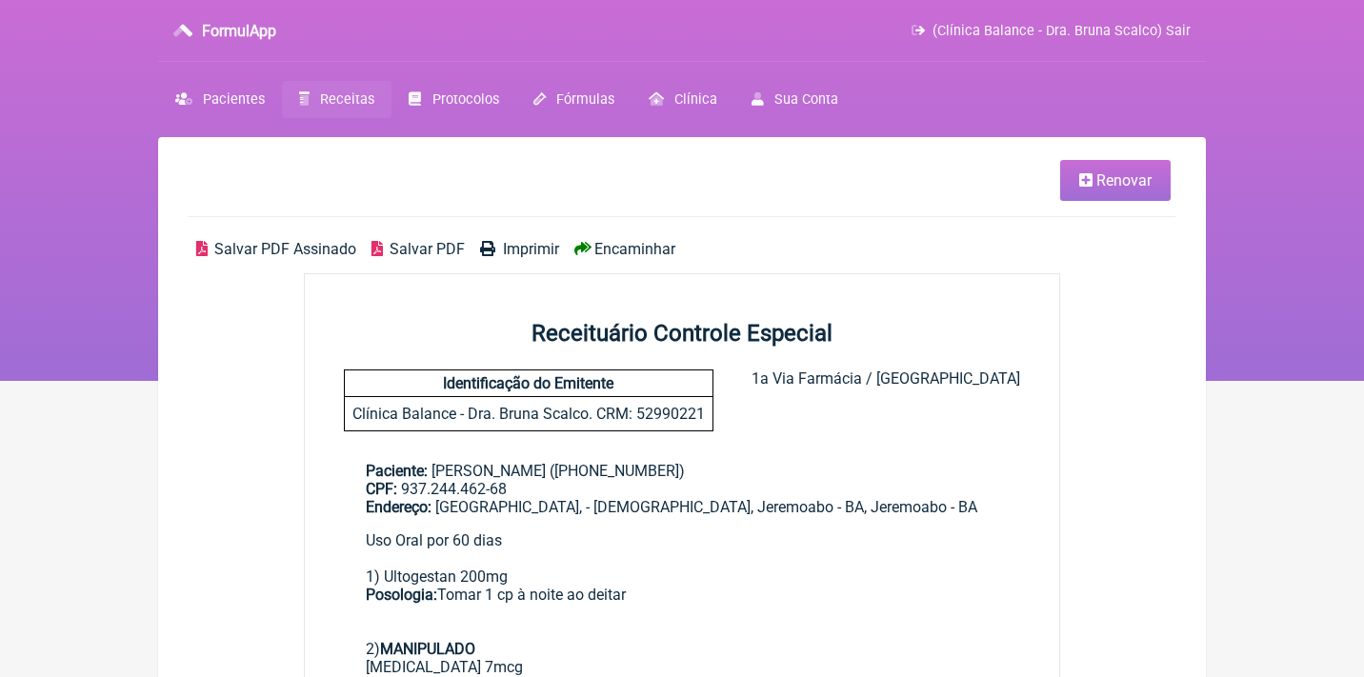
click at [1089, 184] on icon at bounding box center [1085, 179] width 13 height 15
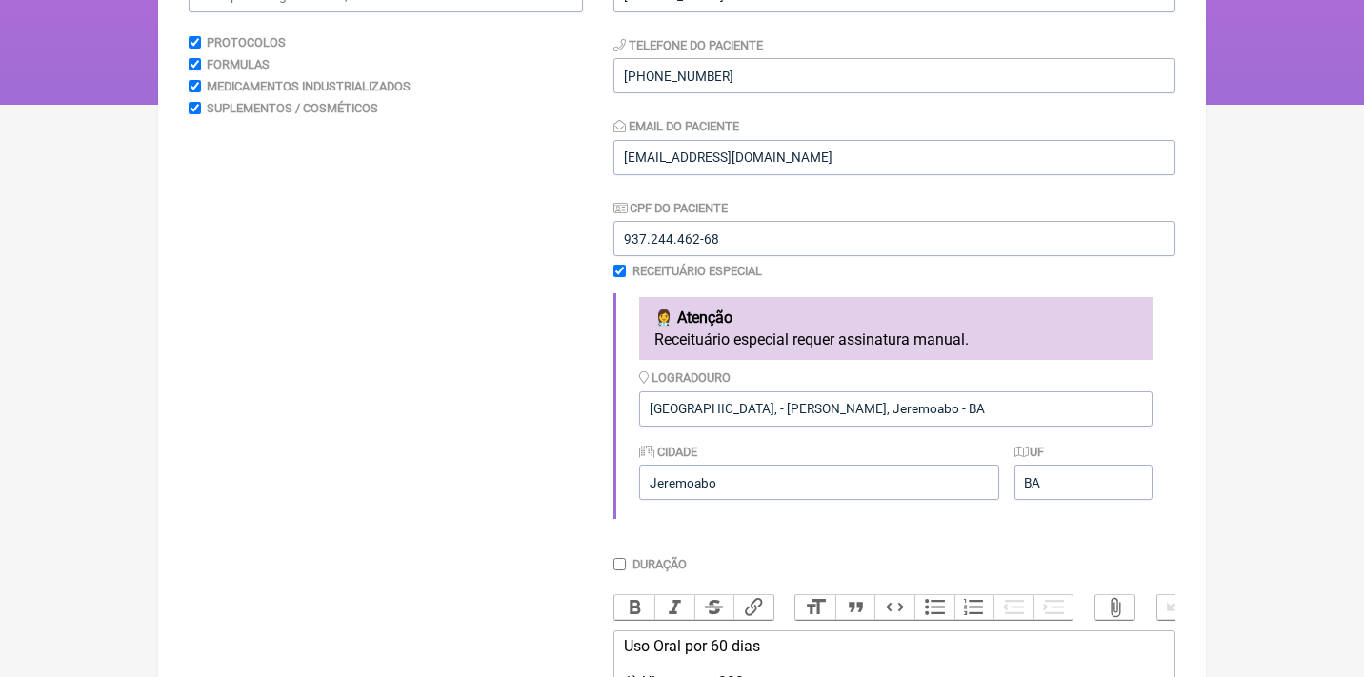
scroll to position [283, 0]
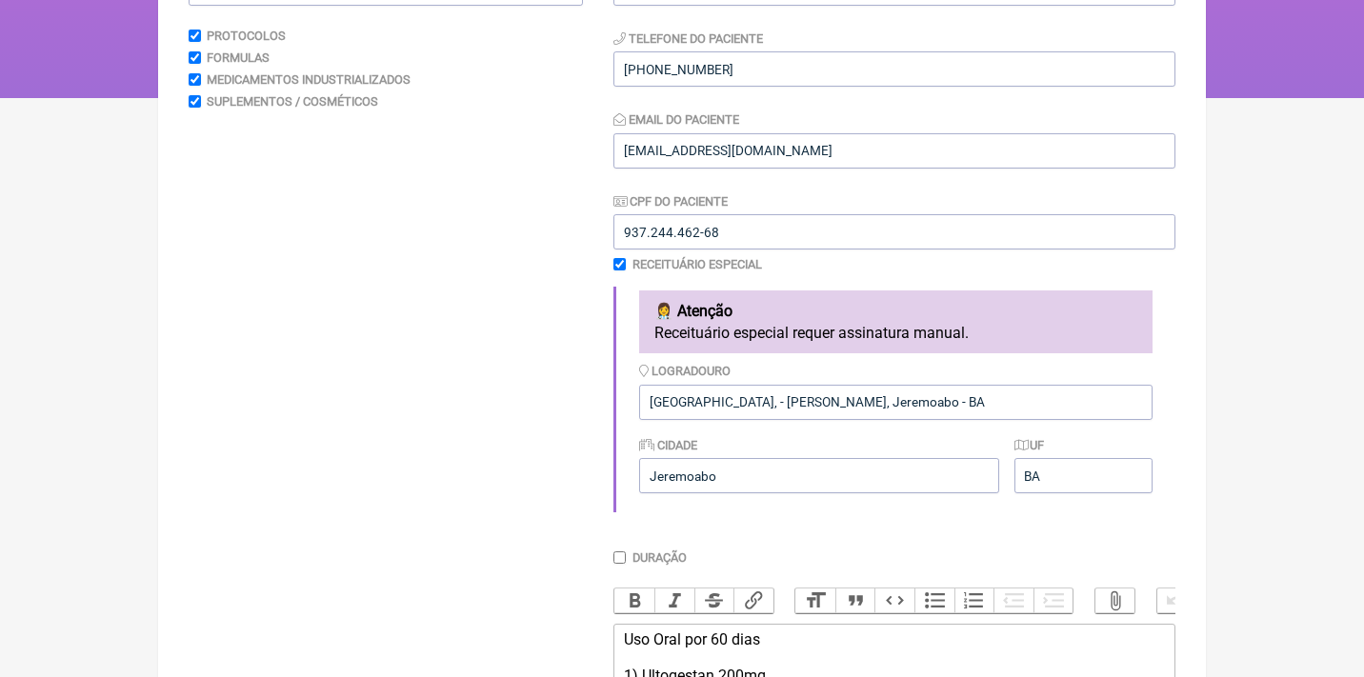
click at [616, 262] on input "checkbox" at bounding box center [619, 264] width 12 height 12
checkbox input "false"
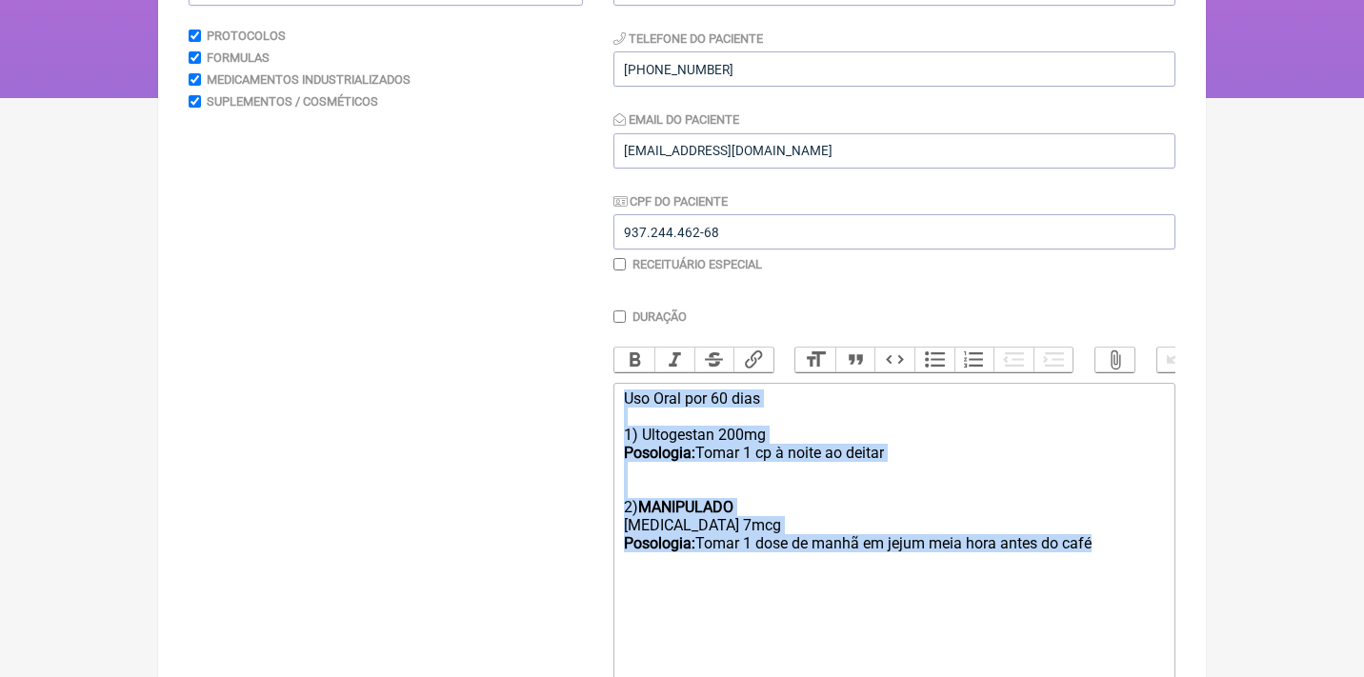
drag, startPoint x: 1122, startPoint y: 536, endPoint x: 595, endPoint y: 370, distance: 552.4
click at [595, 370] on form "Buscar Protocolos Formulas Medicamentos Industrializados Suplementos / Cosmétic…" at bounding box center [682, 369] width 987 height 842
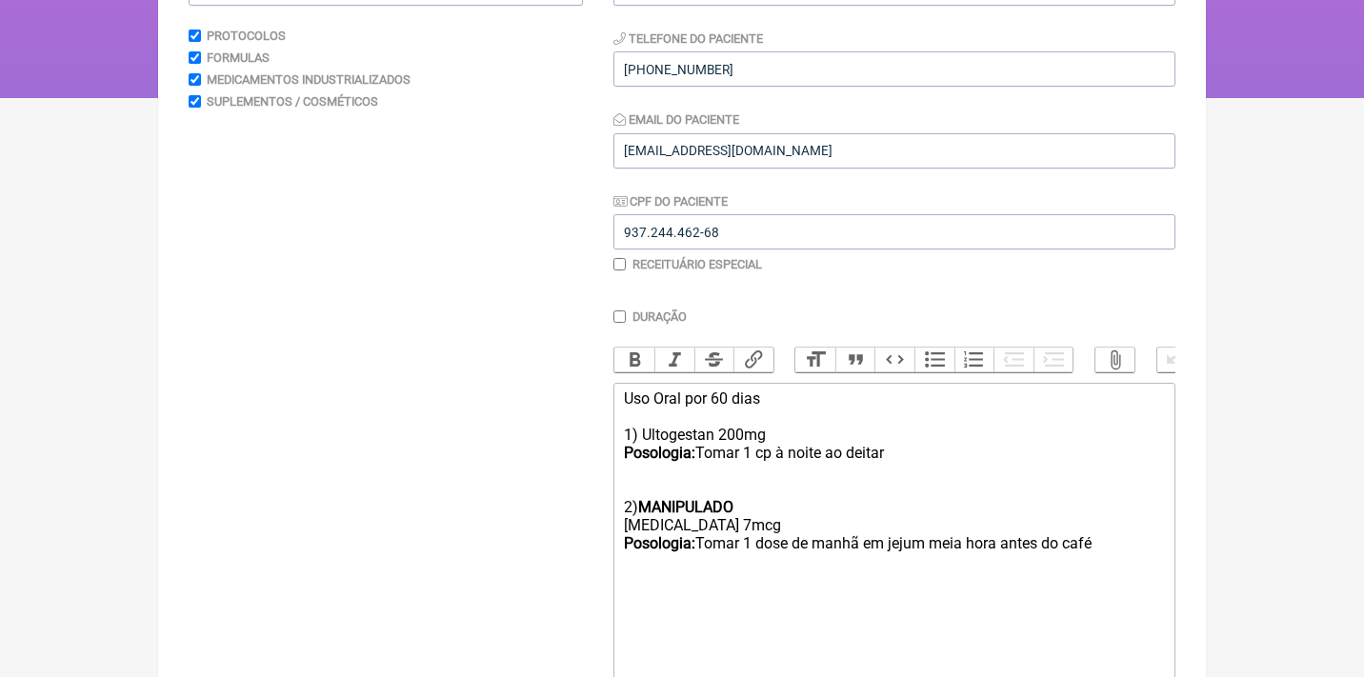
type trix-editor "<div><br></div><div><br><br></div><div><br><br></div><div><br></div><div><br><b…"
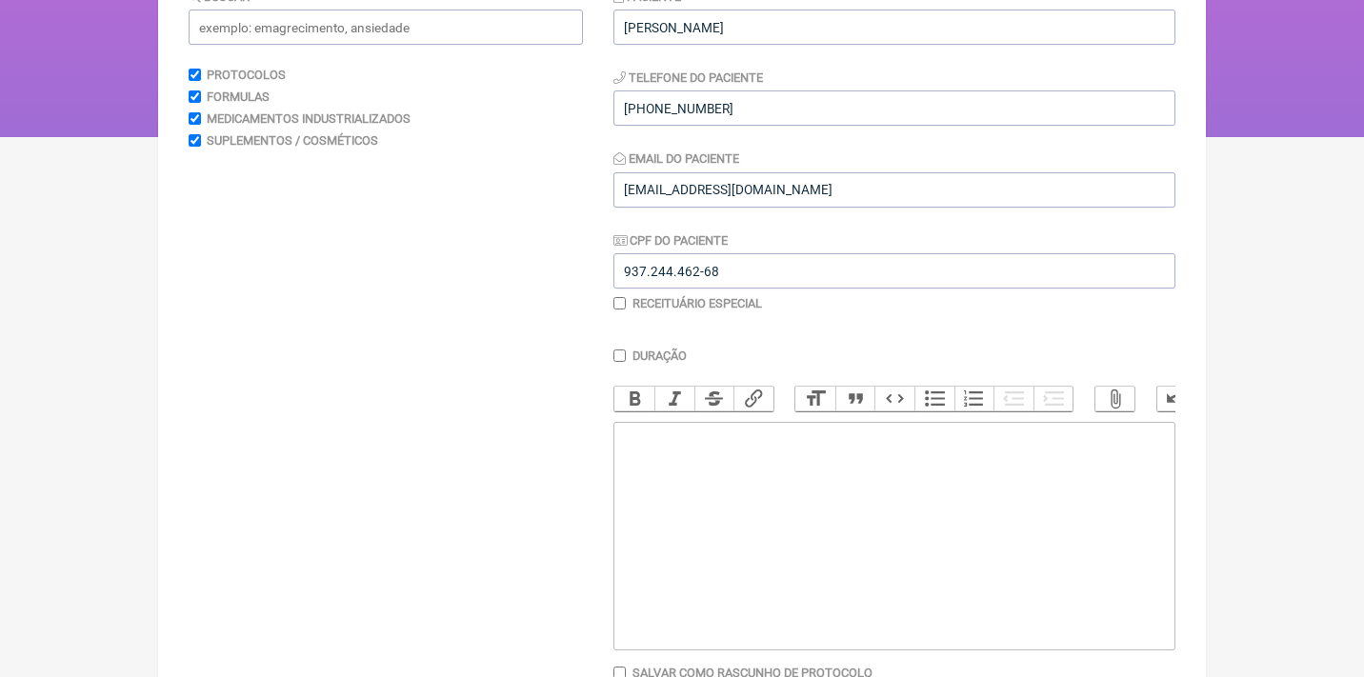
scroll to position [229, 0]
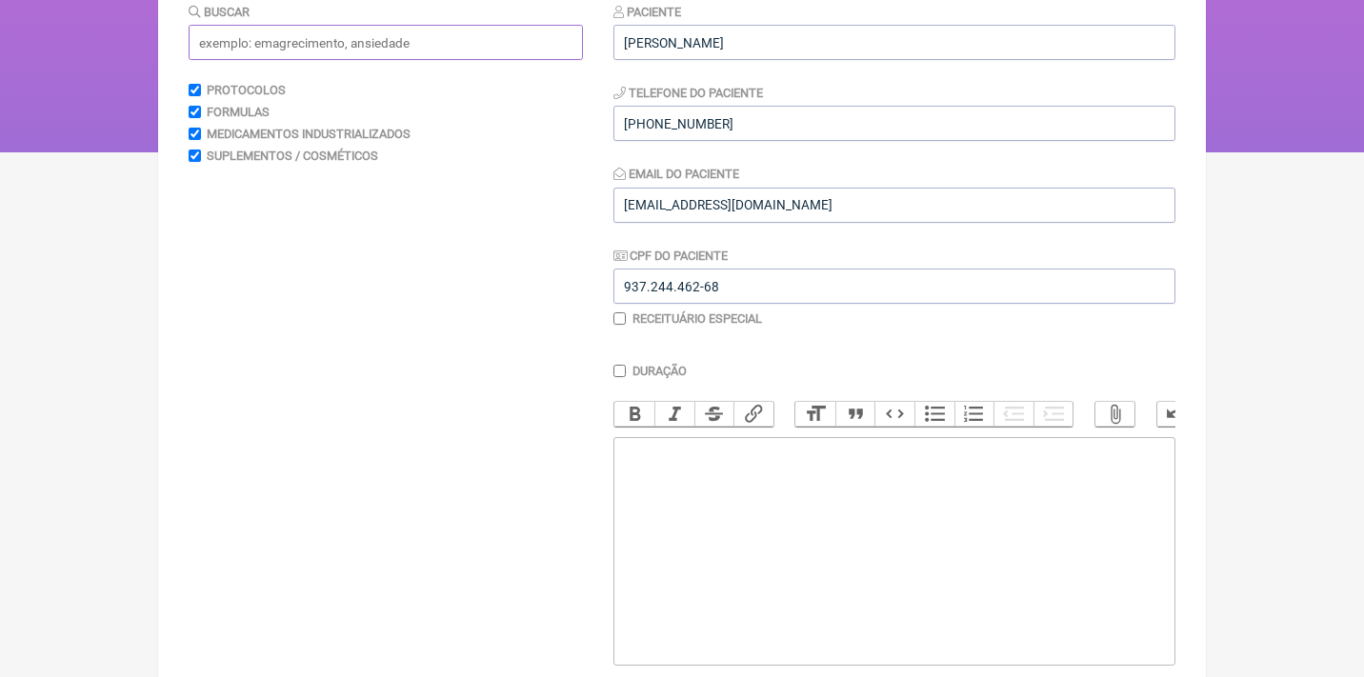
click at [438, 32] on input "text" at bounding box center [386, 42] width 394 height 35
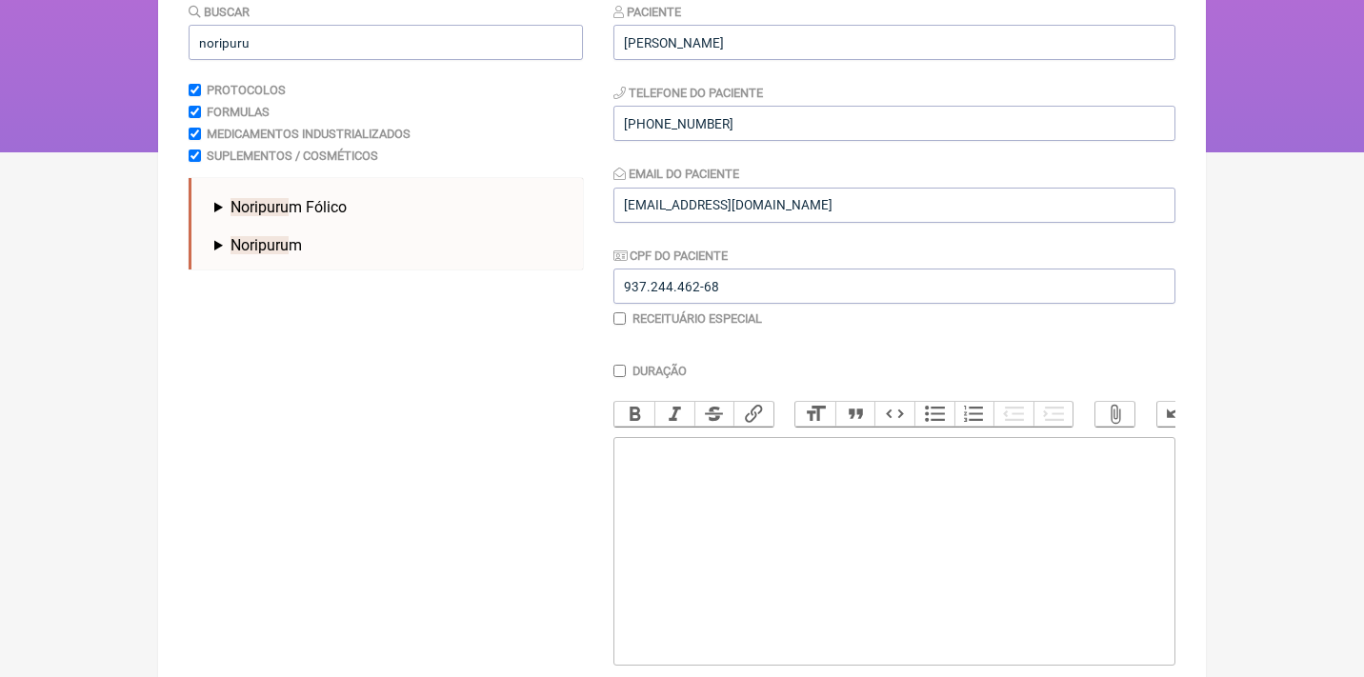
click at [252, 238] on span "Noripuru" at bounding box center [259, 245] width 58 height 18
drag, startPoint x: 264, startPoint y: 40, endPoint x: 148, endPoint y: 39, distance: 116.2
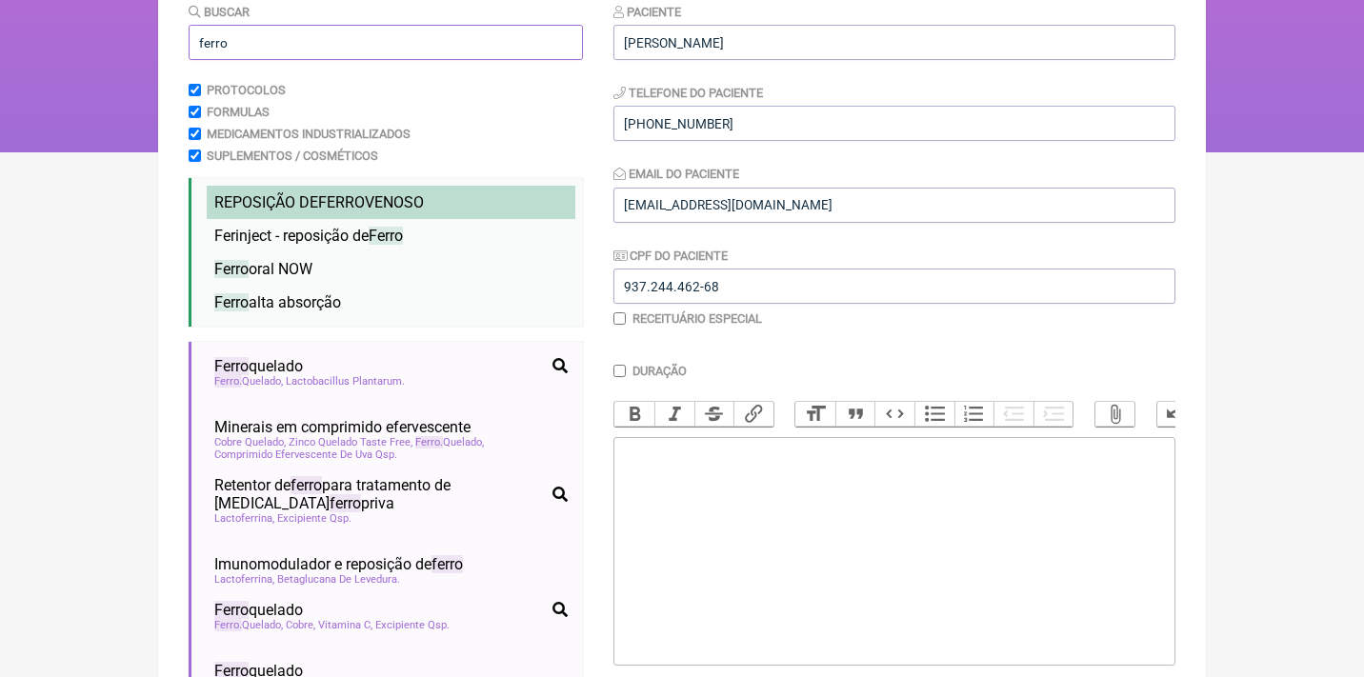
type input "ferro"
click at [317, 208] on span "REPOSIÇÃO DE FERRO VENOSO" at bounding box center [319, 202] width 210 height 18
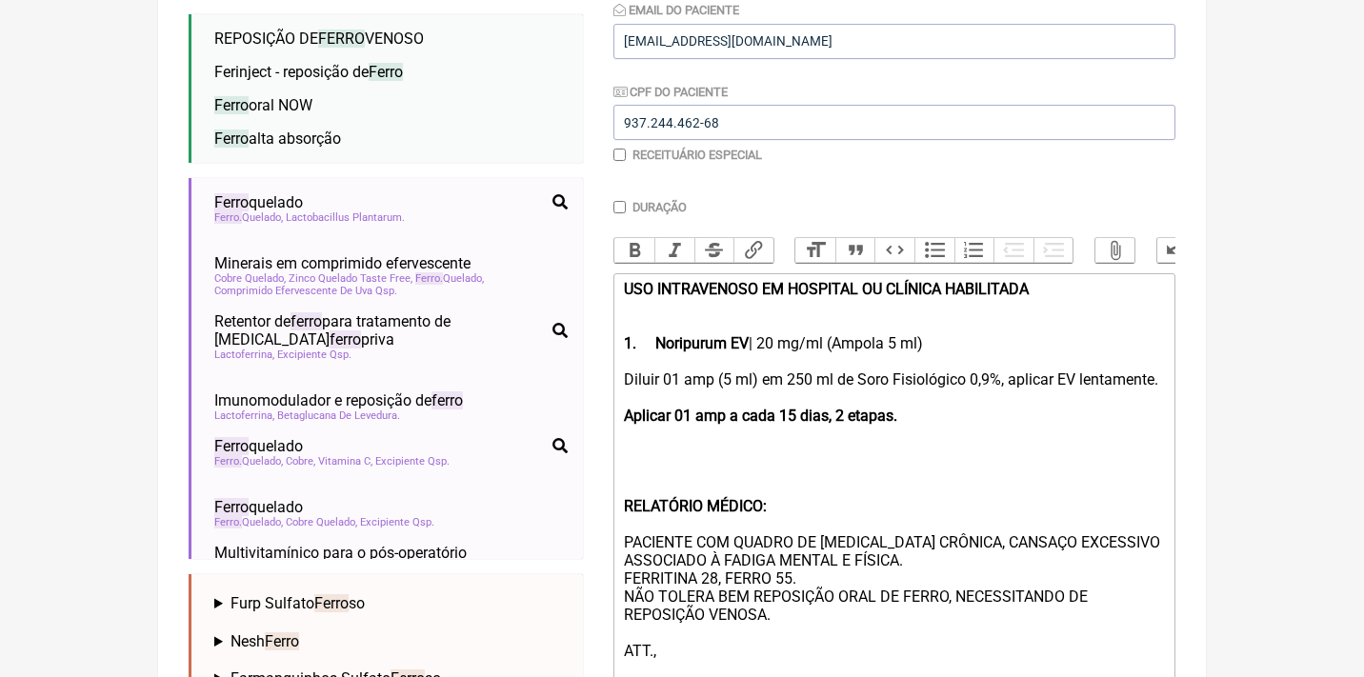
scroll to position [394, 0]
click at [986, 339] on div "USO INTRAVENOSO EM HOSPITAL OU CLÍNICA HABILITADA 1. Noripurum EV | 20 mg/ml (A…" at bounding box center [894, 314] width 541 height 72
click at [681, 370] on div "Diluir 01 amp (5 ml) em 250 ml de Soro Fisiológico 0,9%, aplicar EV lentamente.…" at bounding box center [894, 523] width 541 height 308
click at [817, 369] on div "Diluir 02 amp (5 ml) em 250 ml de Soro Fisiológico 0,9%, aplicar EV lentamente.…" at bounding box center [894, 523] width 541 height 308
click at [680, 369] on div "Diluir 02 amp (5 ml) em 250 ml de Soro Fisiológico 0,9%, aplicar EV lentamente.…" at bounding box center [894, 523] width 541 height 308
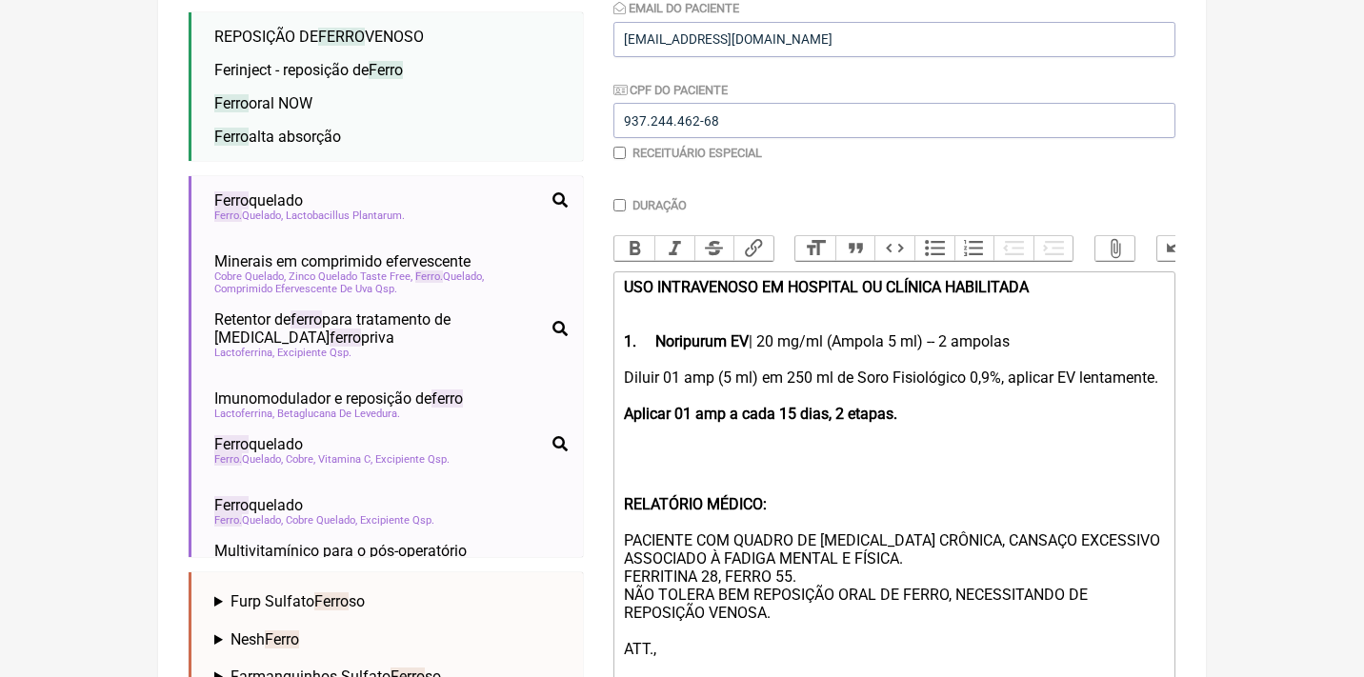
click at [969, 337] on div "USO INTRAVENOSO EM HOSPITAL OU CLÍNICA HABILITADA 1. Noripurum EV | 20 mg/ml (A…" at bounding box center [894, 314] width 541 height 72
click at [847, 423] on strong "Aplicar 01 amp a cada 15 dias, 2 etapas." at bounding box center [760, 414] width 273 height 18
drag, startPoint x: 968, startPoint y: 427, endPoint x: 857, endPoint y: 425, distance: 110.5
click at [857, 425] on div "Diluir 01 amp (5 ml) em 250 ml de Soro Fisiológico 0,9%, aplicar EV lentamente.…" at bounding box center [894, 523] width 541 height 308
click at [858, 453] on div "Diluir 01 amp (5 ml) em 250 ml de Soro Fisiológico 0,9%, aplicar EV lentamente.…" at bounding box center [894, 523] width 541 height 308
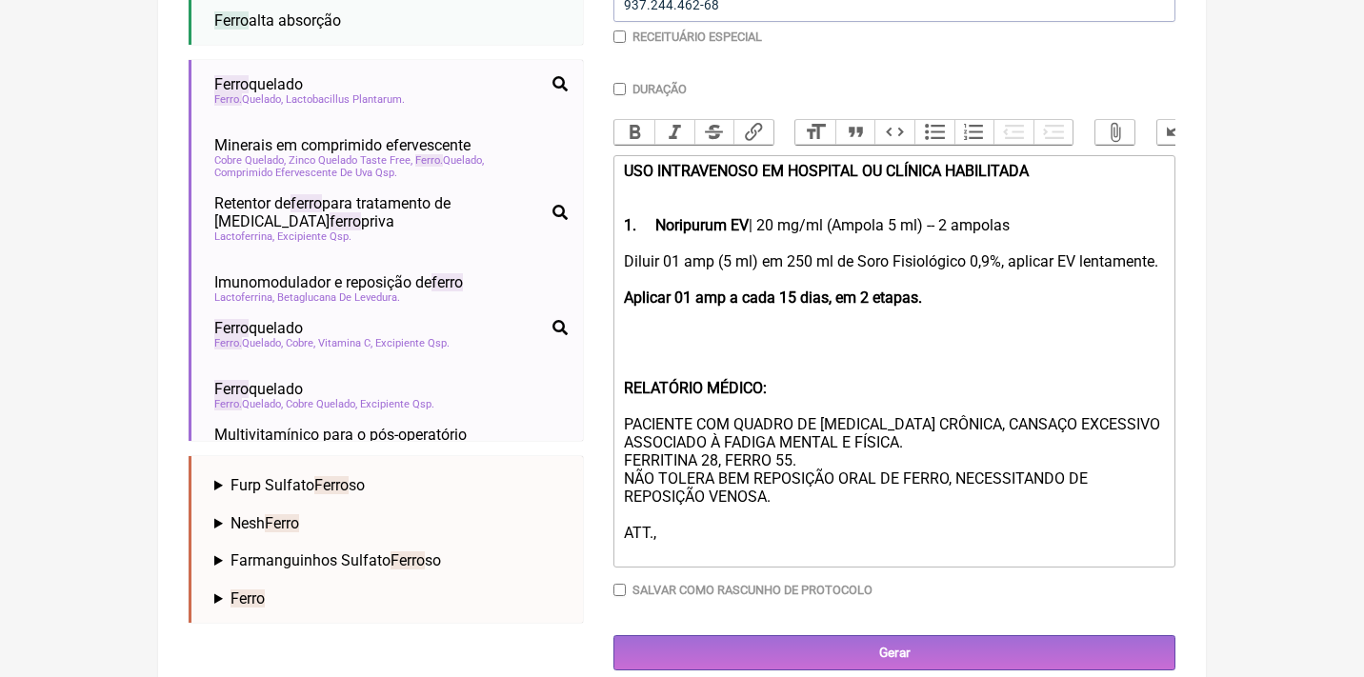
scroll to position [512, 0]
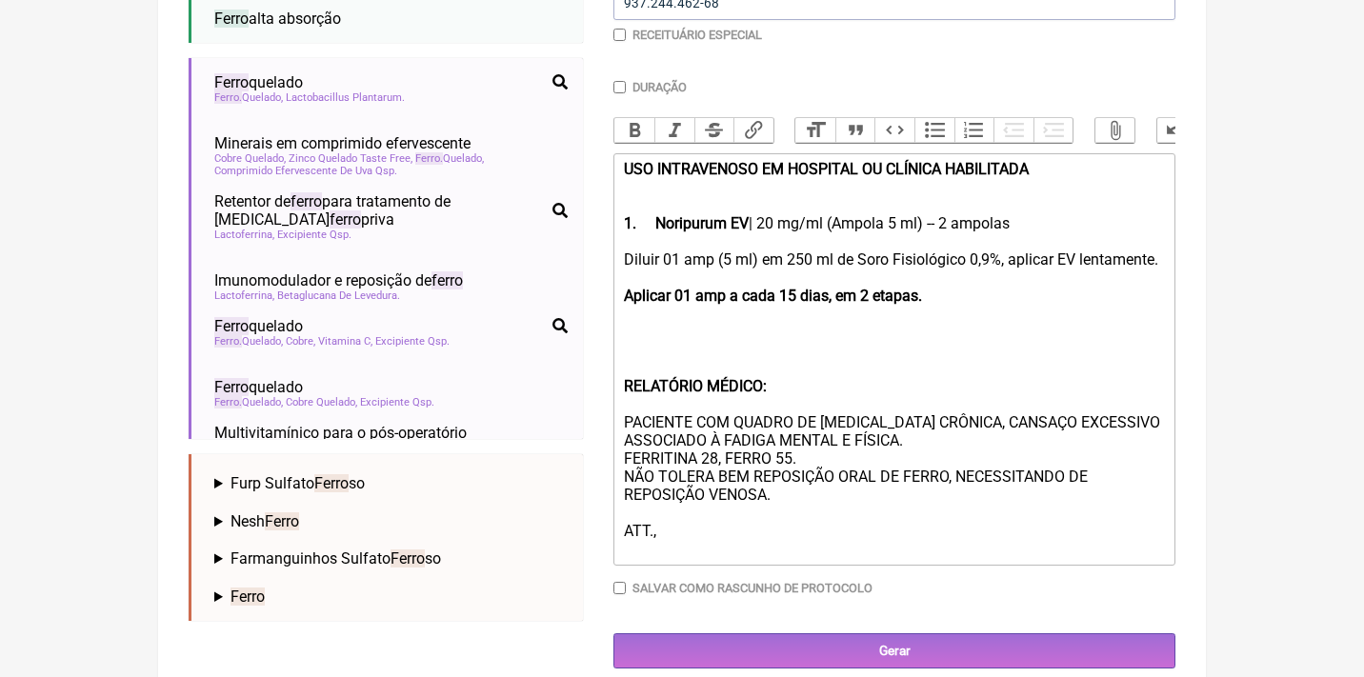
click at [908, 437] on div "Diluir 01 amp (5 ml) em 250 ml de Soro Fisiológico 0,9%, aplicar EV lentamente.…" at bounding box center [894, 404] width 541 height 308
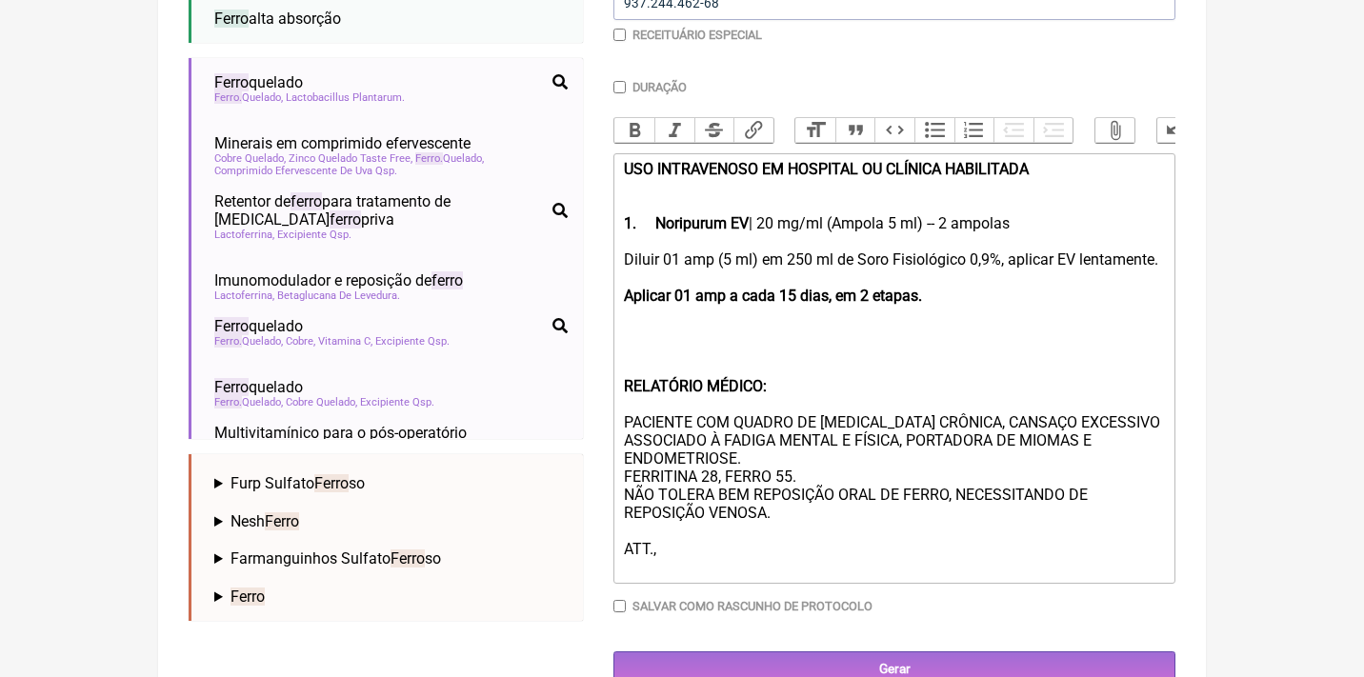
click at [725, 470] on div "Diluir 01 amp (5 ml) em 250 ml de Soro Fisiológico 0,9%, aplicar EV lentamente.…" at bounding box center [894, 413] width 541 height 326
drag, startPoint x: 825, startPoint y: 476, endPoint x: 591, endPoint y: 472, distance: 233.4
click at [591, 472] on form "Buscar ferro Protocolos Formulas Medicamentos Industrializados Suplementos / Co…" at bounding box center [682, 202] width 987 height 969
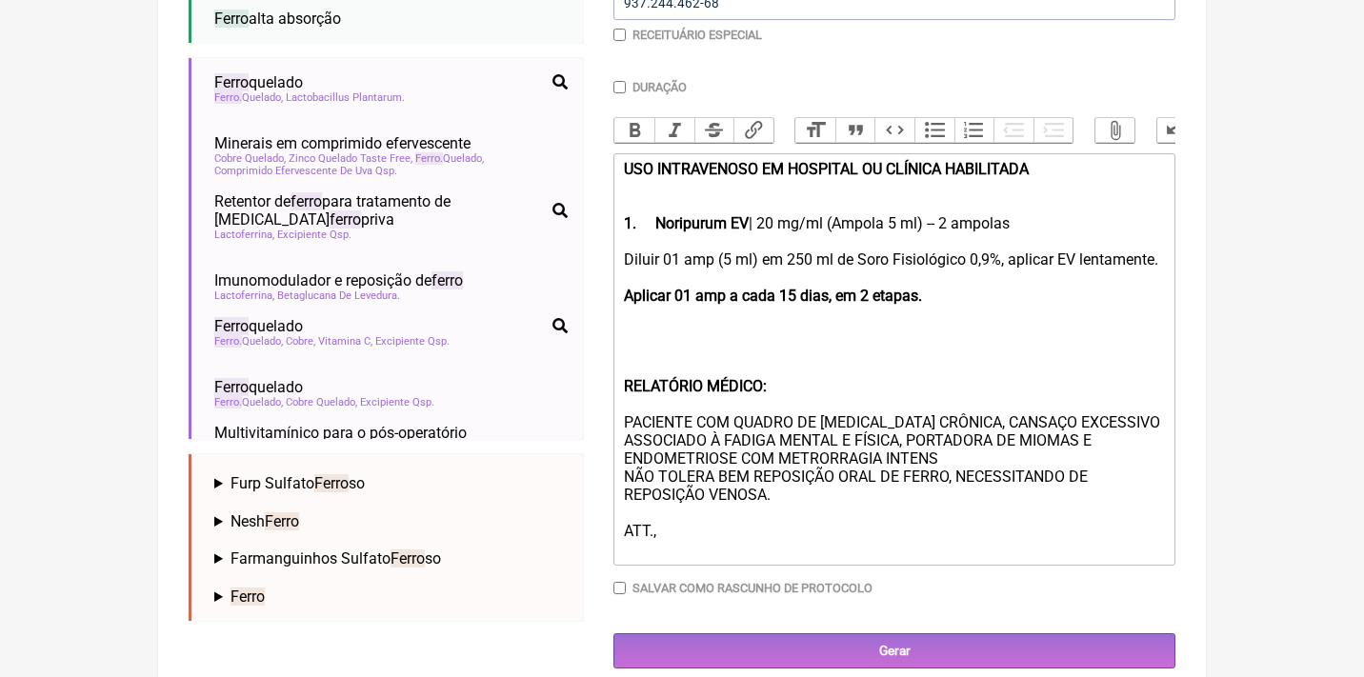
type trix-editor "<div><strong>USO INTRAVENOSO EM HOSPITAL OU CLÍNICA HABILITADA <br><br><br>1.</…"
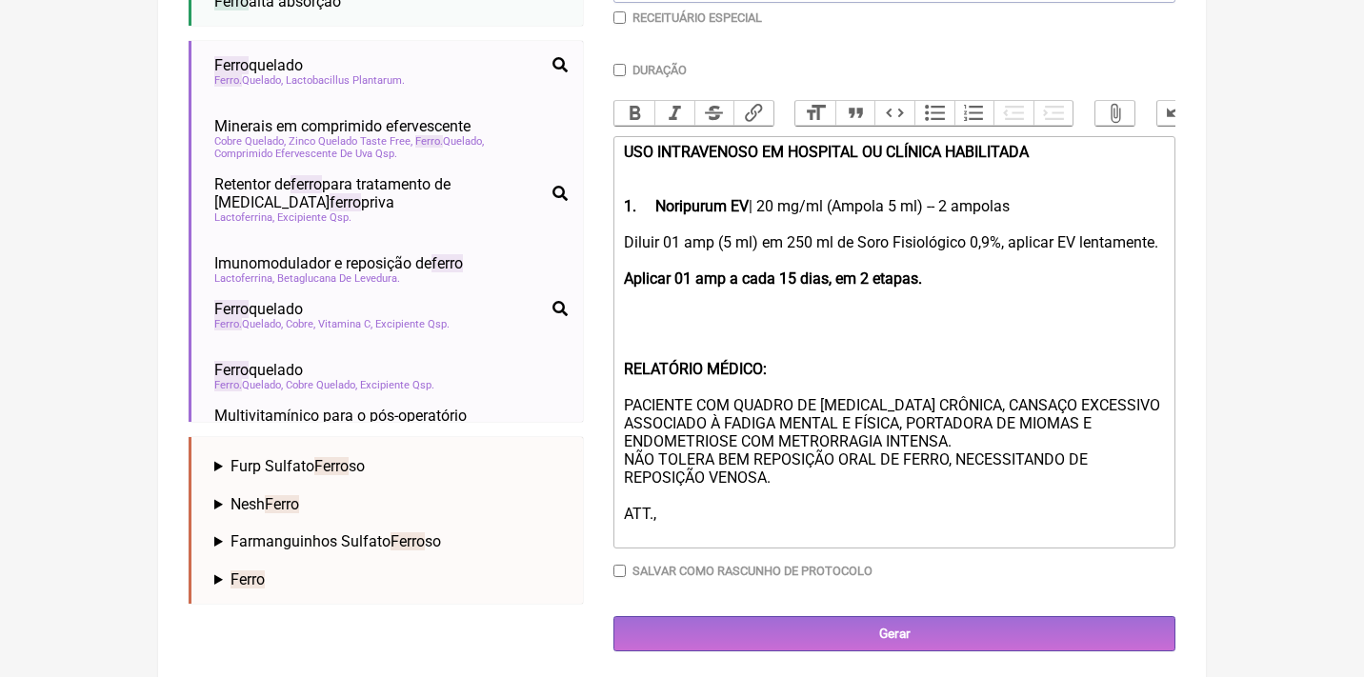
scroll to position [529, 0]
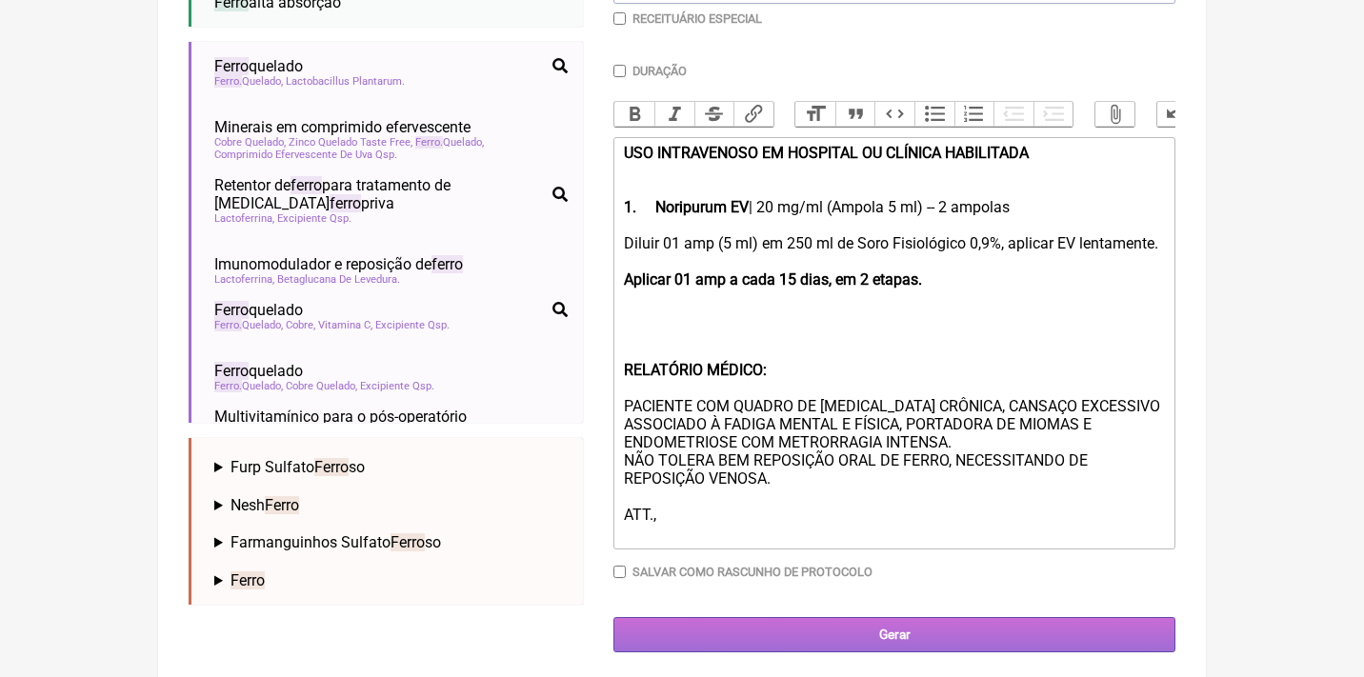
click at [870, 617] on input "Gerar" at bounding box center [894, 634] width 562 height 35
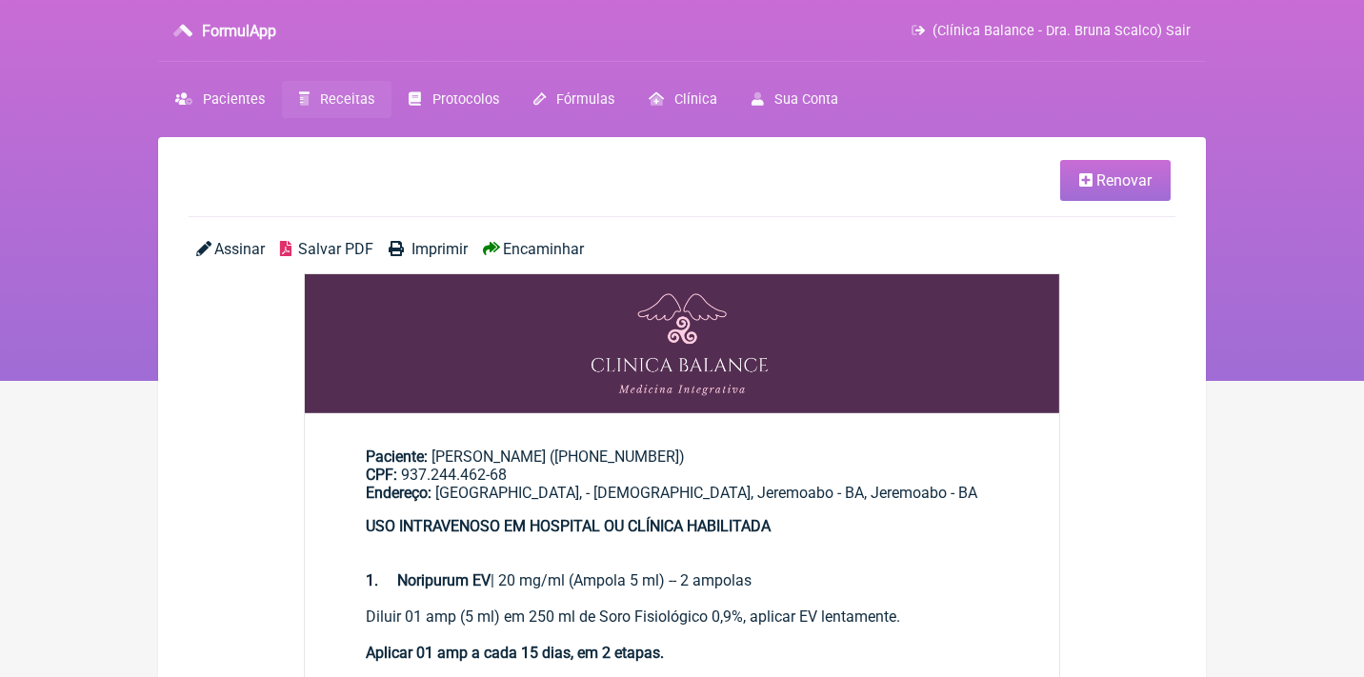
click at [212, 256] on div "Assinar Salvar PDF Imprimir Encaminhar" at bounding box center [682, 256] width 987 height 33
click at [240, 243] on span "Assinar" at bounding box center [239, 249] width 50 height 18
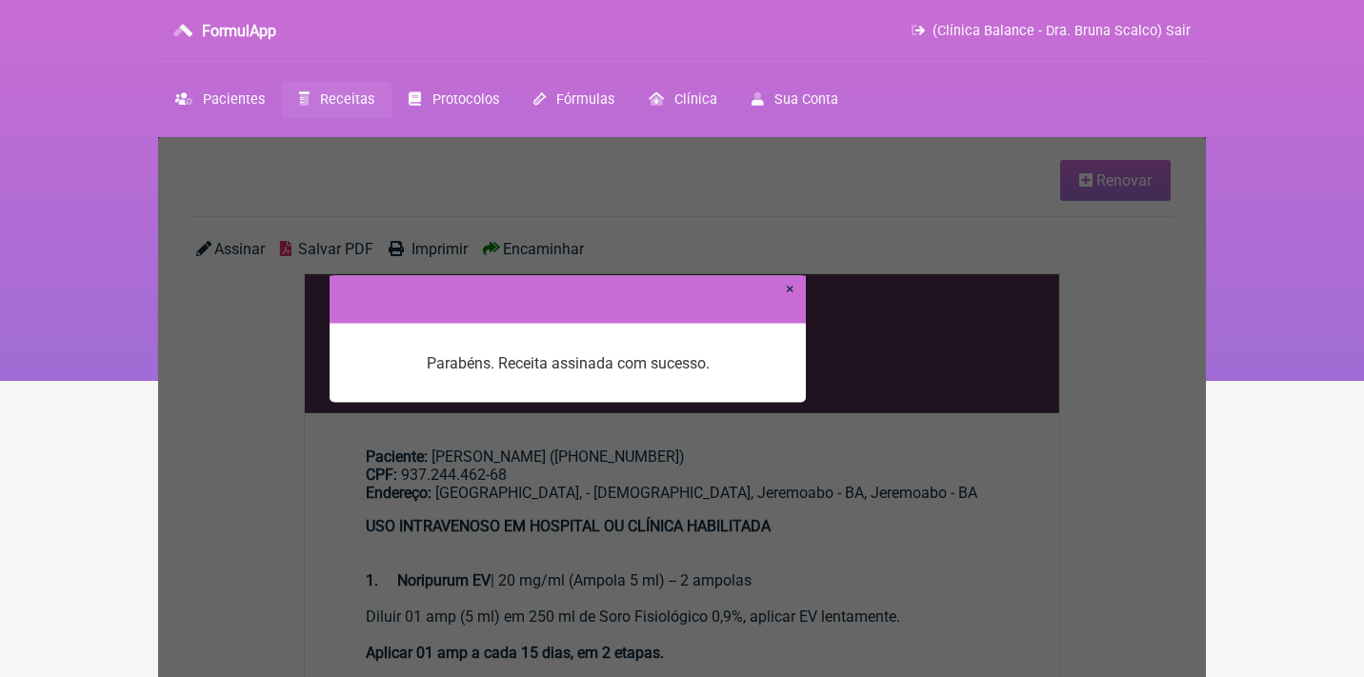
click at [788, 288] on link "×" at bounding box center [790, 288] width 9 height 18
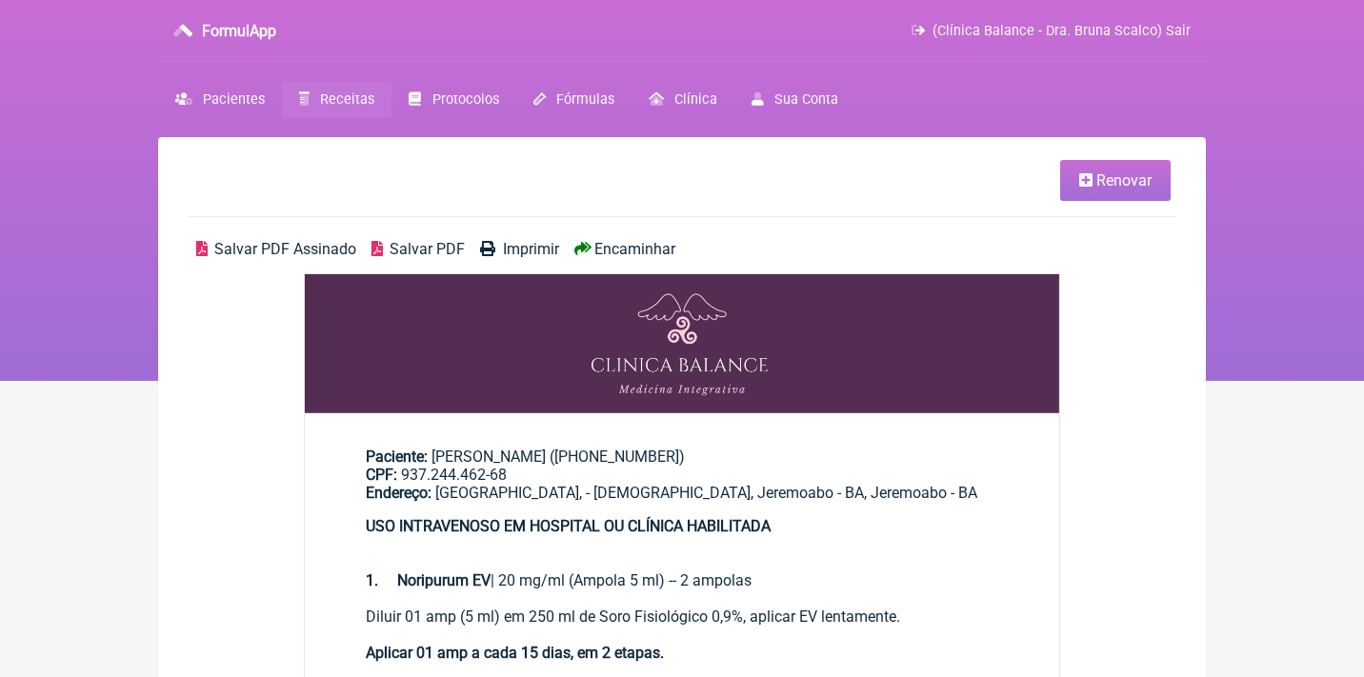
click at [228, 252] on span "Salvar PDF Assinado" at bounding box center [285, 249] width 142 height 18
click at [351, 95] on span "Receitas" at bounding box center [347, 99] width 54 height 16
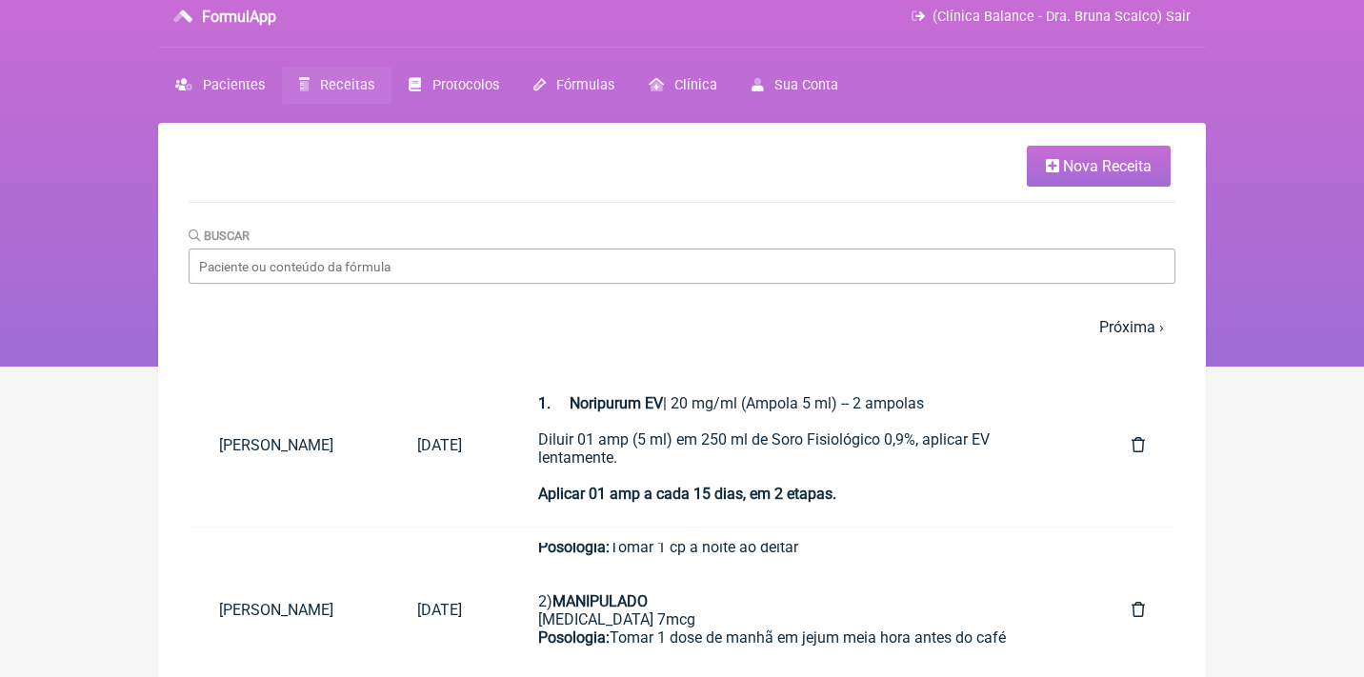
scroll to position [11, 0]
